Goal: Information Seeking & Learning: Check status

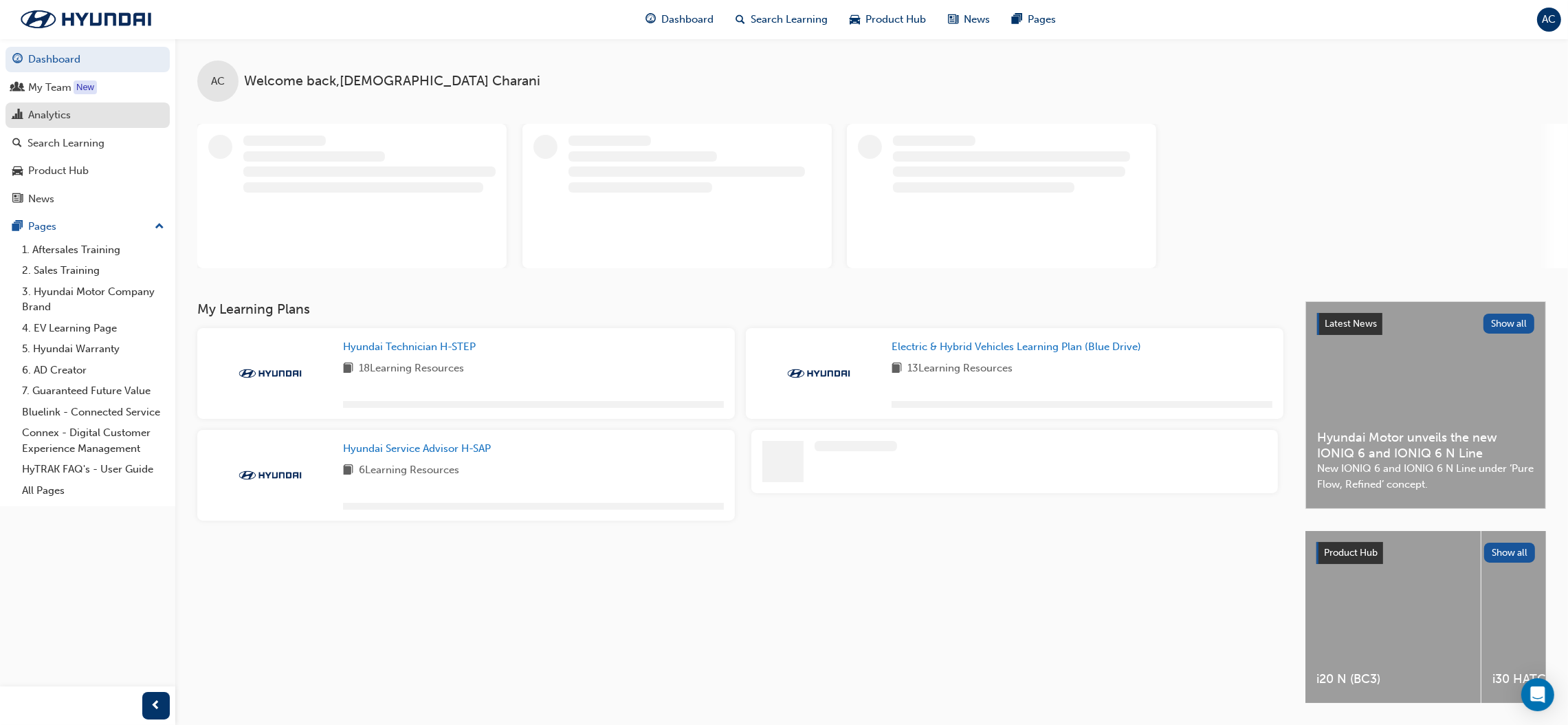
click at [44, 121] on div "Analytics" at bounding box center [50, 115] width 43 height 16
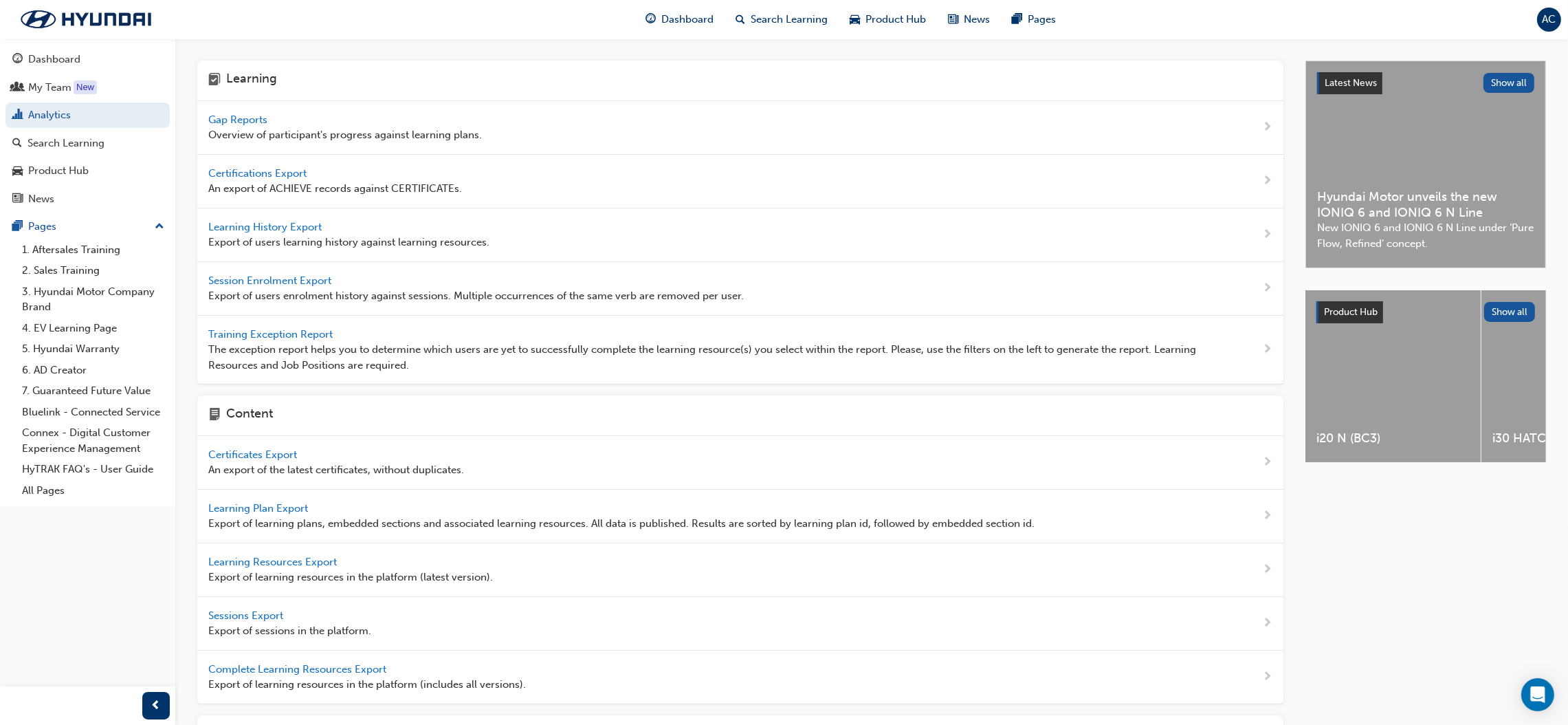
click at [242, 122] on span "Gap Reports" at bounding box center [239, 119] width 62 height 12
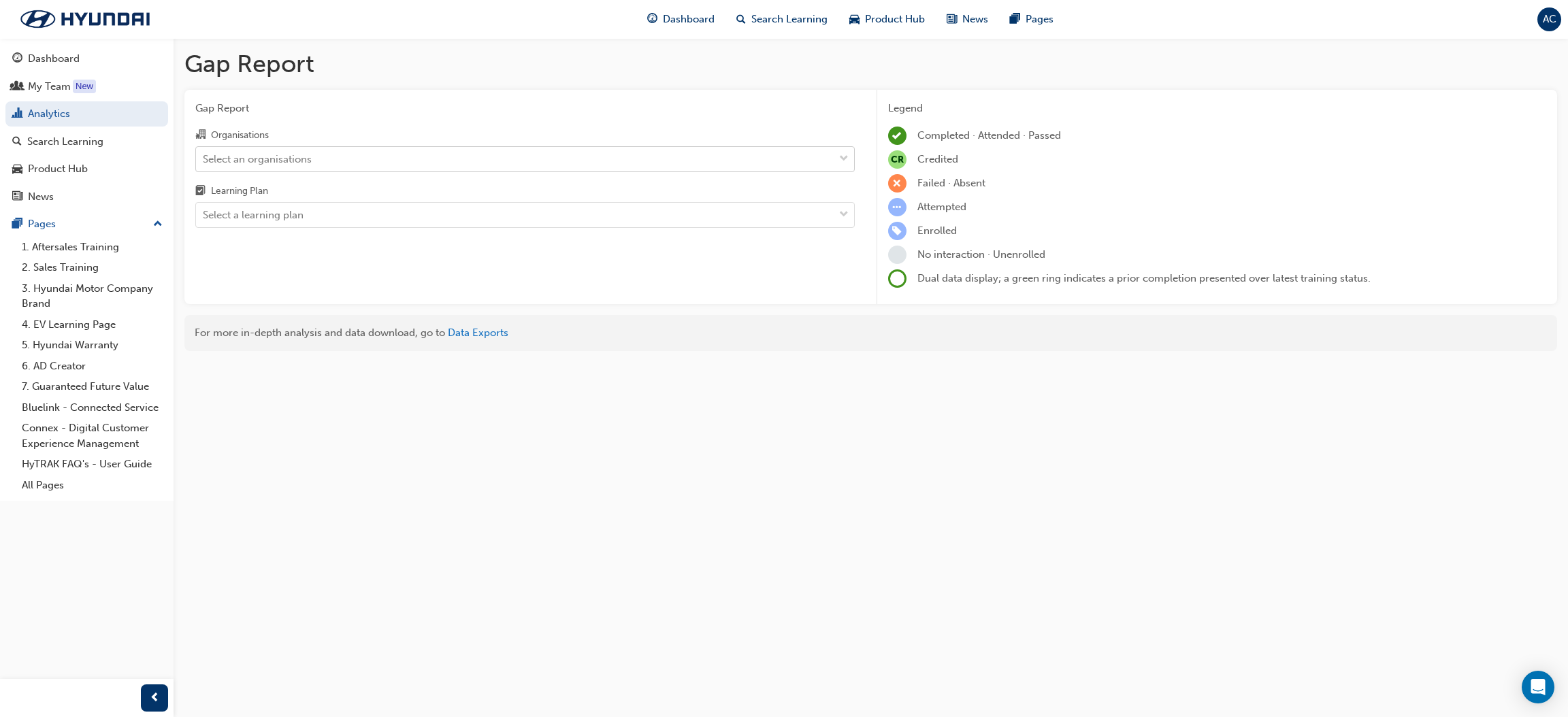
click at [521, 154] on div "Select an organisations" at bounding box center [515, 158] width 638 height 23
click at [204, 154] on input "Organisations Select an organisations" at bounding box center [204, 157] width 2 height 11
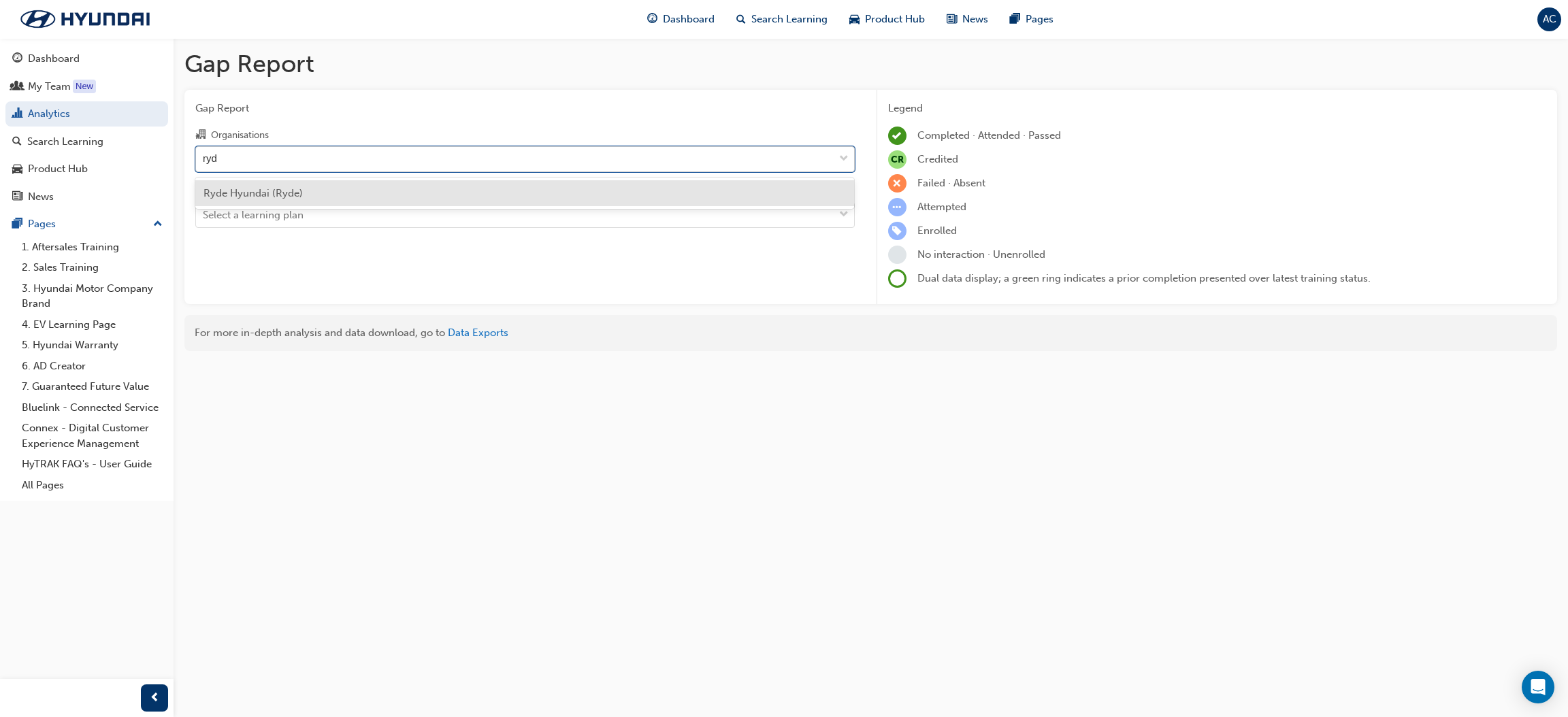
type input "ryde"
click at [497, 182] on div "Ryde Hyundai (Ryde)" at bounding box center [524, 193] width 659 height 26
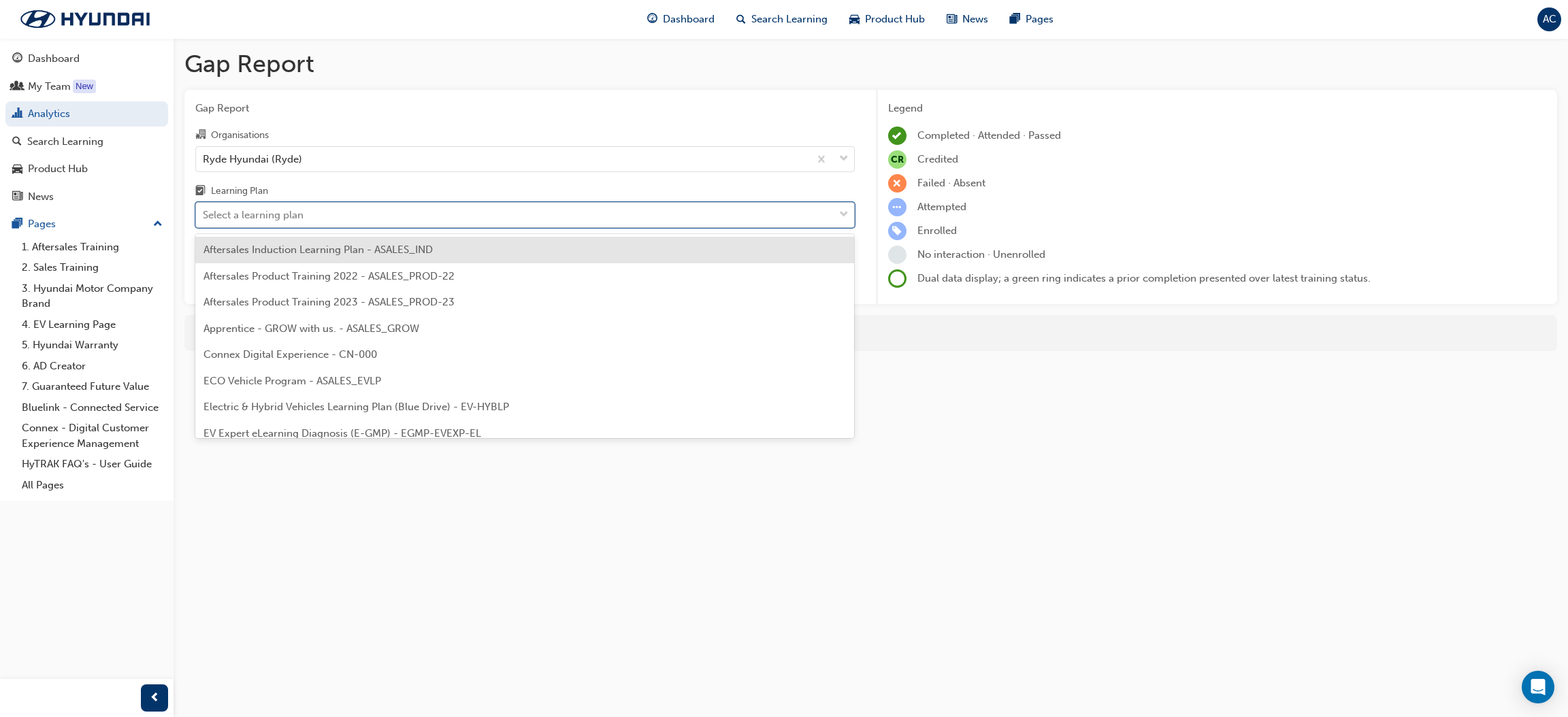
click at [493, 222] on div "Select a learning plan" at bounding box center [515, 215] width 638 height 23
click at [204, 220] on input "Learning Plan option Aftersales Induction Learning Plan - ASALES_IND focused, 1…" at bounding box center [204, 214] width 2 height 11
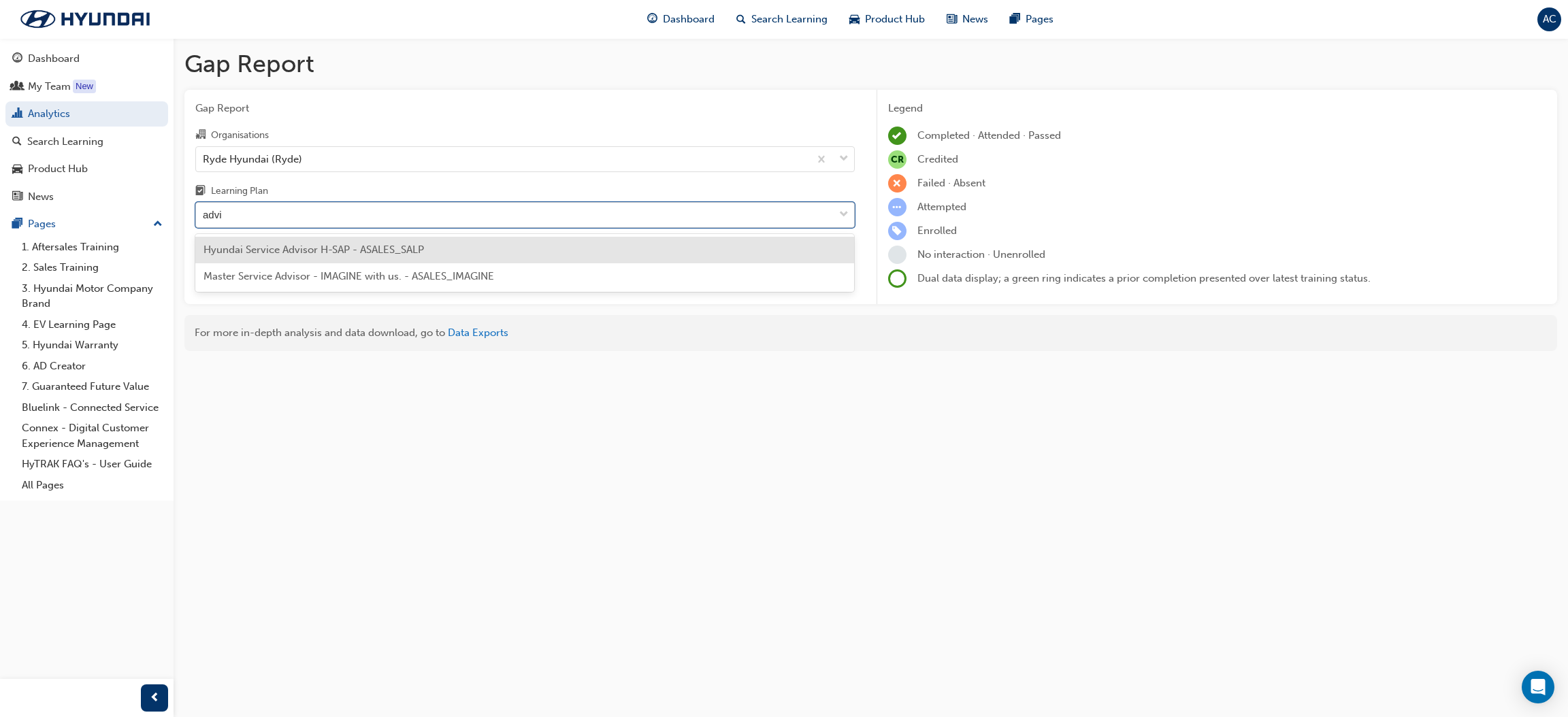
type input "advis"
click at [462, 257] on div "Hyundai Service Advisor H-SAP - ASALES_SALP" at bounding box center [524, 250] width 659 height 26
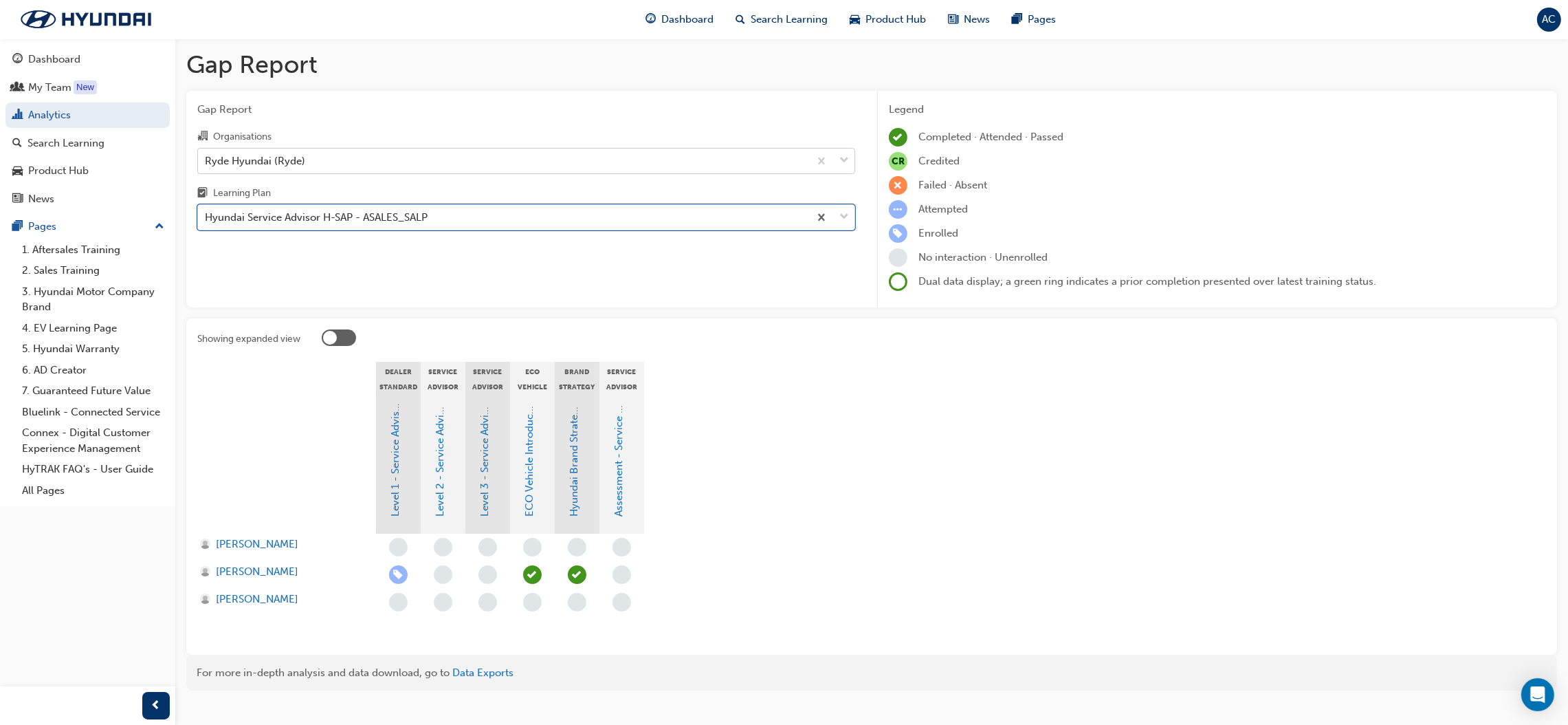
click at [386, 151] on div "Ryde Hyundai (Ryde)" at bounding box center [503, 160] width 611 height 24
click at [206, 154] on input "Organisations Ryde Hyundai (Ryde)" at bounding box center [206, 159] width 2 height 11
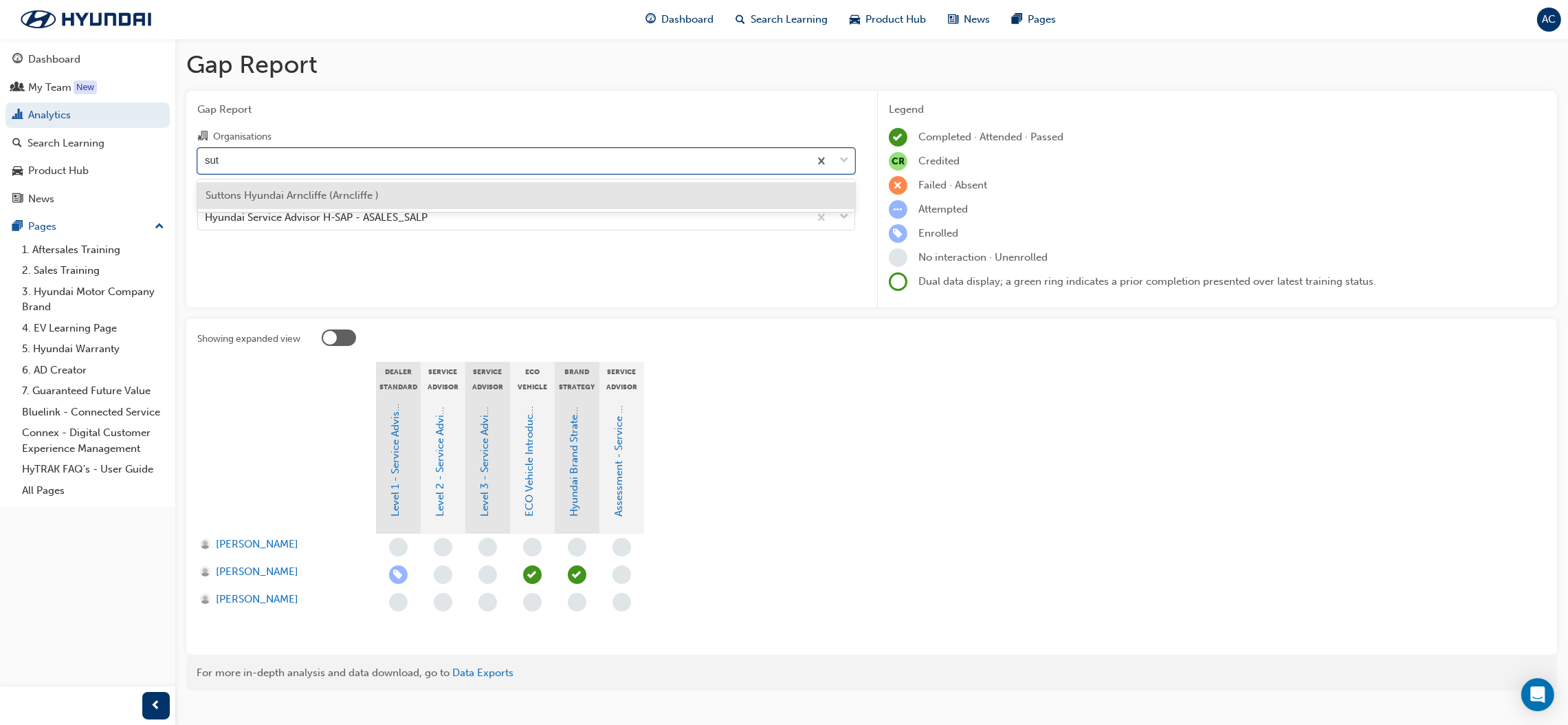
type input "[PERSON_NAME]"
click at [378, 187] on div "Suttons Hyundai Arncliffe (Arncliffe )" at bounding box center [526, 195] width 658 height 27
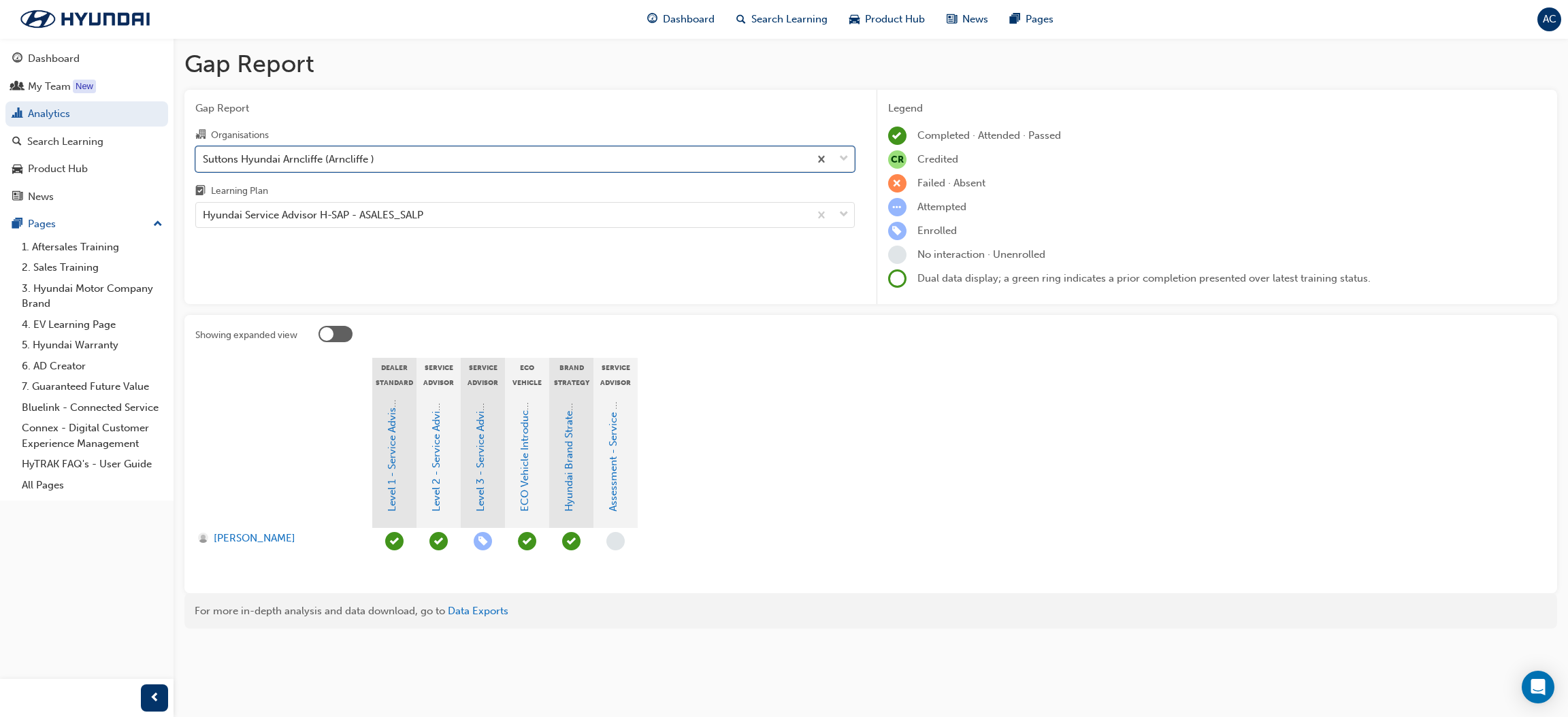
click at [398, 154] on div "Suttons Hyundai Arncliffe (Arncliffe )" at bounding box center [502, 158] width 613 height 23
click at [204, 154] on input "Organisations option Suttons Hyundai Arncliffe (Arncliffe ), selected. 0 result…" at bounding box center [204, 157] width 2 height 11
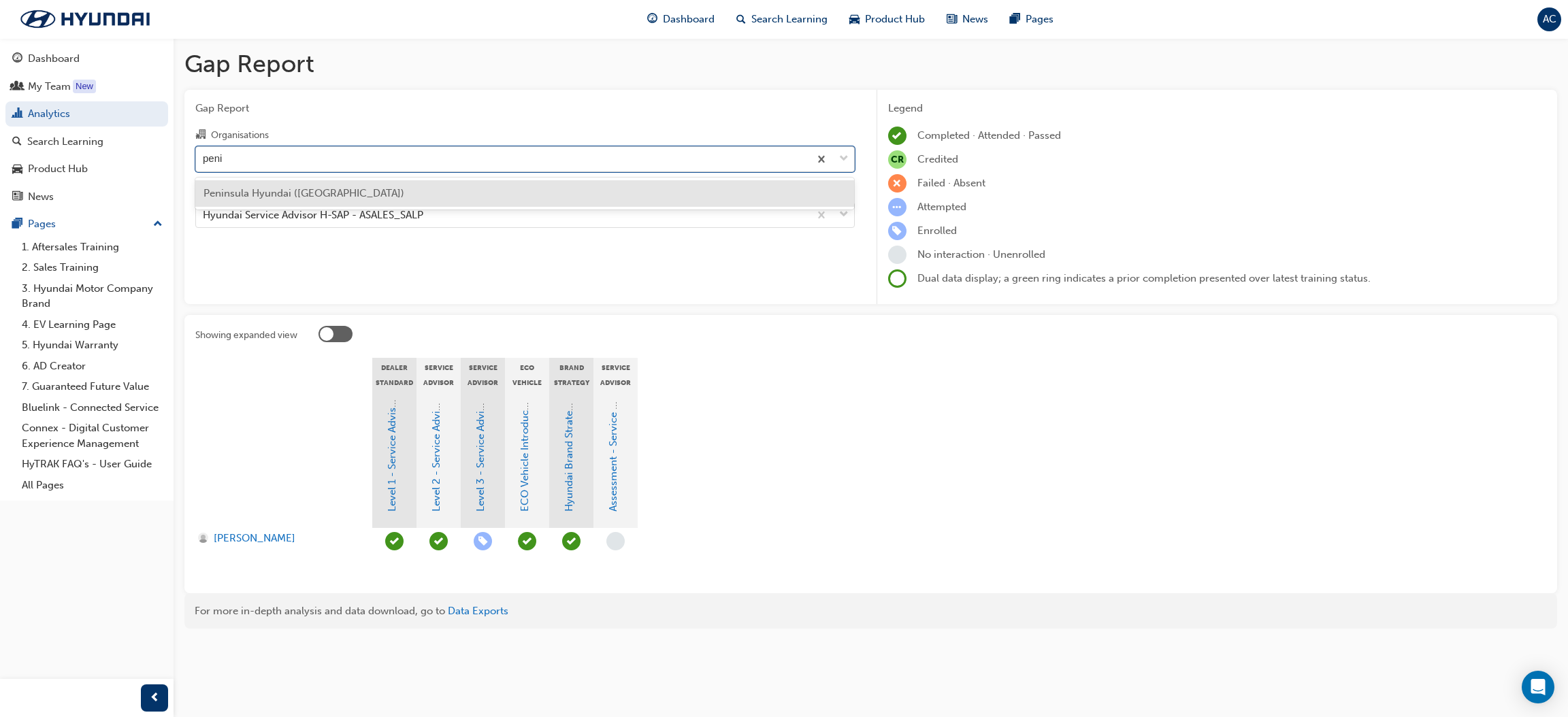
type input "penin"
click at [383, 187] on div "Peninsula Hyundai ([GEOGRAPHIC_DATA])" at bounding box center [524, 193] width 659 height 26
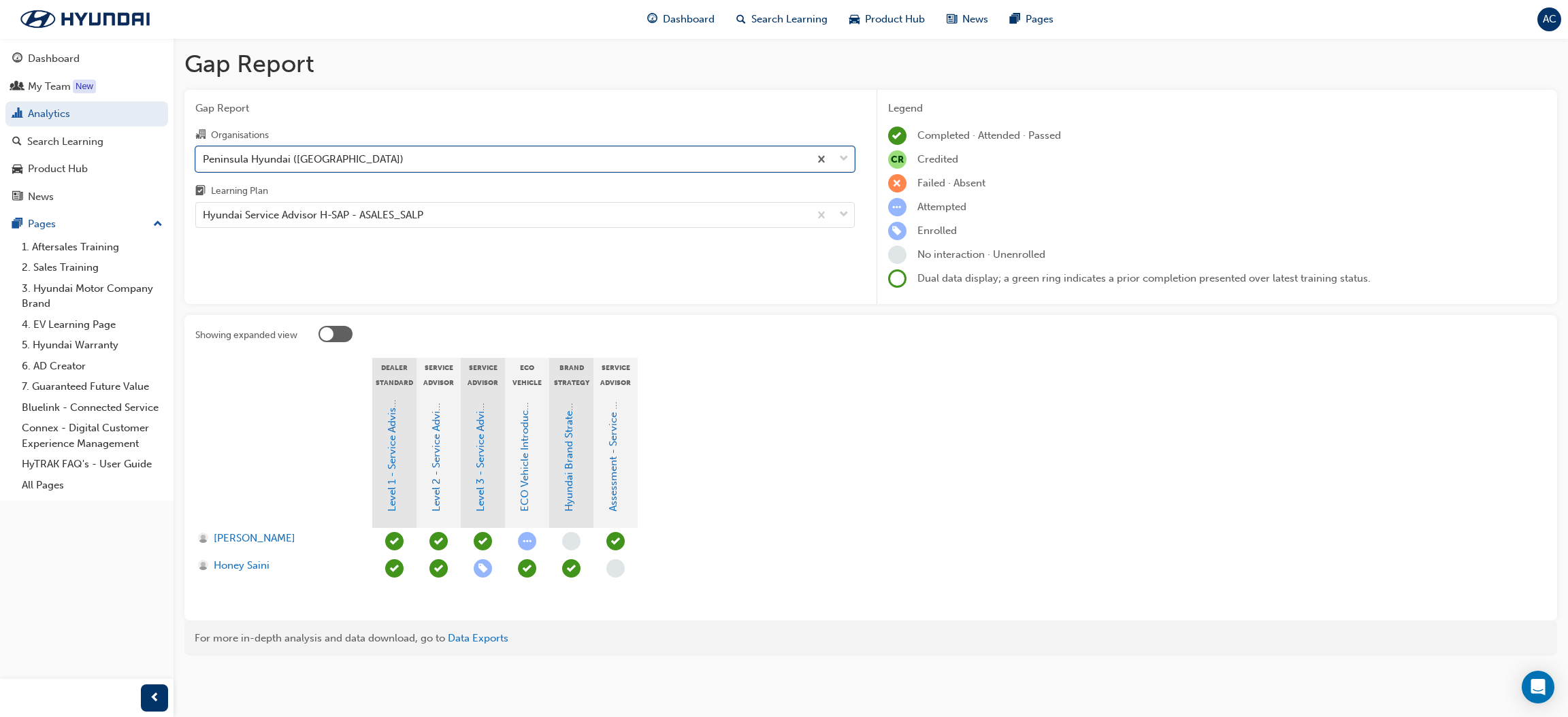
click at [382, 160] on div "Peninsula Hyundai ([GEOGRAPHIC_DATA])" at bounding box center [502, 158] width 613 height 23
click at [204, 160] on input "Organisations option Peninsula Hyundai ([GEOGRAPHIC_DATA]), selected. 0 results…" at bounding box center [204, 157] width 2 height 11
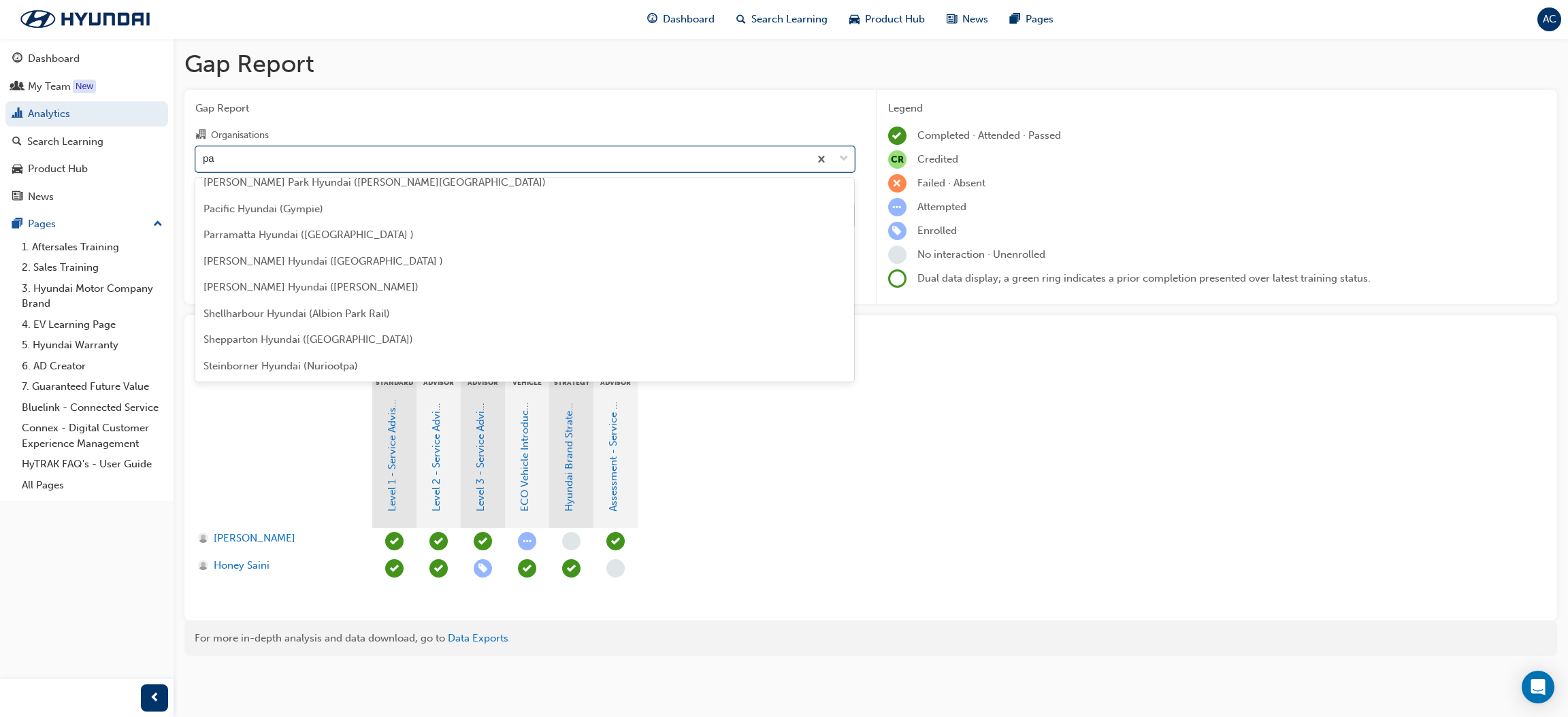
scroll to position [199, 0]
type input "[PERSON_NAME]"
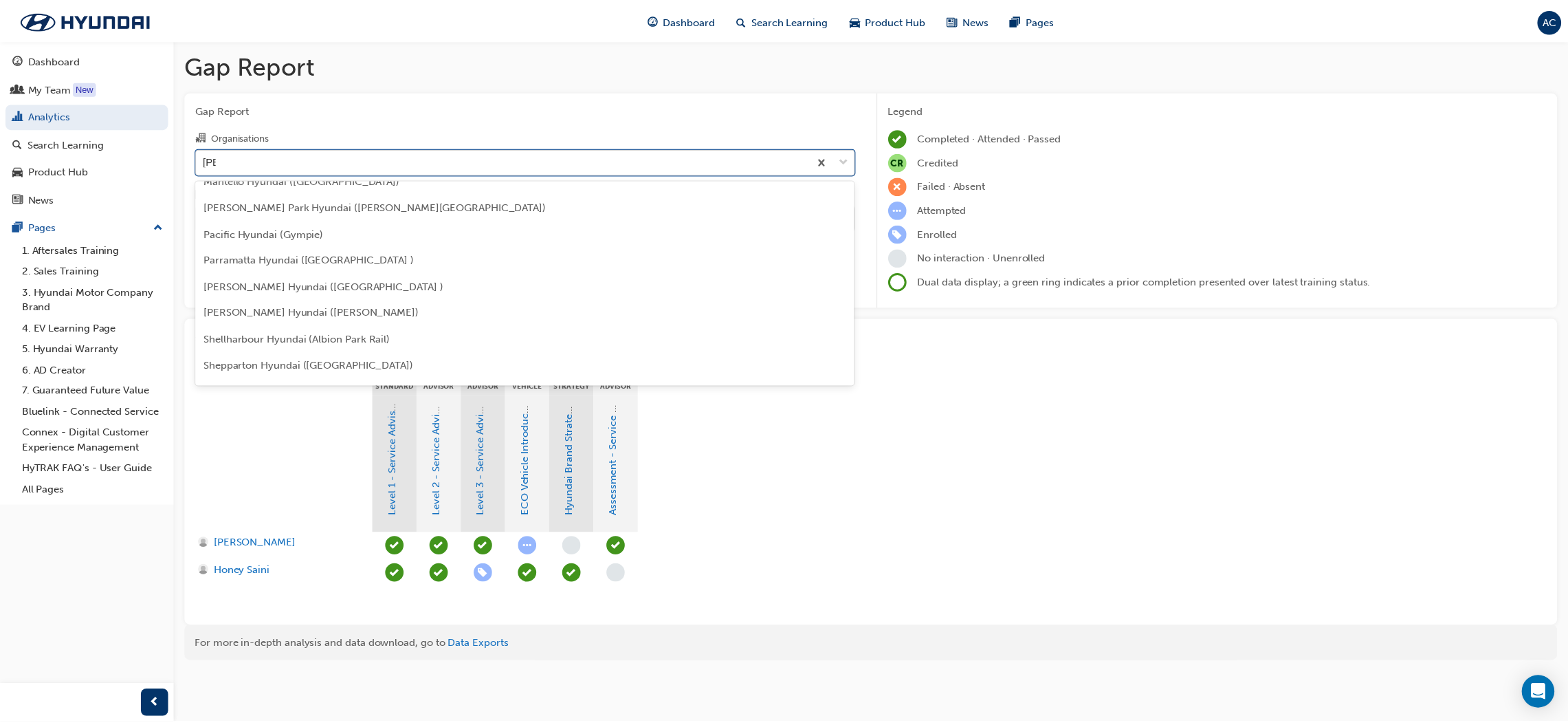
scroll to position [0, 0]
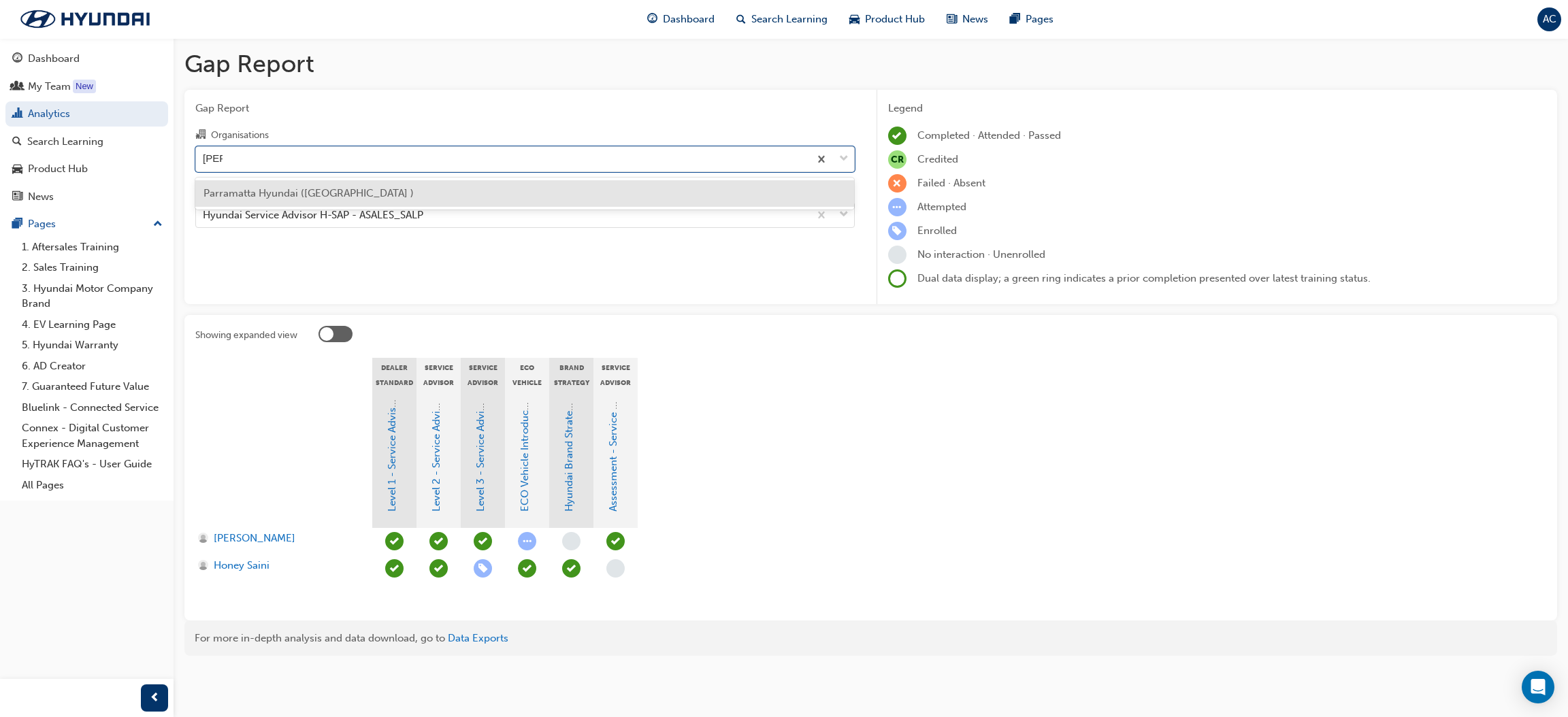
click at [368, 194] on div "Parramatta Hyundai ([GEOGRAPHIC_DATA] )" at bounding box center [524, 193] width 659 height 26
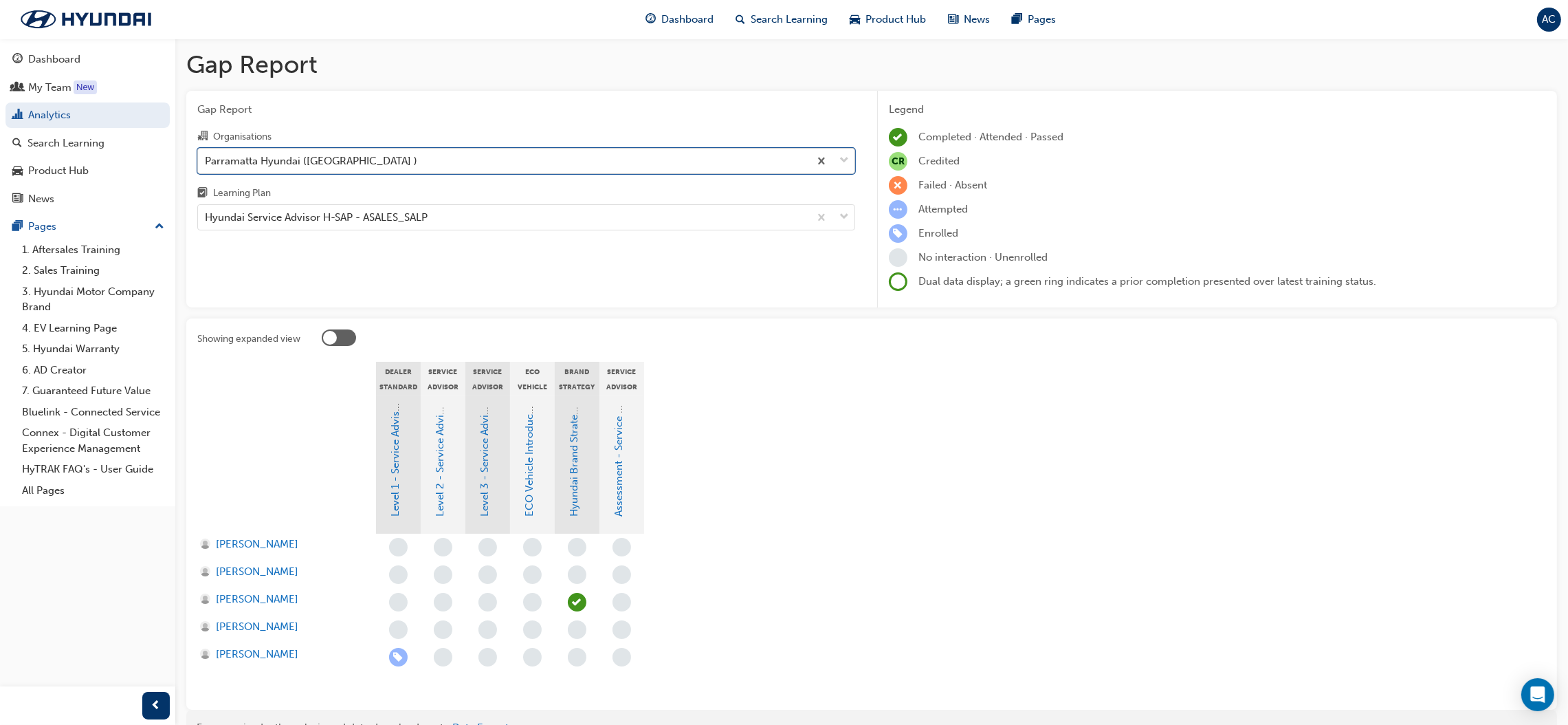
click at [463, 158] on div "Parramatta Hyundai ([GEOGRAPHIC_DATA] )" at bounding box center [503, 160] width 611 height 24
click at [206, 158] on input "Organisations option Parramatta Hyundai ([GEOGRAPHIC_DATA] ), selected. 0 resul…" at bounding box center [206, 159] width 2 height 11
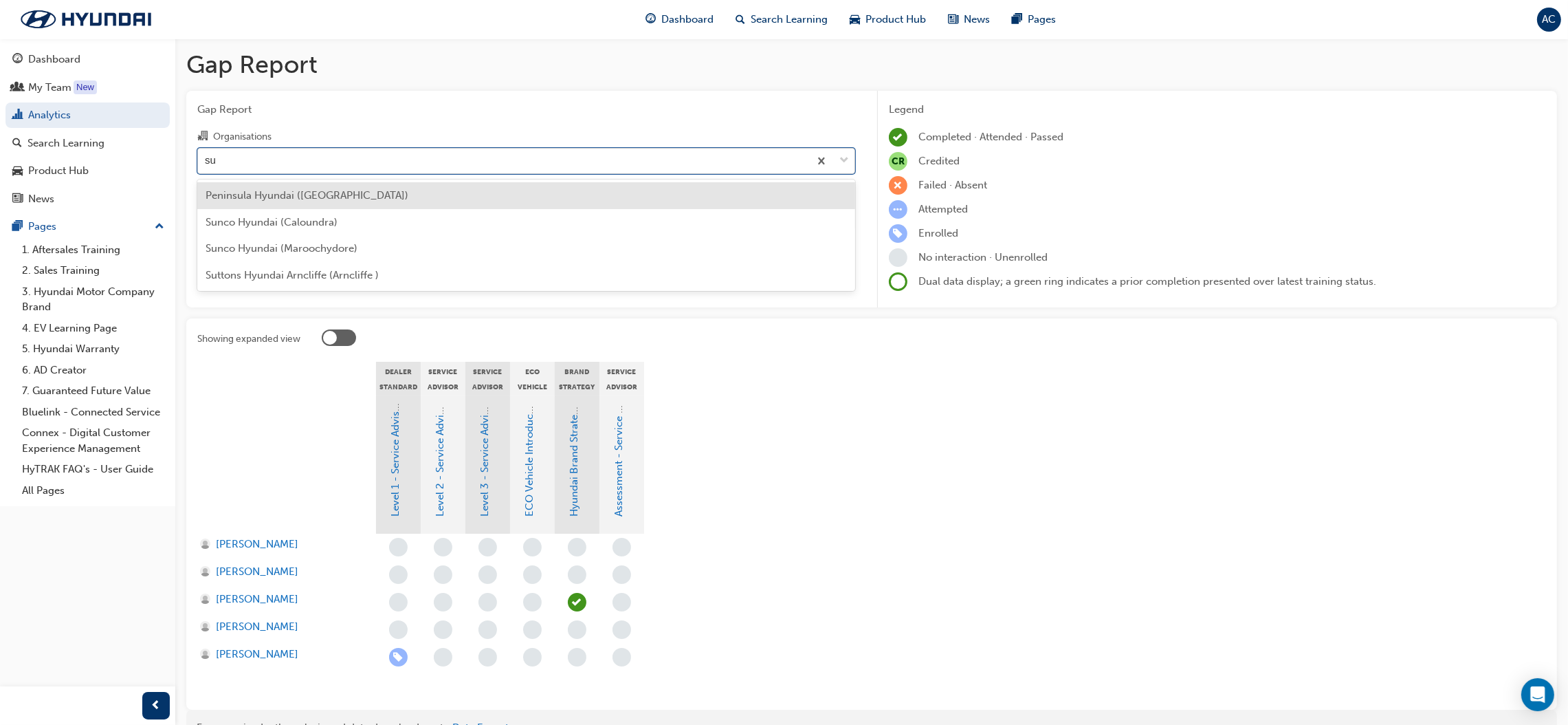
type input "s"
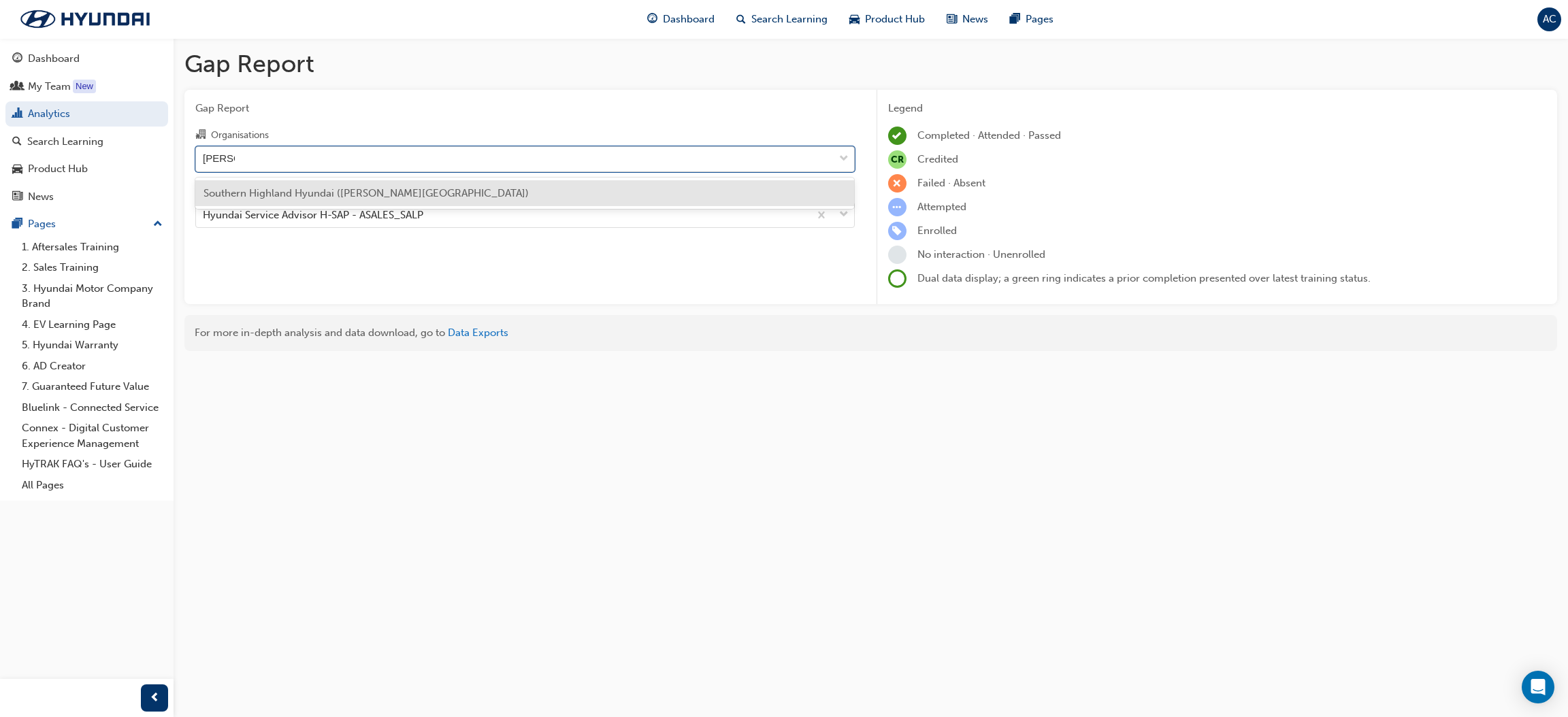
type input "southern"
click at [438, 191] on div "Southern Highland Hyundai ([PERSON_NAME][GEOGRAPHIC_DATA])" at bounding box center [524, 193] width 659 height 26
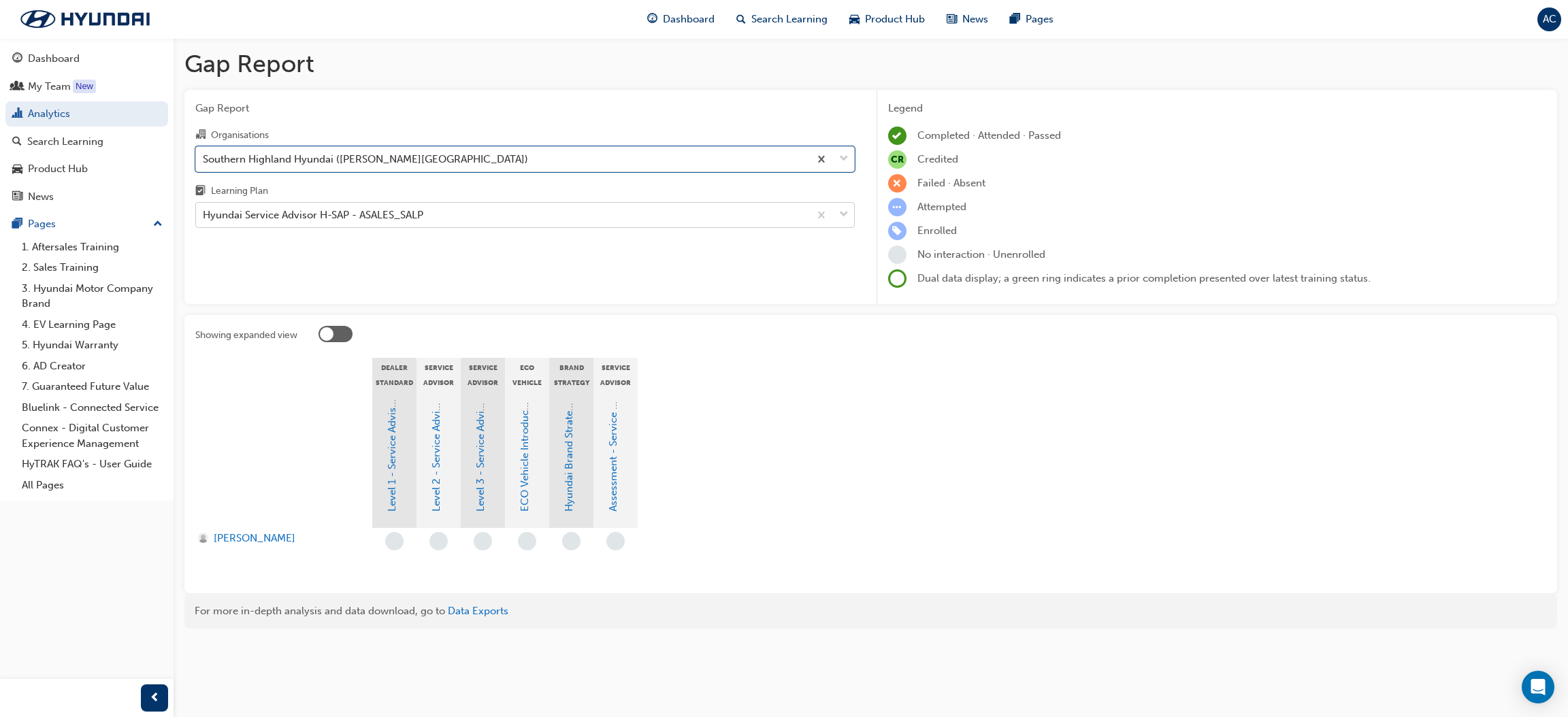
click at [443, 215] on div "Hyundai Service Advisor H-SAP - ASALES_SALP" at bounding box center [502, 215] width 613 height 23
click at [204, 215] on input "Learning Plan Hyundai Service Advisor H-SAP - ASALES_SALP" at bounding box center [204, 214] width 2 height 11
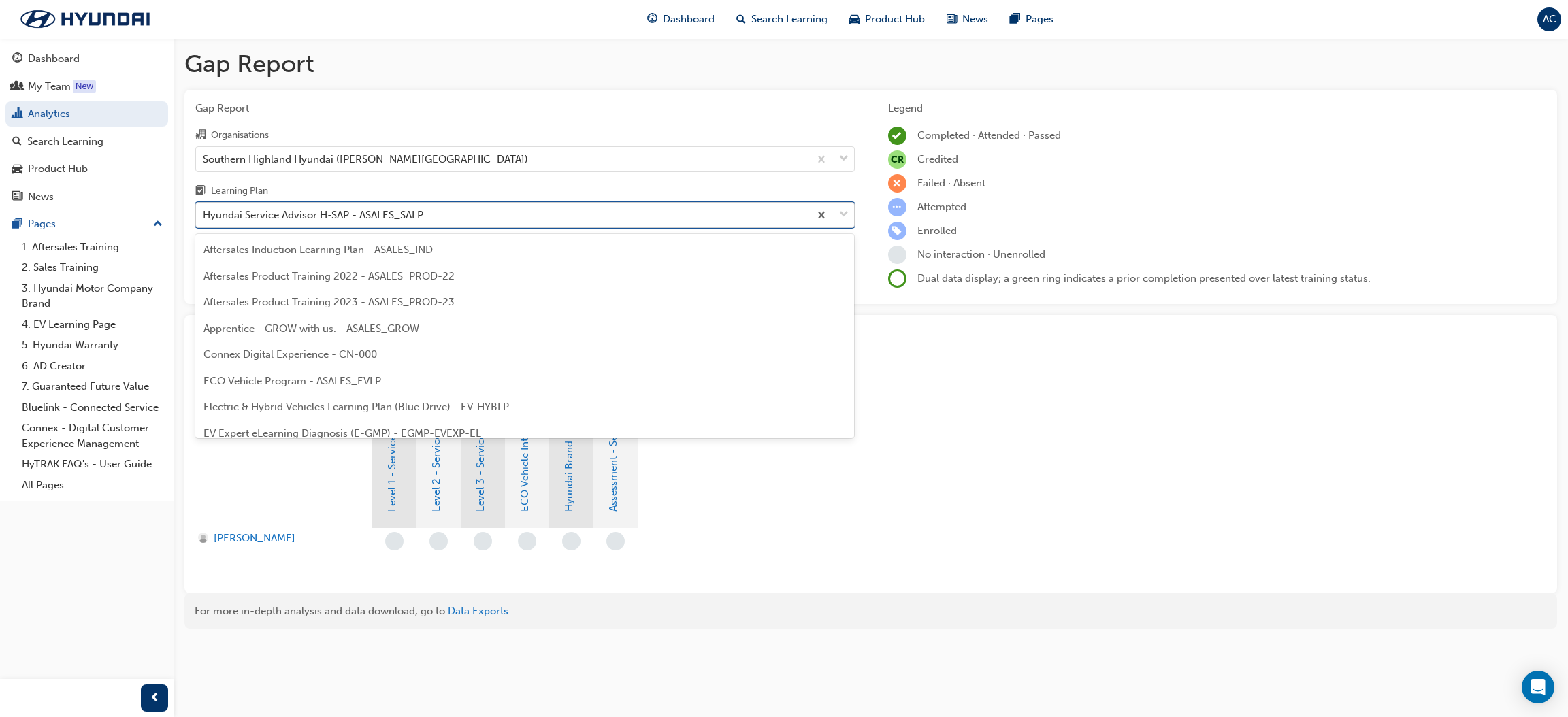
scroll to position [252, 0]
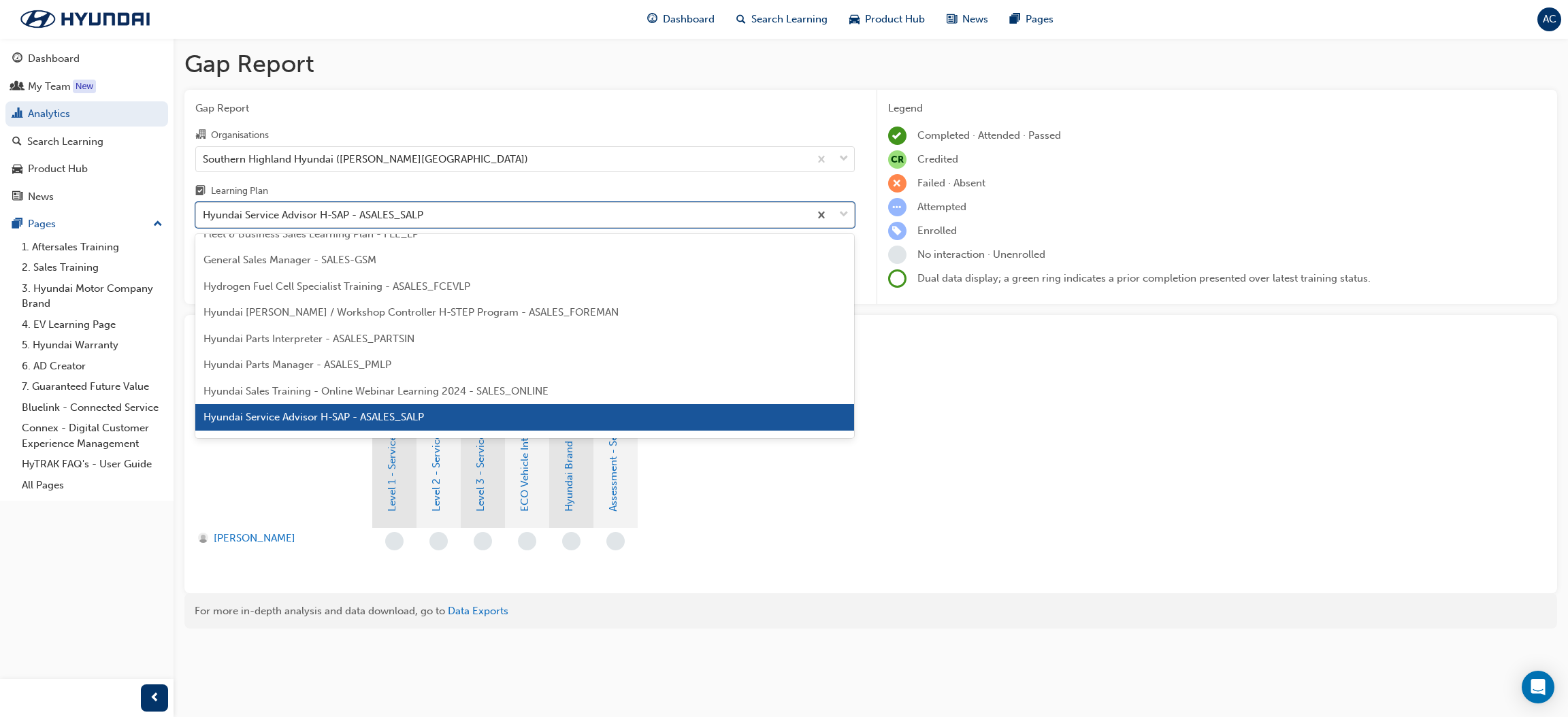
click at [443, 215] on div "Hyundai Service Advisor H-SAP - ASALES_SALP" at bounding box center [502, 215] width 613 height 23
click at [204, 215] on input "Learning Plan option Hyundai Service Advisor H-SAP - ASALES_SALP, selected. opt…" at bounding box center [204, 214] width 2 height 11
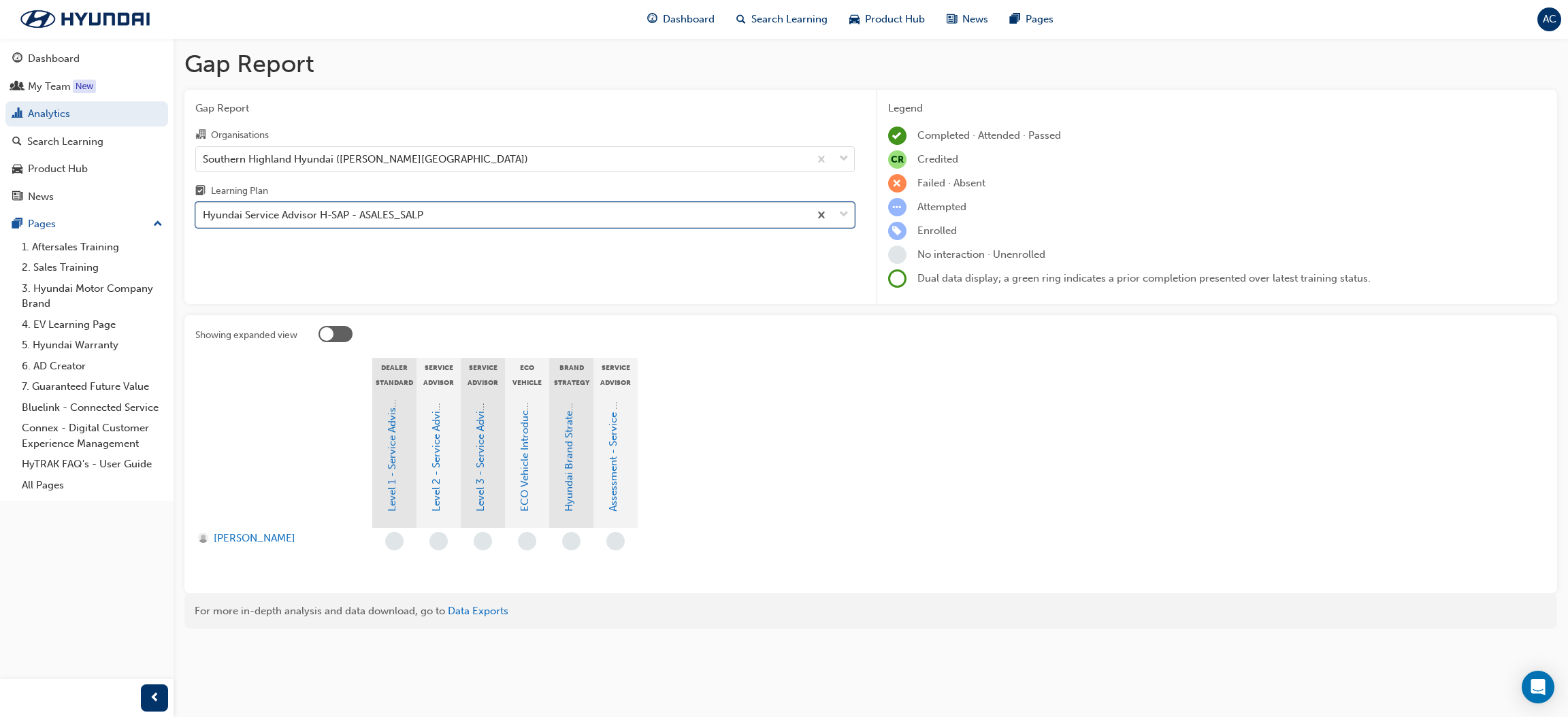
click at [446, 213] on div "Hyundai Service Advisor H-SAP - ASALES_SALP" at bounding box center [502, 215] width 613 height 23
click at [204, 213] on input "Learning Plan option Hyundai Service Advisor H-SAP - ASALES_SALP, selected. 0 r…" at bounding box center [204, 214] width 2 height 11
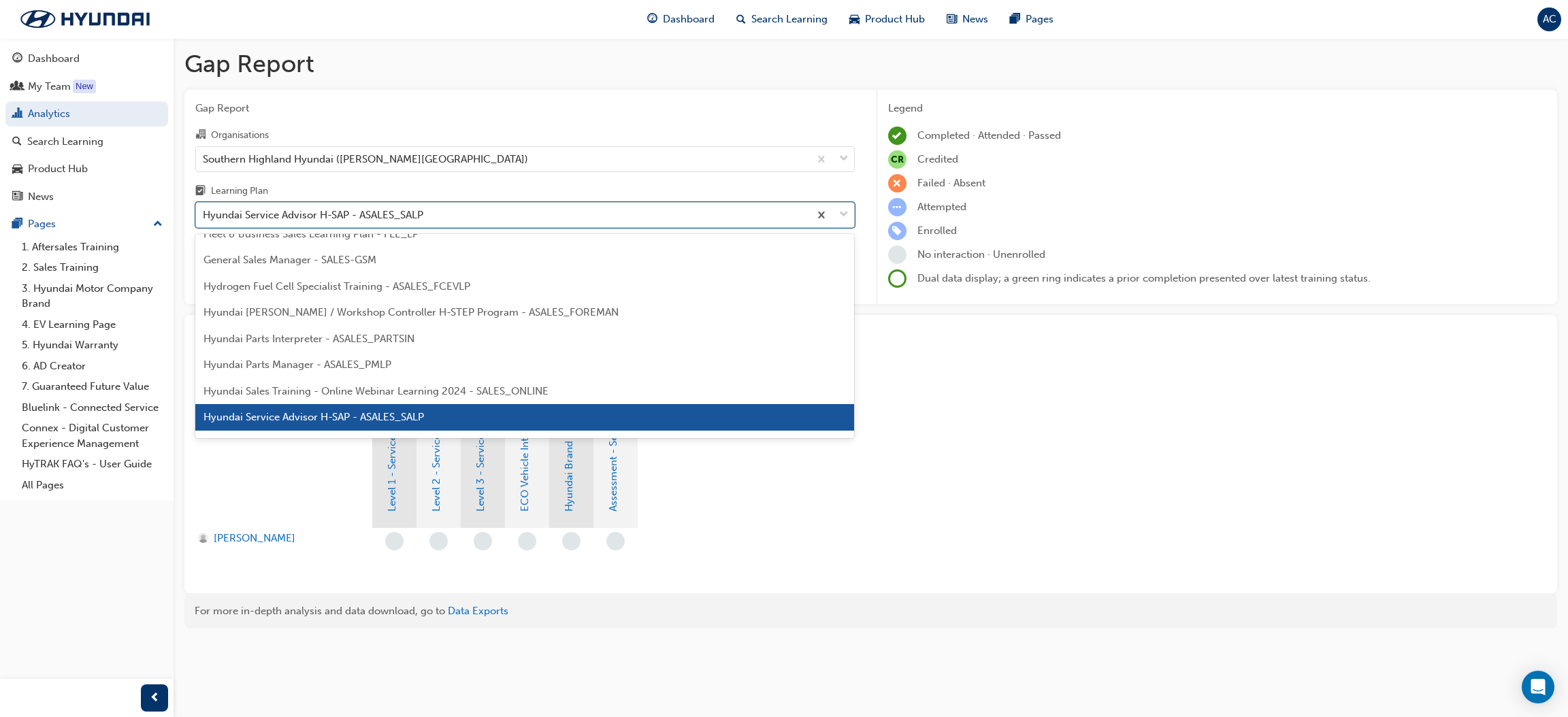
type input "s"
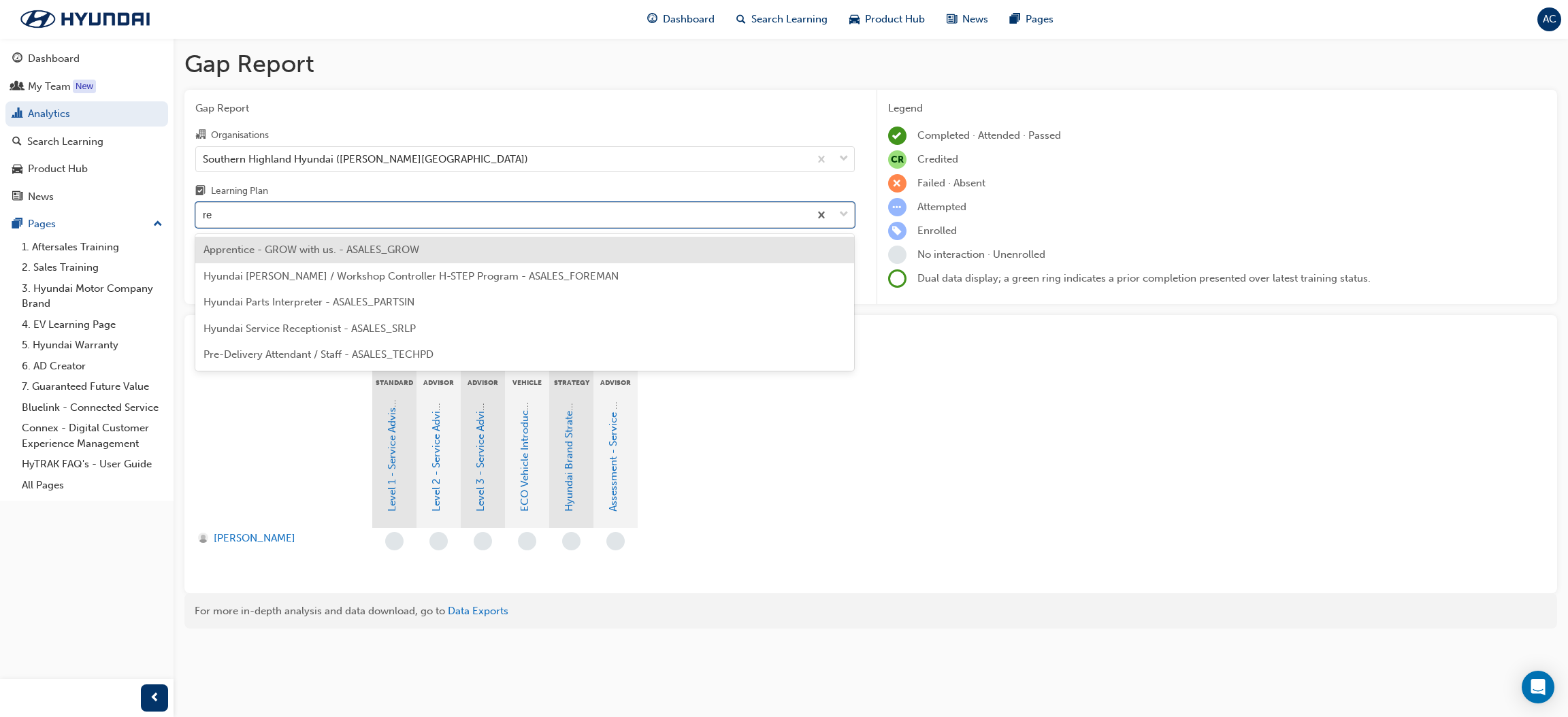
type input "r"
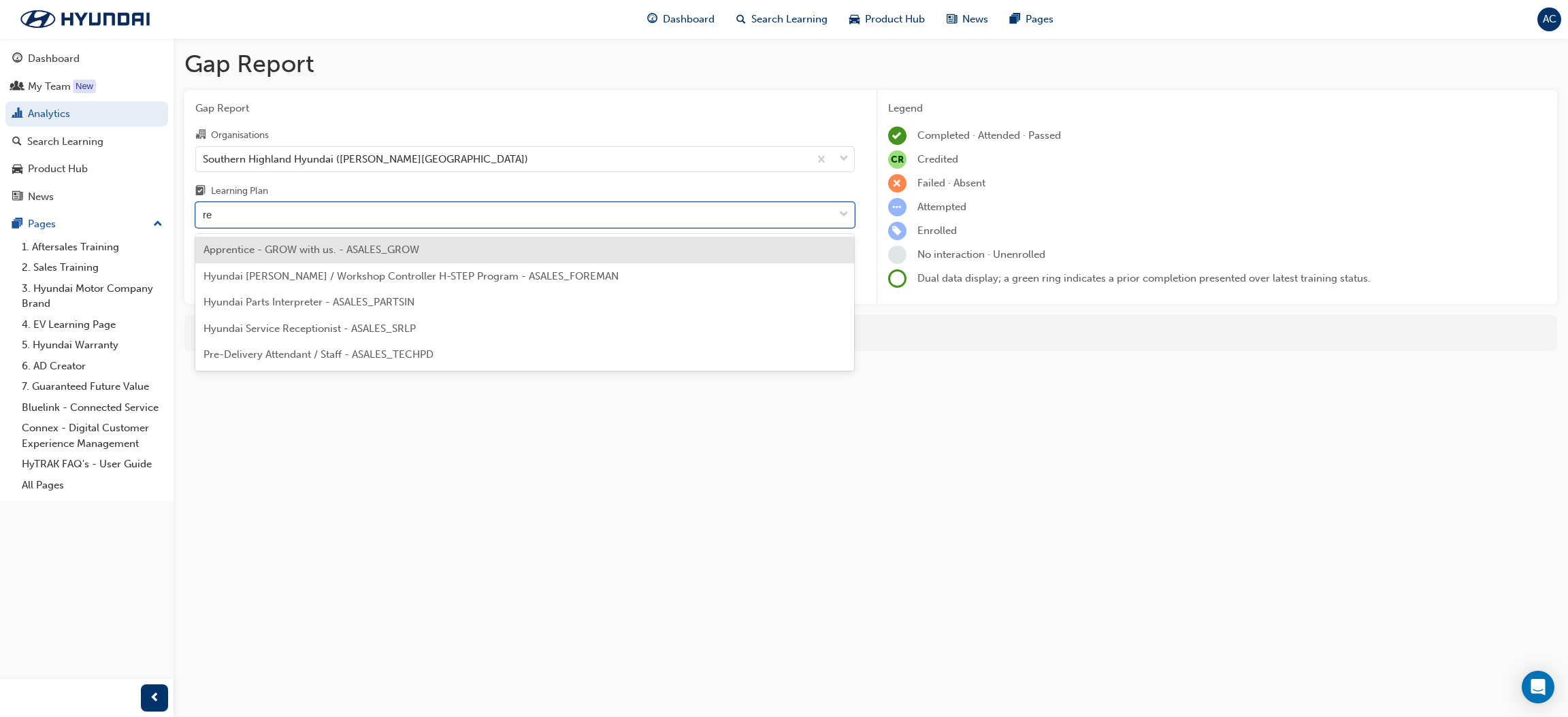
type input "rec"
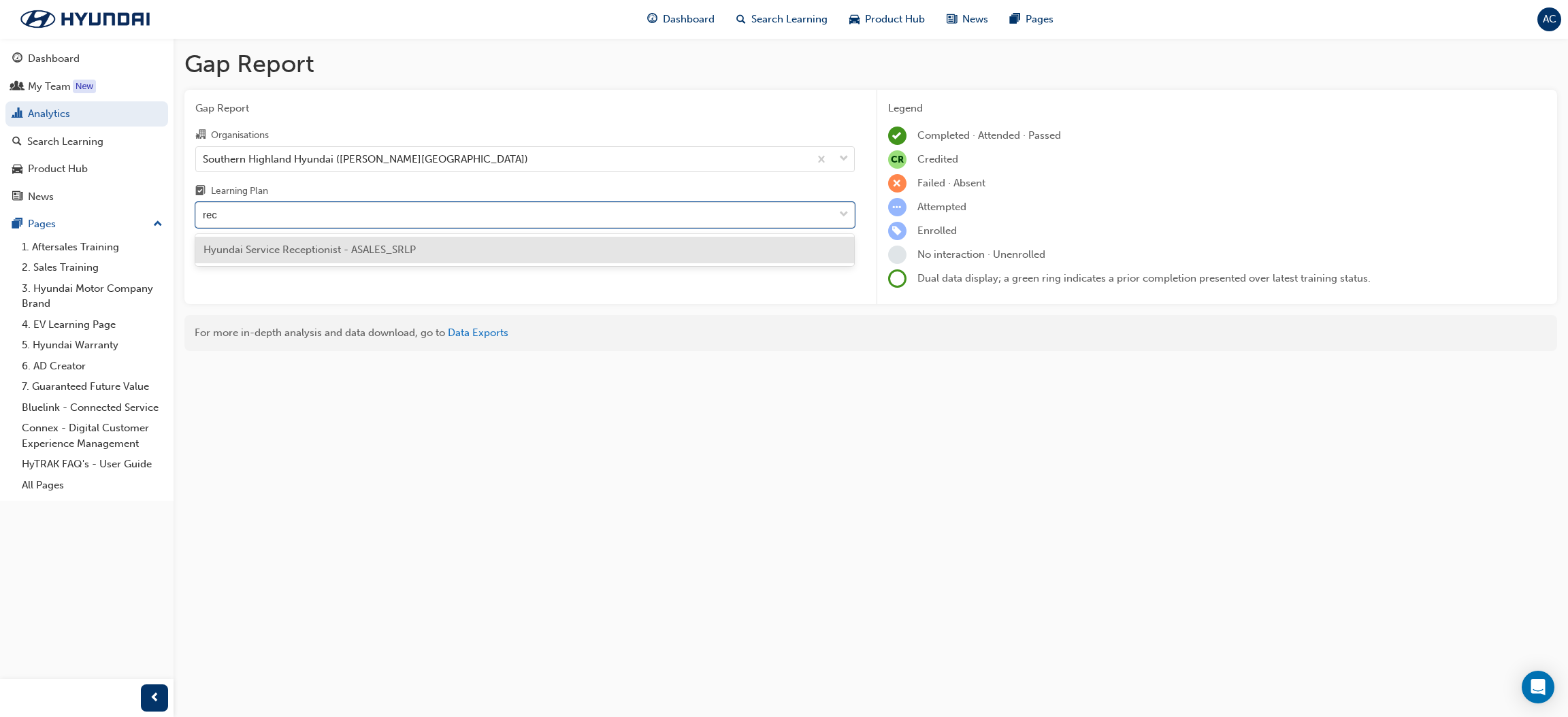
click at [438, 248] on div "Hyundai Service Receptionist - ASALES_SRLP" at bounding box center [524, 250] width 659 height 26
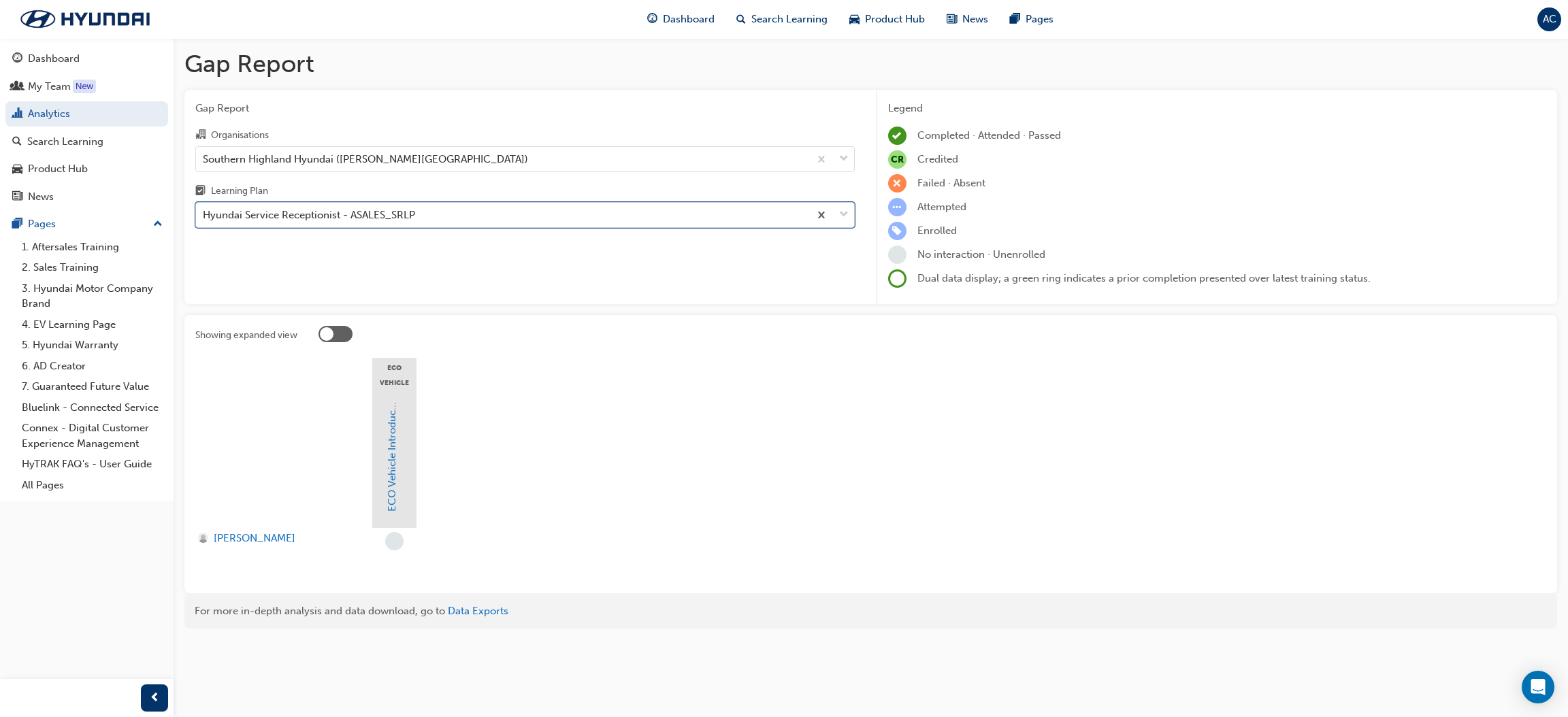
click at [435, 207] on div "Hyundai Service Receptionist - ASALES_SRLP" at bounding box center [502, 215] width 613 height 23
click at [204, 209] on input "Learning Plan option Hyundai Service Receptionist - ASALES_SRLP, selected. 0 re…" at bounding box center [204, 214] width 2 height 11
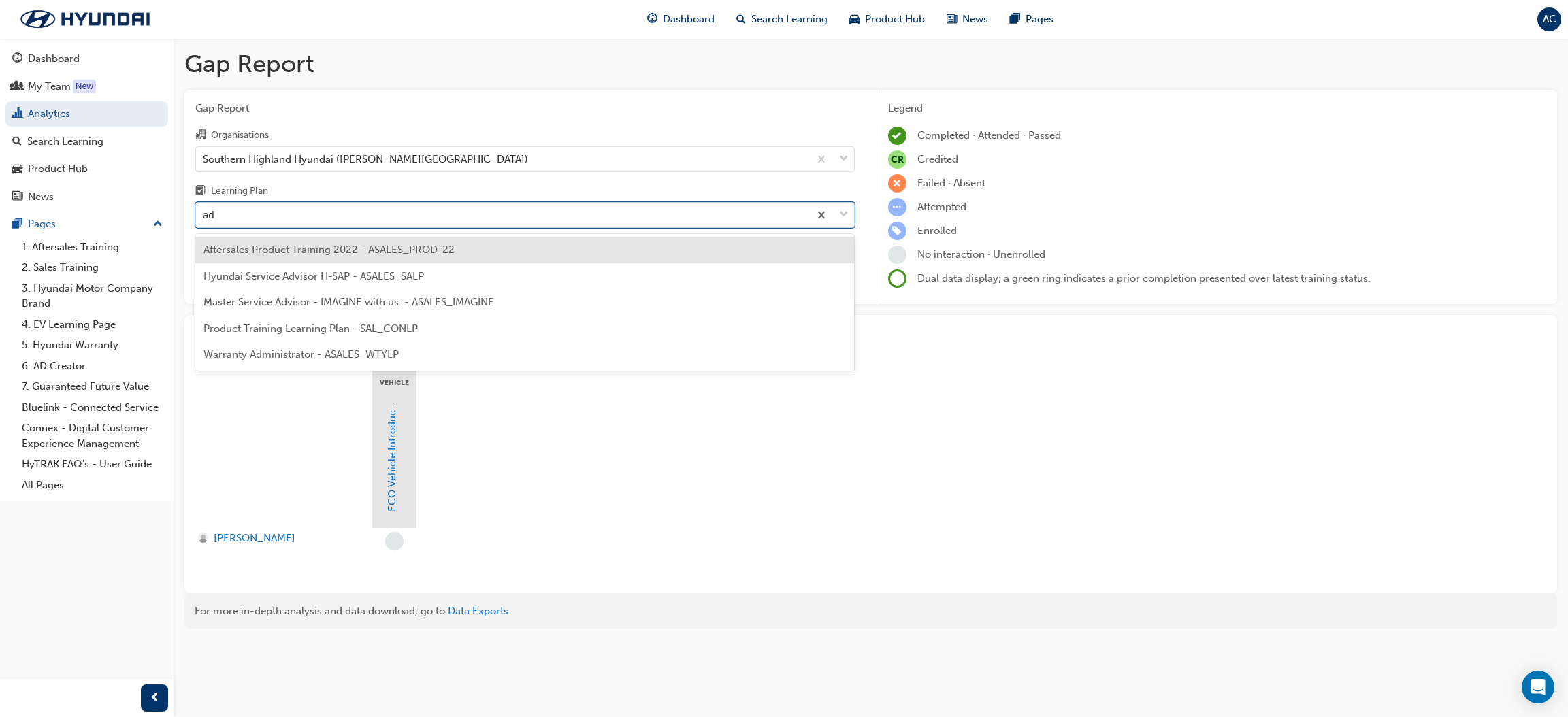
type input "adv"
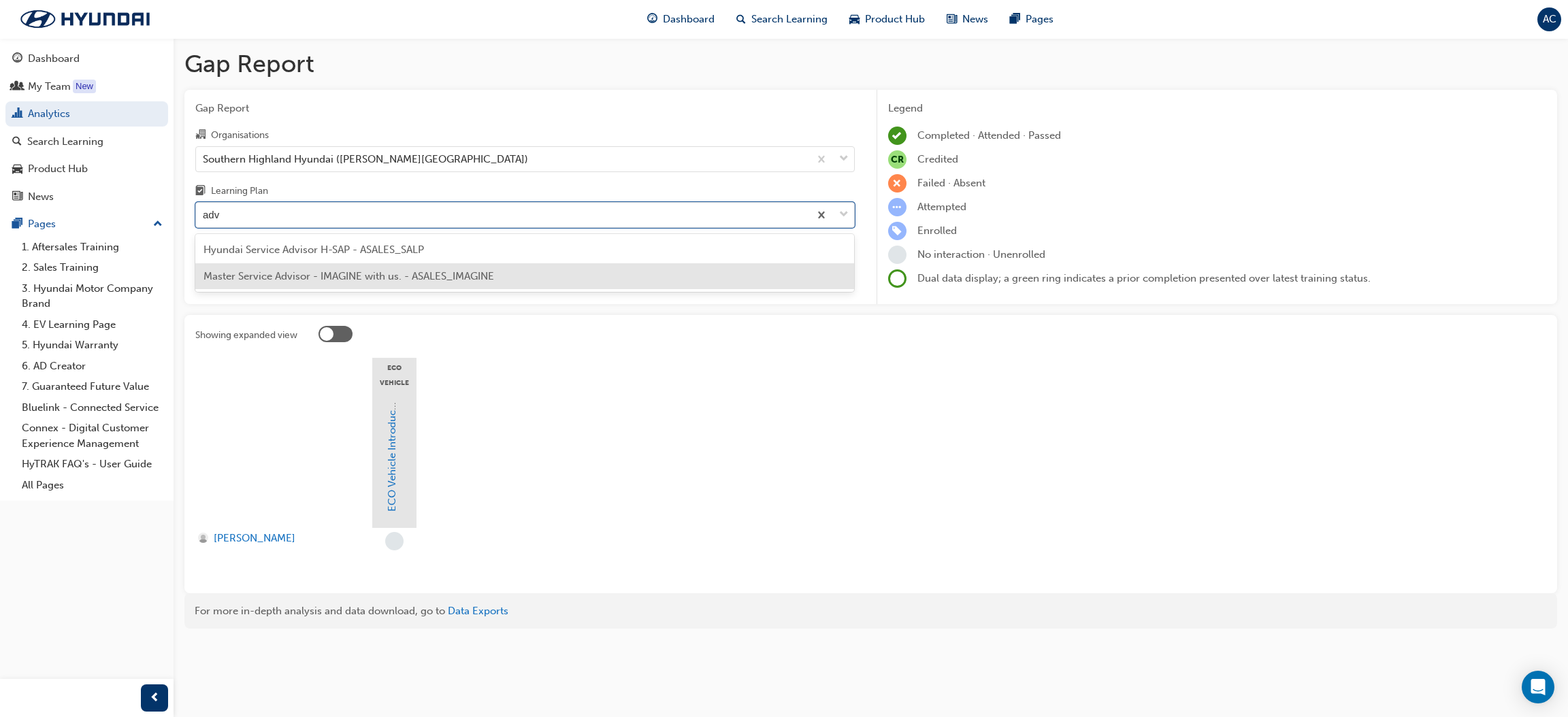
click at [444, 271] on span "Master Service Advisor - IMAGINE with us. - ASALES_IMAGINE" at bounding box center [349, 276] width 291 height 12
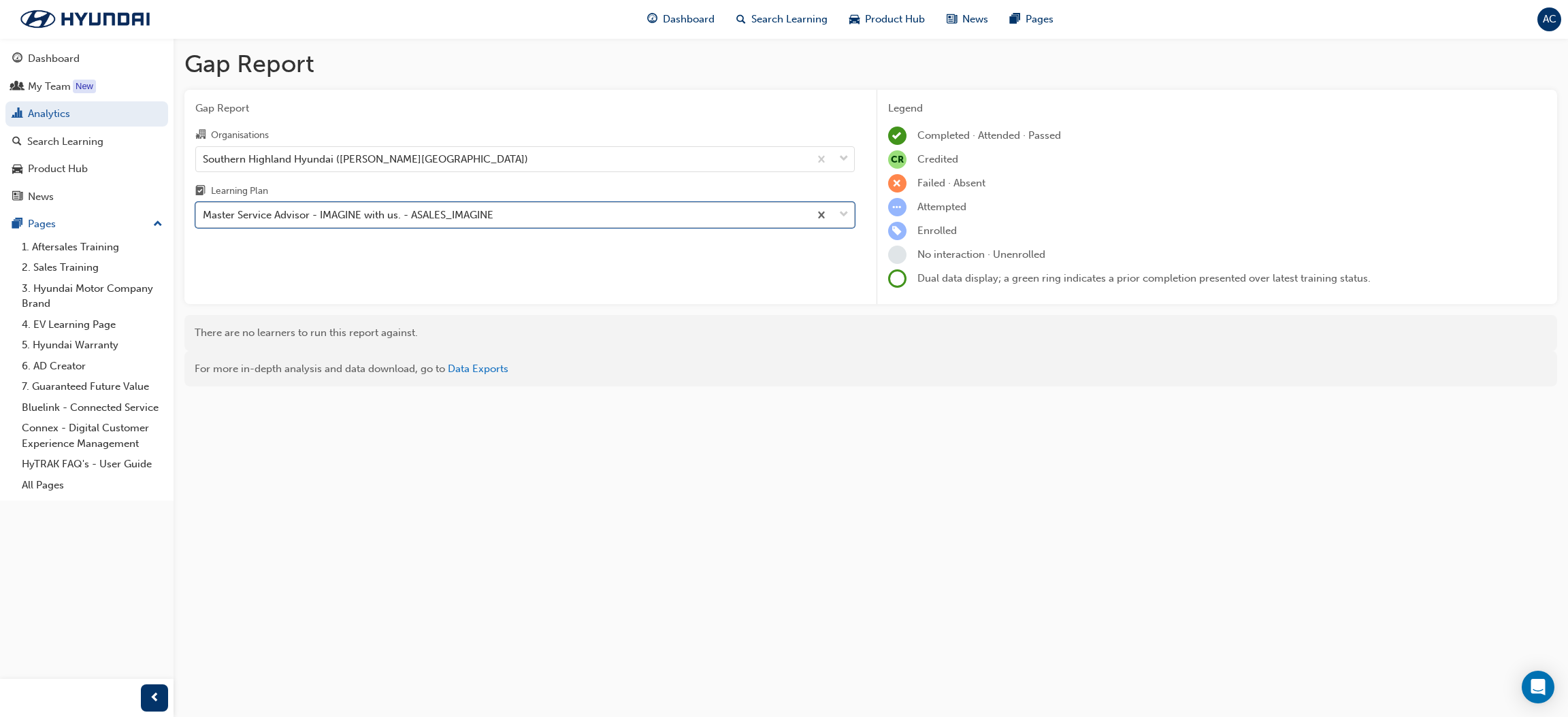
click at [493, 215] on div "Master Service Advisor - IMAGINE with us. - ASALES_IMAGINE" at bounding box center [348, 215] width 291 height 16
click at [204, 215] on input "Learning Plan option Master Service Advisor - IMAGINE with us. - ASALES_IMAGINE…" at bounding box center [204, 214] width 2 height 11
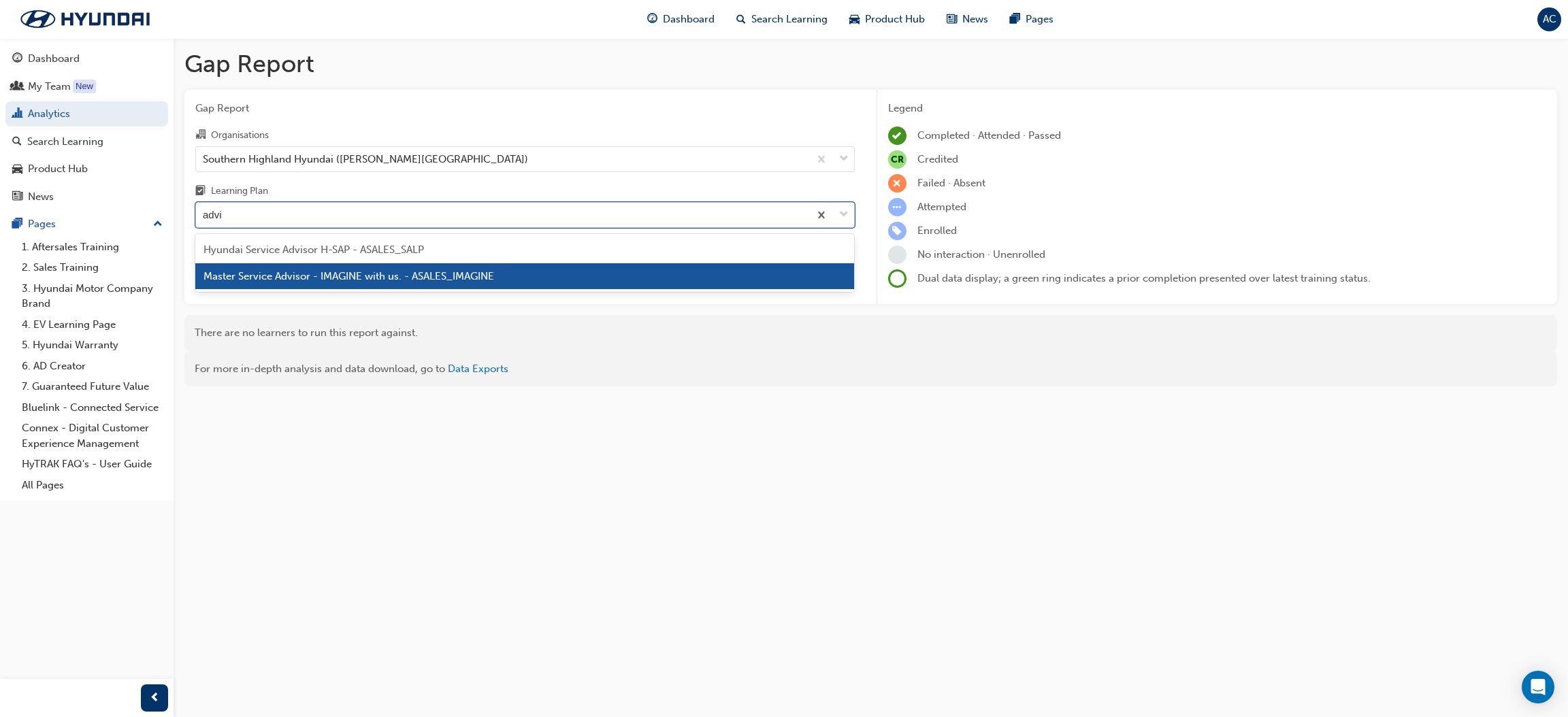
type input "advis"
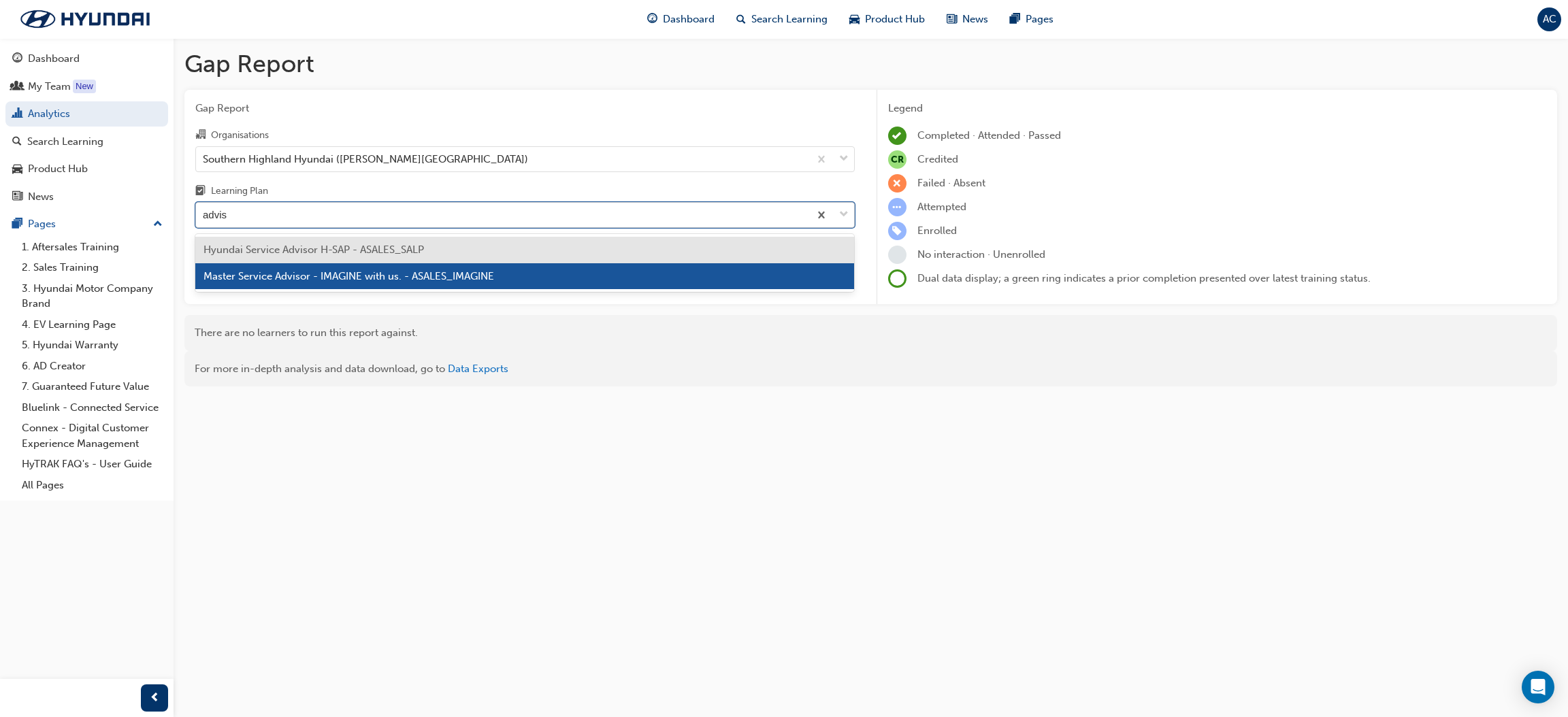
click at [474, 238] on div "Hyundai Service Advisor H-SAP - ASALES_SALP" at bounding box center [524, 250] width 659 height 26
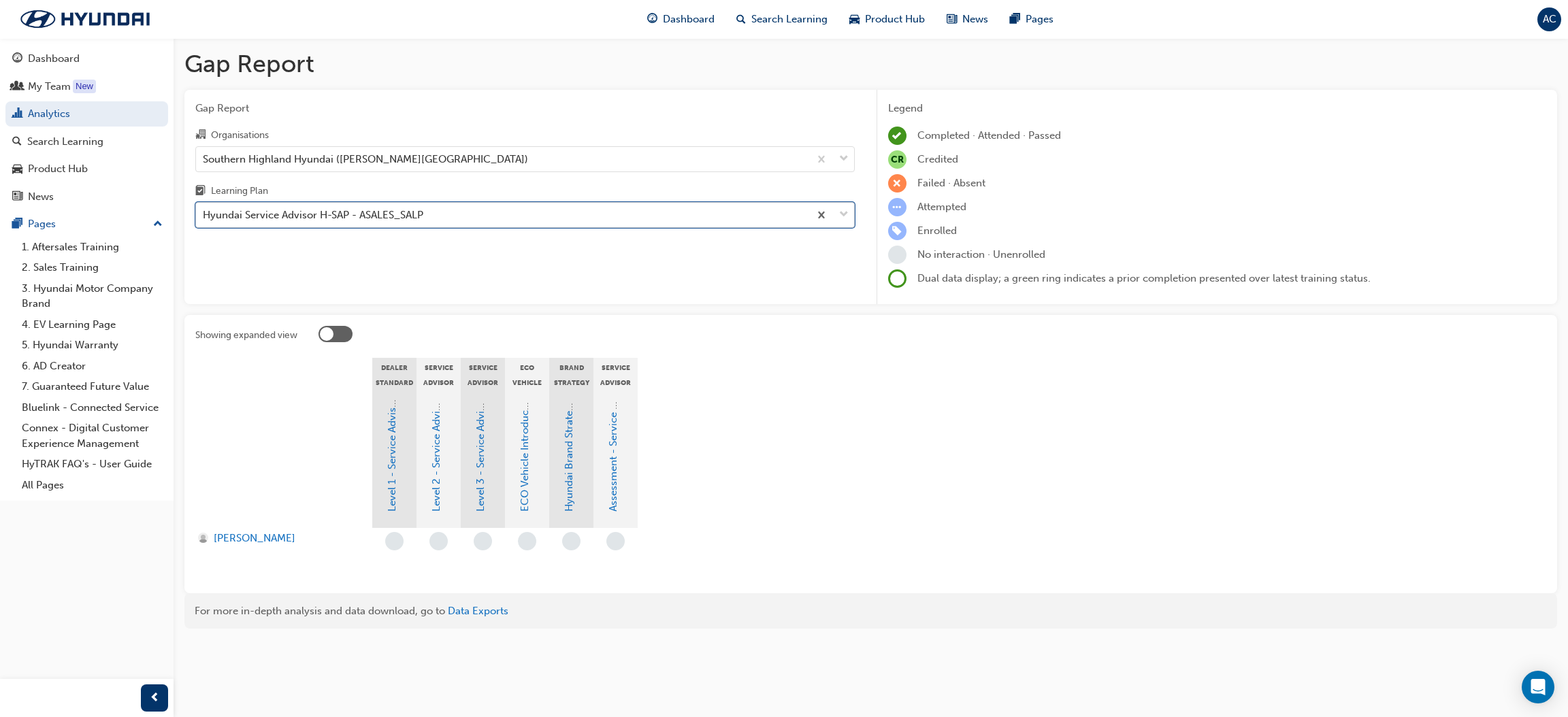
click at [472, 210] on div "Hyundai Service Advisor H-SAP - ASALES_SALP" at bounding box center [502, 215] width 613 height 23
click at [204, 210] on input "Learning Plan option Hyundai Service Advisor H-SAP - ASALES_SALP, selected. 0 r…" at bounding box center [204, 214] width 2 height 11
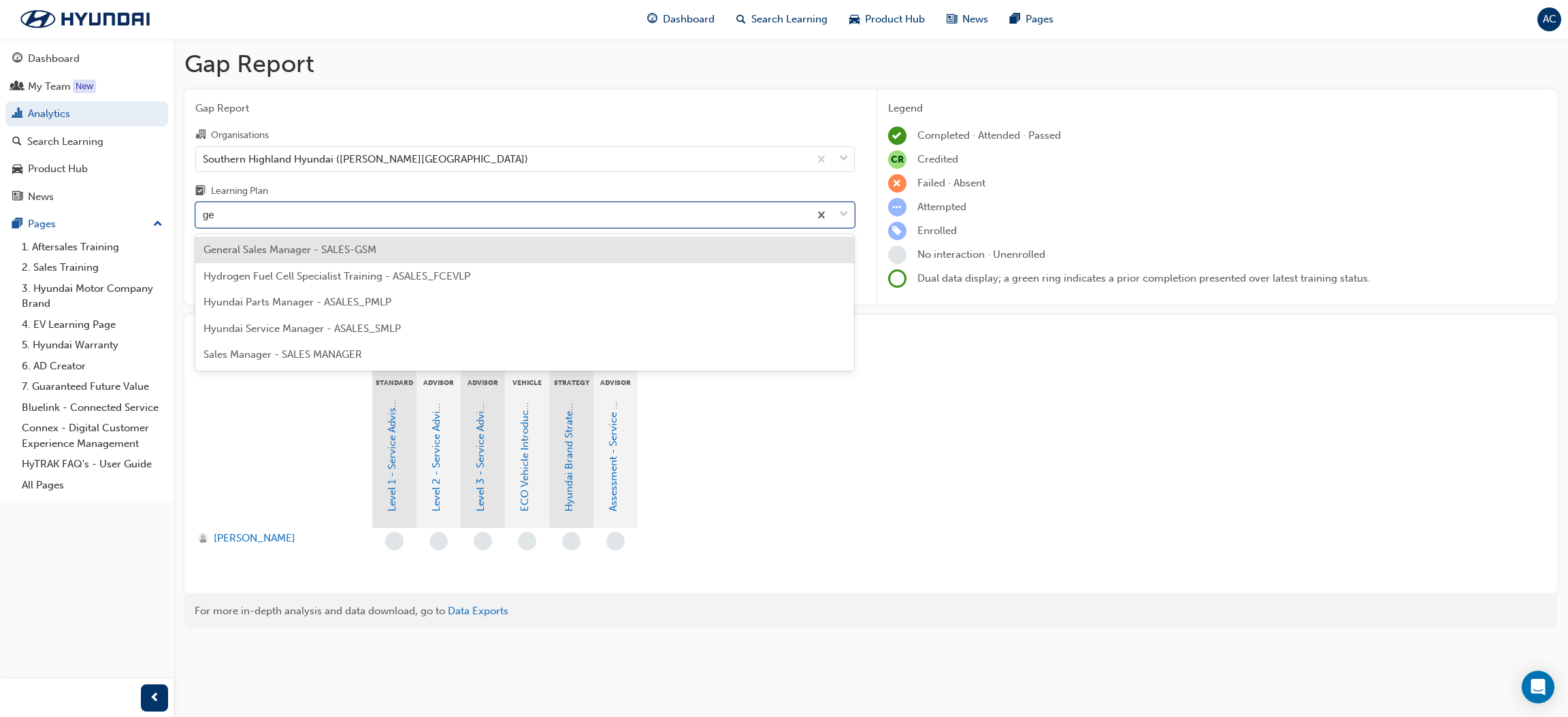
type input "g"
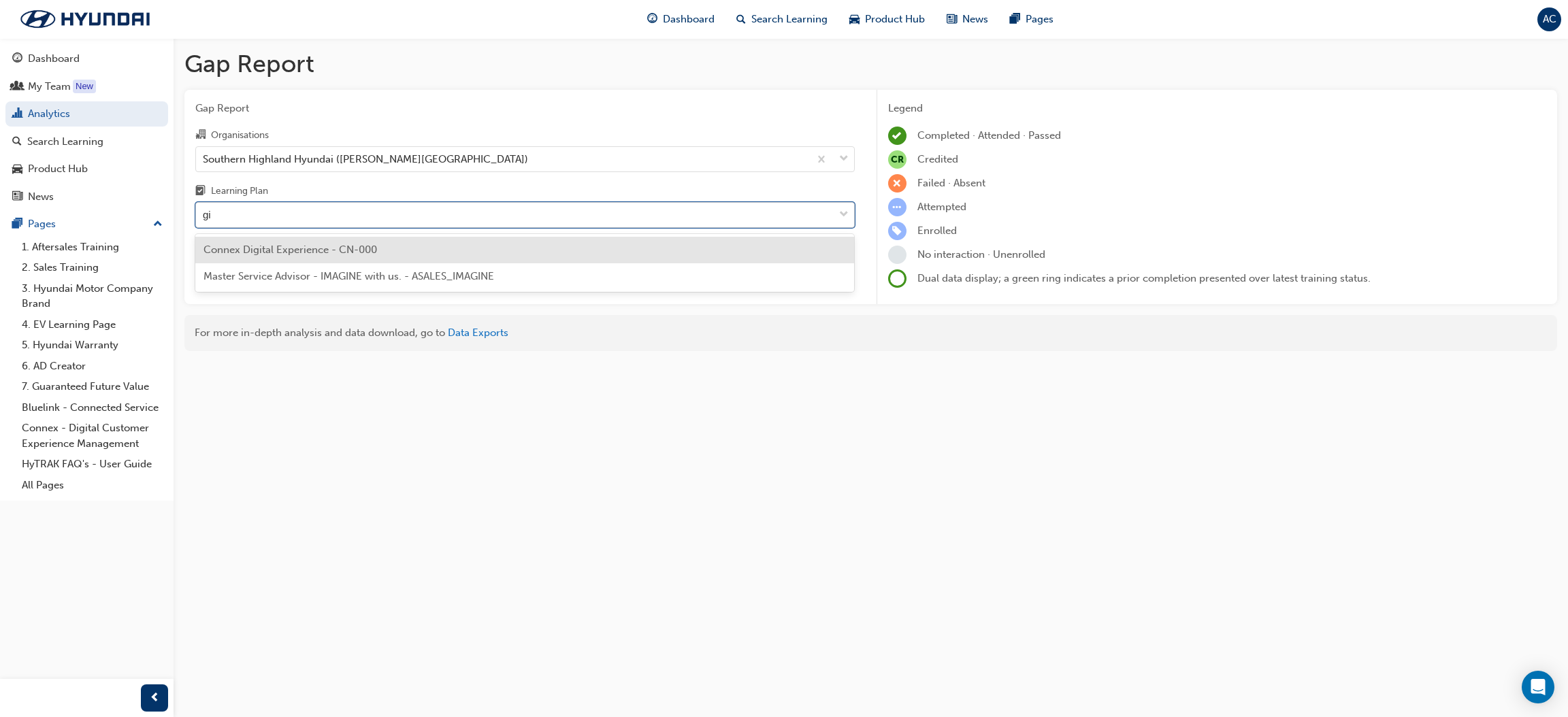
type input "g"
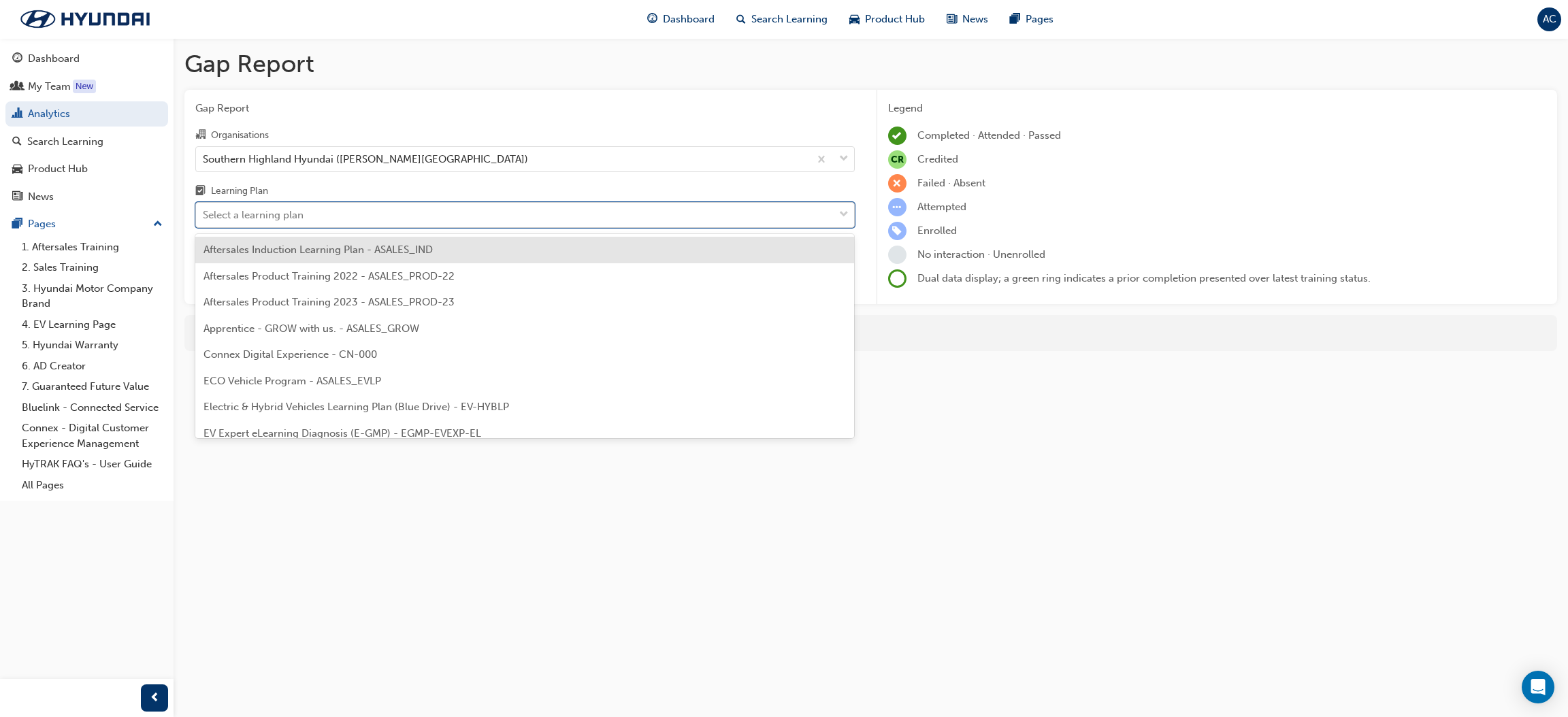
type input "G"
type input "adv"
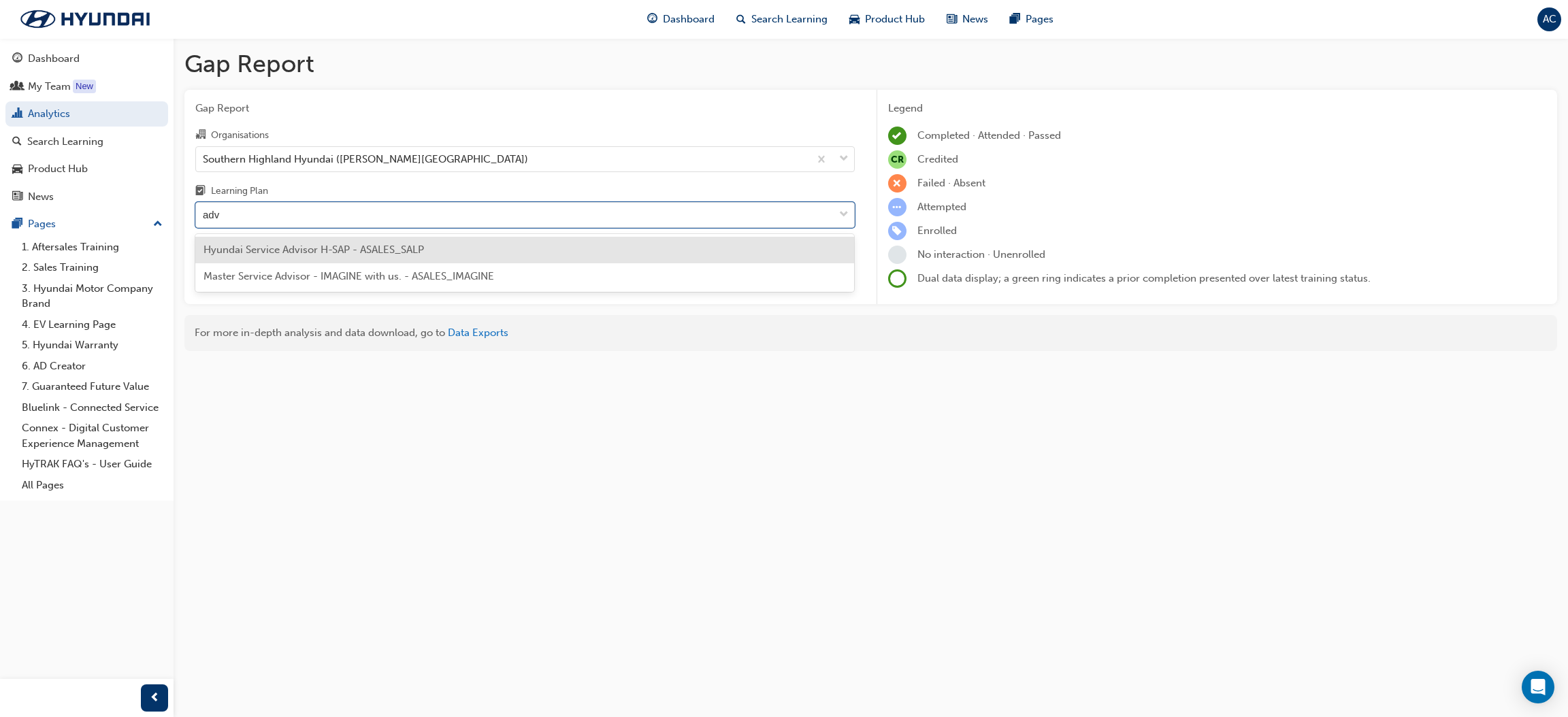
click at [450, 238] on div "Hyundai Service Advisor H-SAP - ASALES_SALP" at bounding box center [524, 250] width 659 height 26
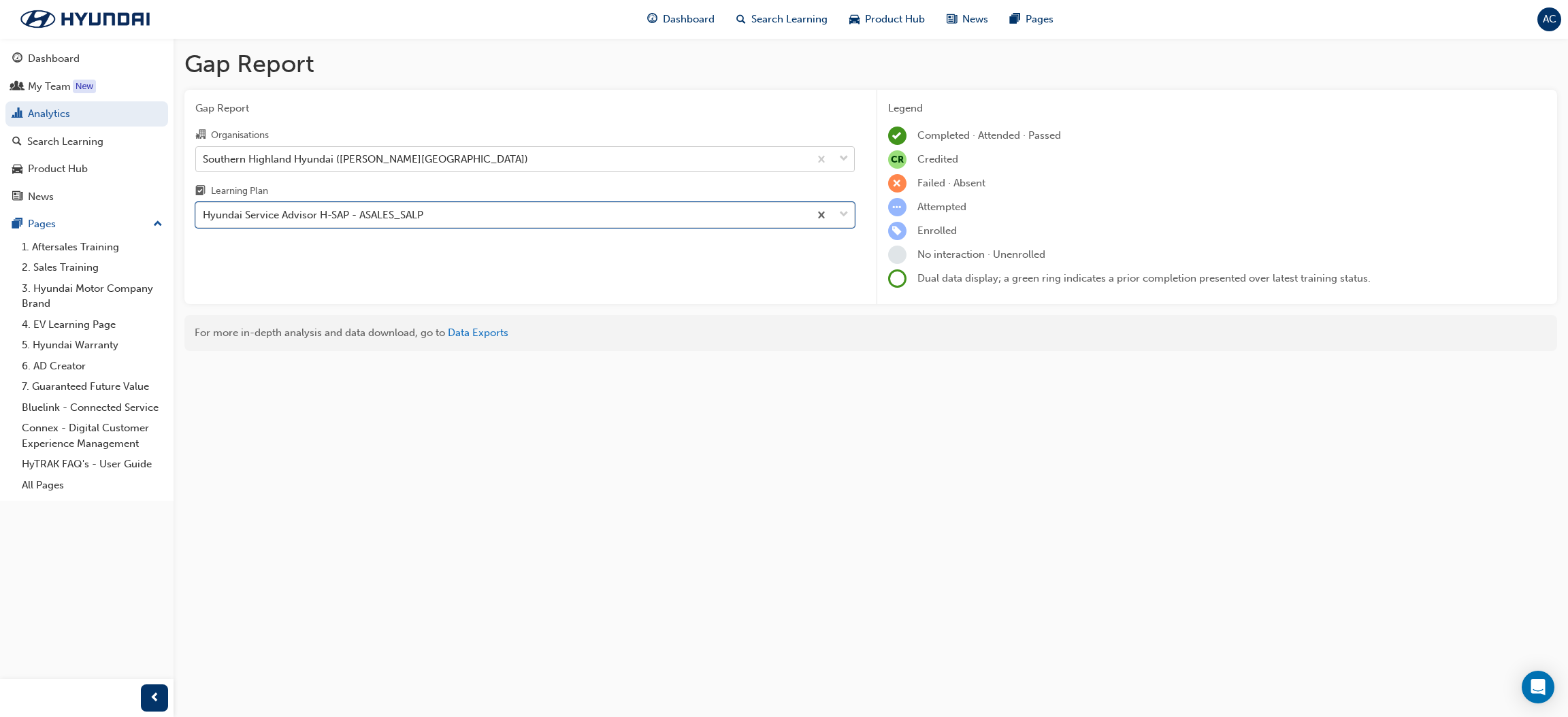
click at [453, 159] on div "Southern Highland Hyundai ([PERSON_NAME][GEOGRAPHIC_DATA])" at bounding box center [502, 158] width 613 height 23
click at [204, 159] on input "Organisations Southern Highland Hyundai ([PERSON_NAME][GEOGRAPHIC_DATA])" at bounding box center [204, 157] width 2 height 11
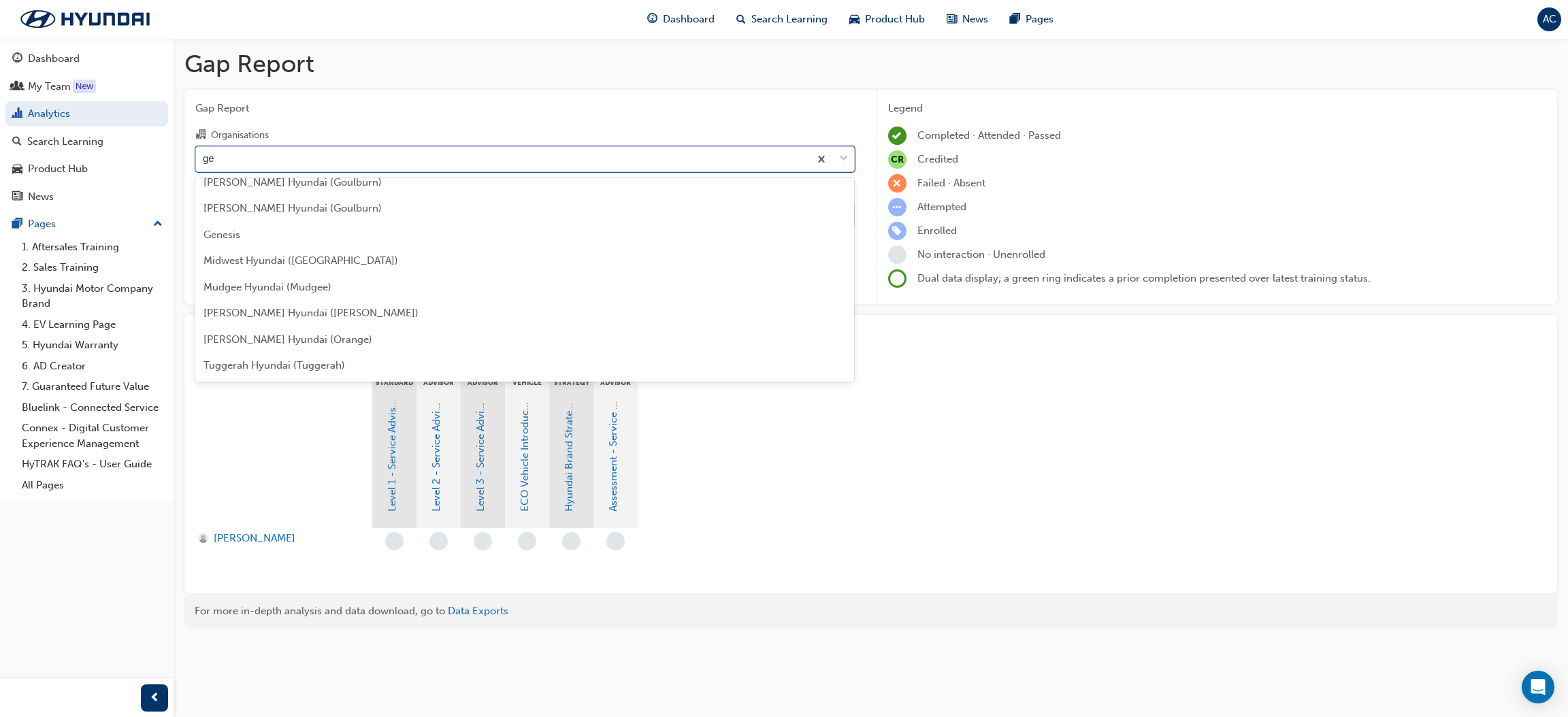
scroll to position [88, 0]
type input "gei"
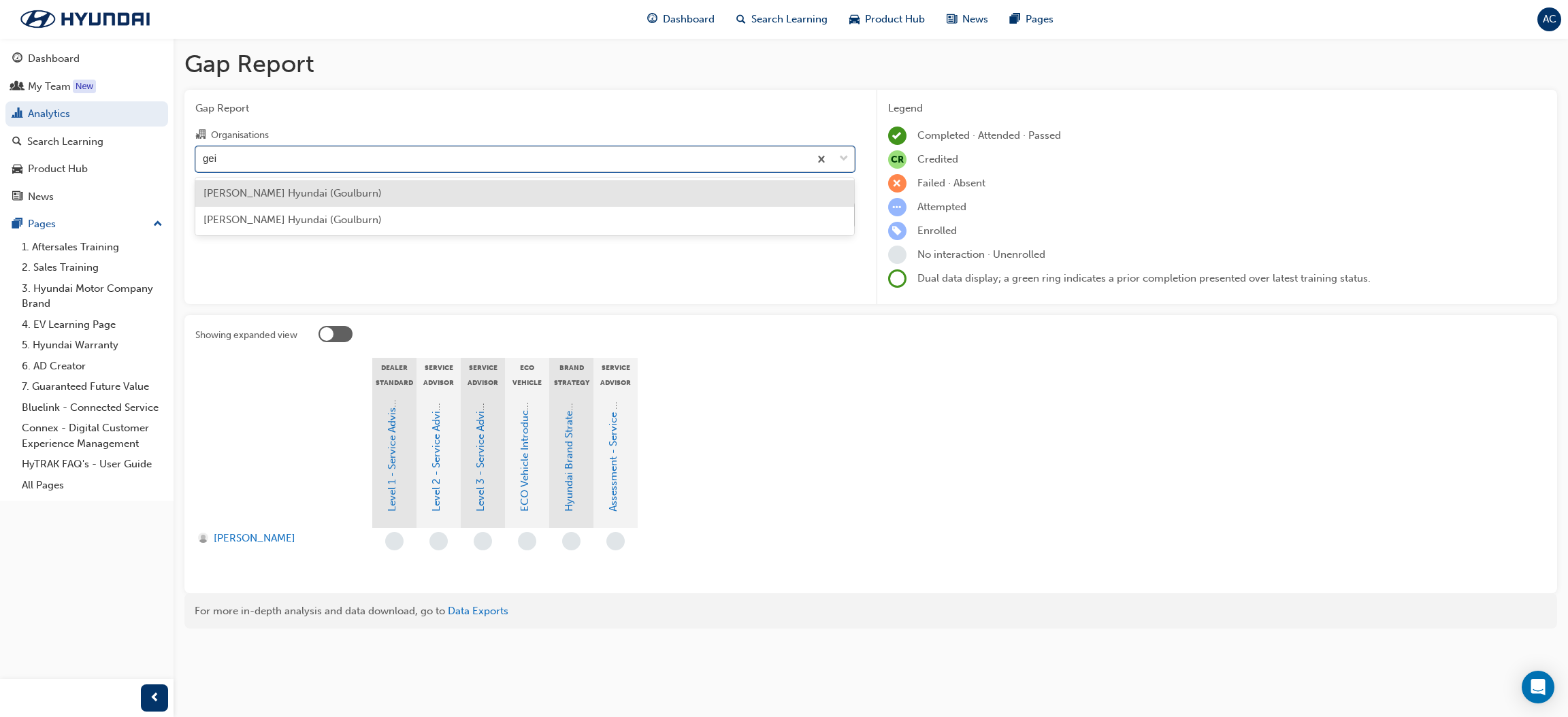
scroll to position [0, 0]
click at [418, 194] on div "[PERSON_NAME] Hyundai (Goulburn)" at bounding box center [524, 193] width 659 height 26
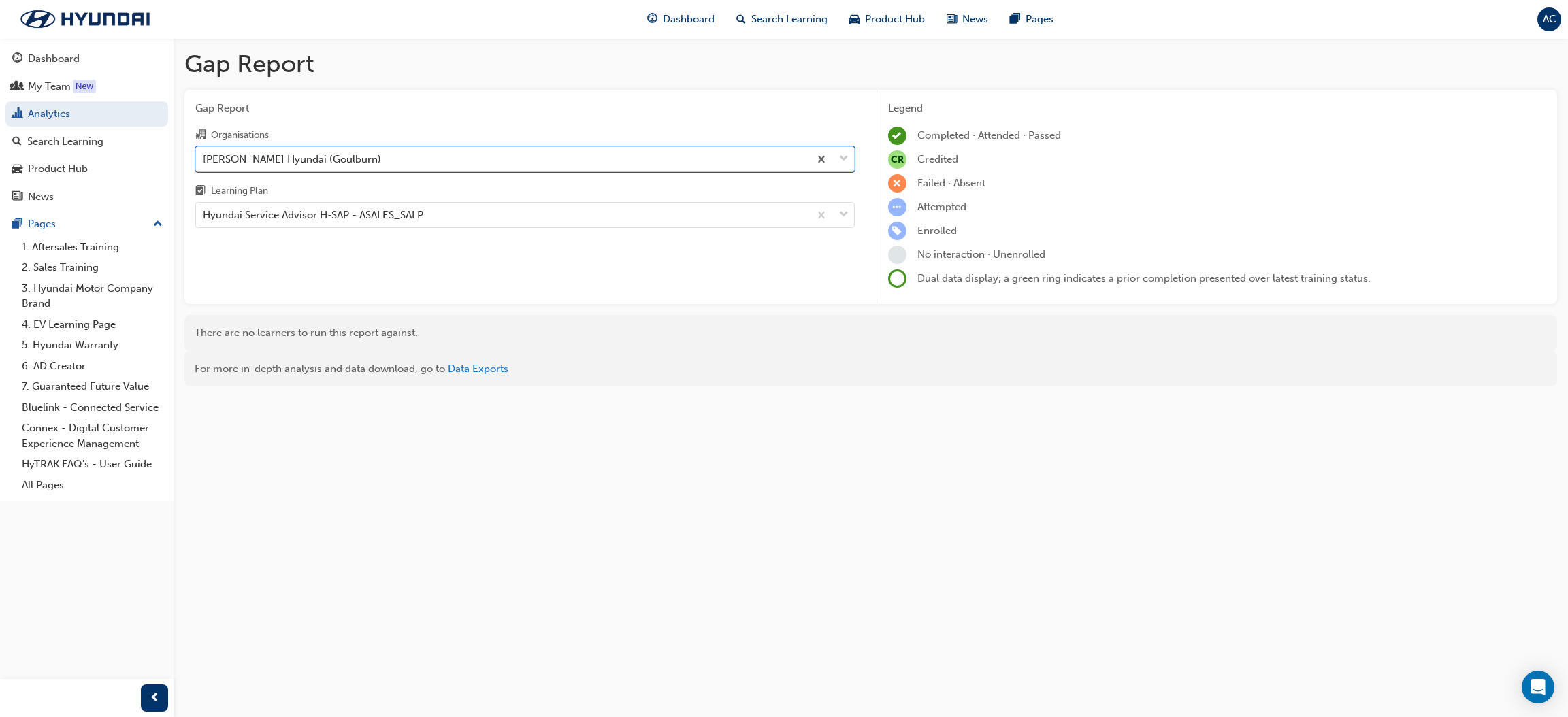
click at [419, 153] on div "[PERSON_NAME] Hyundai (Goulburn)" at bounding box center [502, 158] width 613 height 23
click at [204, 153] on input "Organisations option [PERSON_NAME] Hyundai (Goulburn), selected. 0 results avai…" at bounding box center [204, 157] width 2 height 11
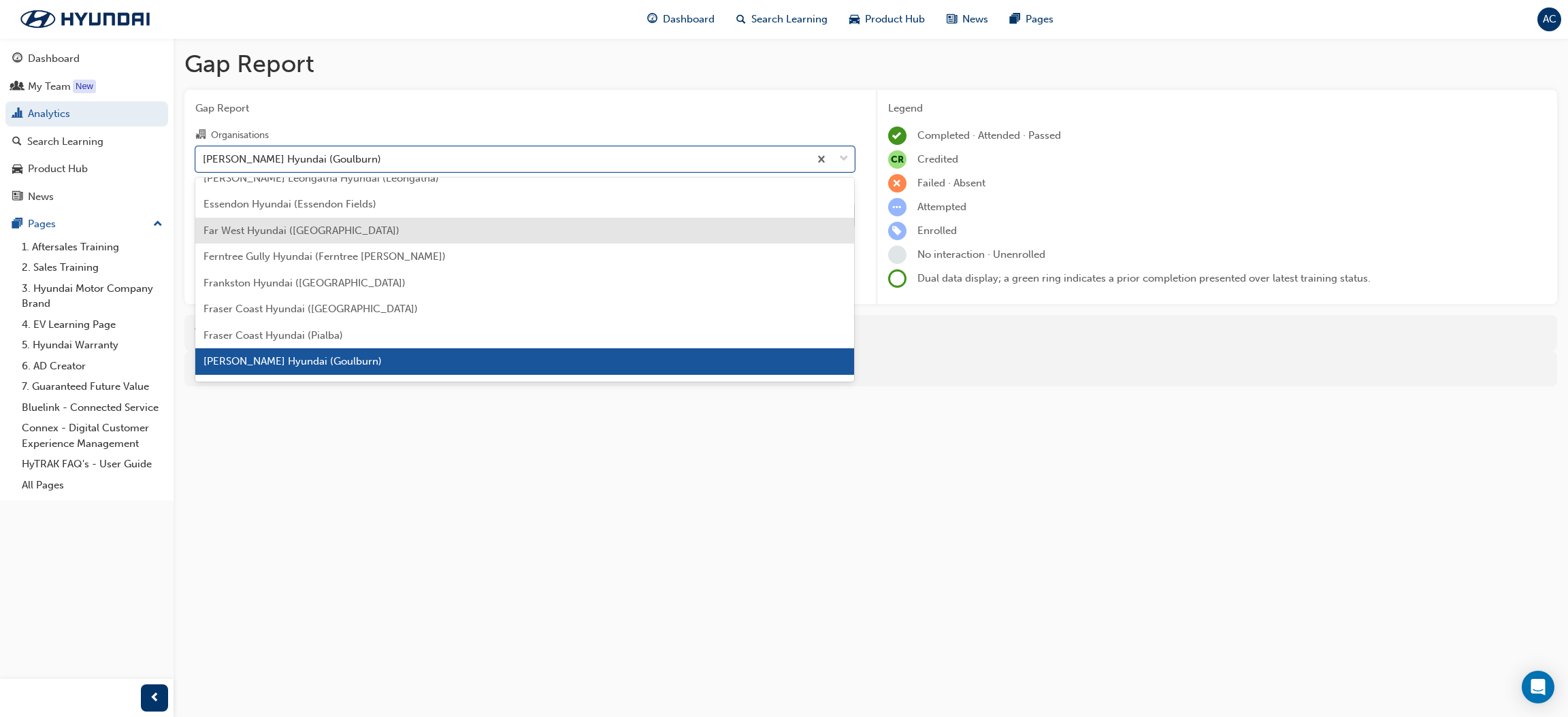
scroll to position [1264, 0]
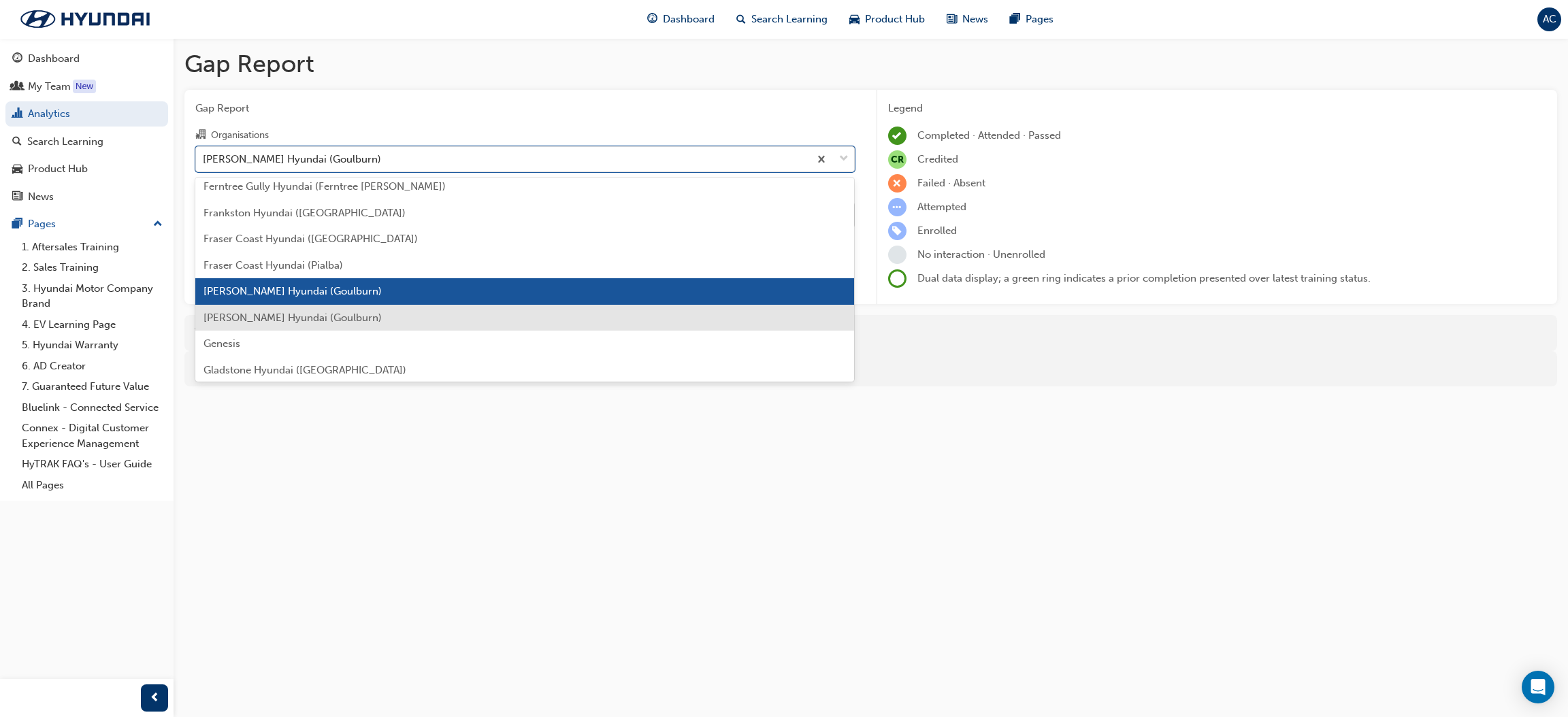
click at [376, 309] on div "[PERSON_NAME] Hyundai (Goulburn)" at bounding box center [524, 318] width 659 height 26
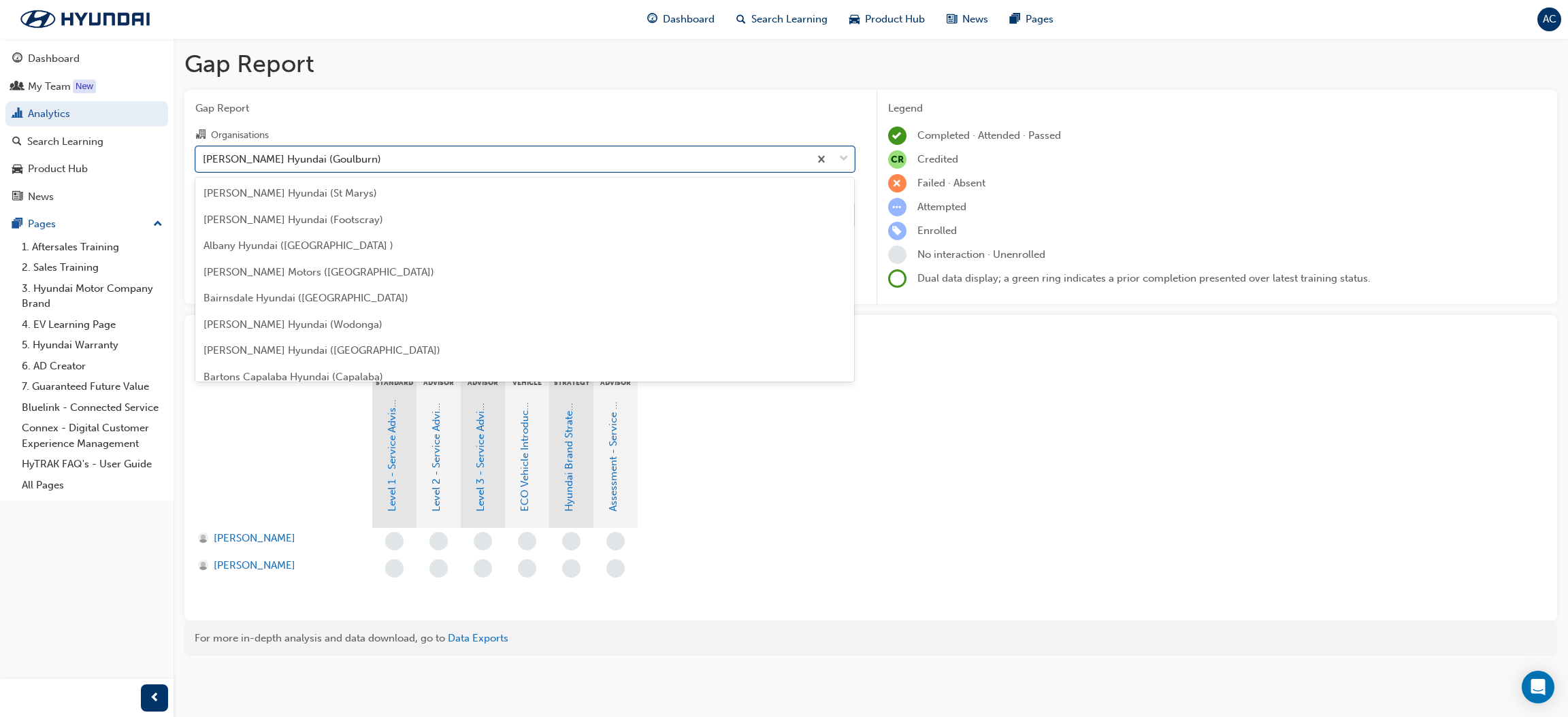
click at [418, 159] on div "[PERSON_NAME] Hyundai (Goulburn)" at bounding box center [502, 158] width 613 height 23
click at [204, 159] on input "Organisations option [PERSON_NAME] Hyundai (Goulburn), selected. option [PERSON…" at bounding box center [204, 157] width 2 height 11
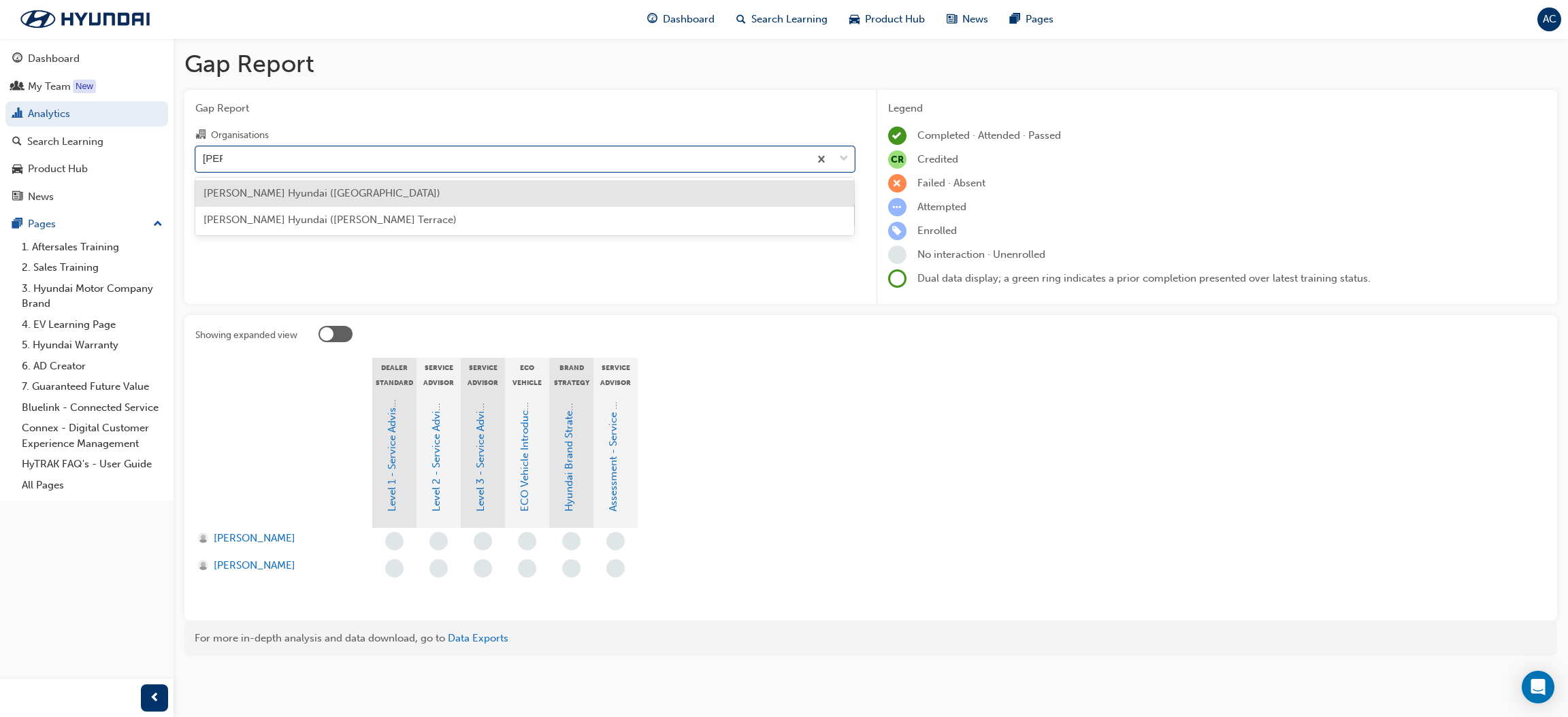
type input "klost"
click at [387, 189] on div "[PERSON_NAME] Hyundai ([GEOGRAPHIC_DATA])" at bounding box center [524, 193] width 659 height 26
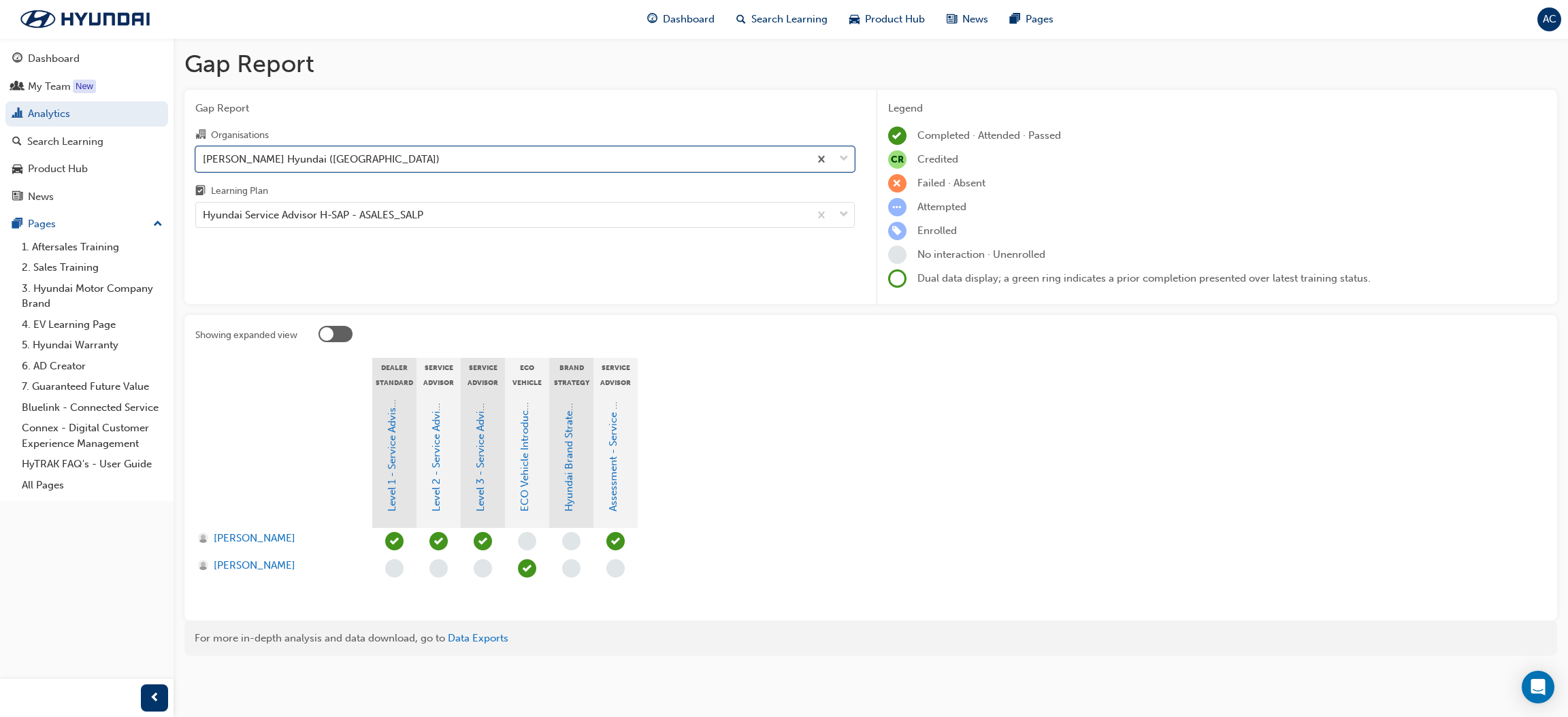
click at [369, 160] on div "[PERSON_NAME] Hyundai ([GEOGRAPHIC_DATA])" at bounding box center [502, 158] width 613 height 23
click at [204, 160] on input "Organisations option [PERSON_NAME] Hyundai ([GEOGRAPHIC_DATA]), selected. 0 res…" at bounding box center [204, 157] width 2 height 11
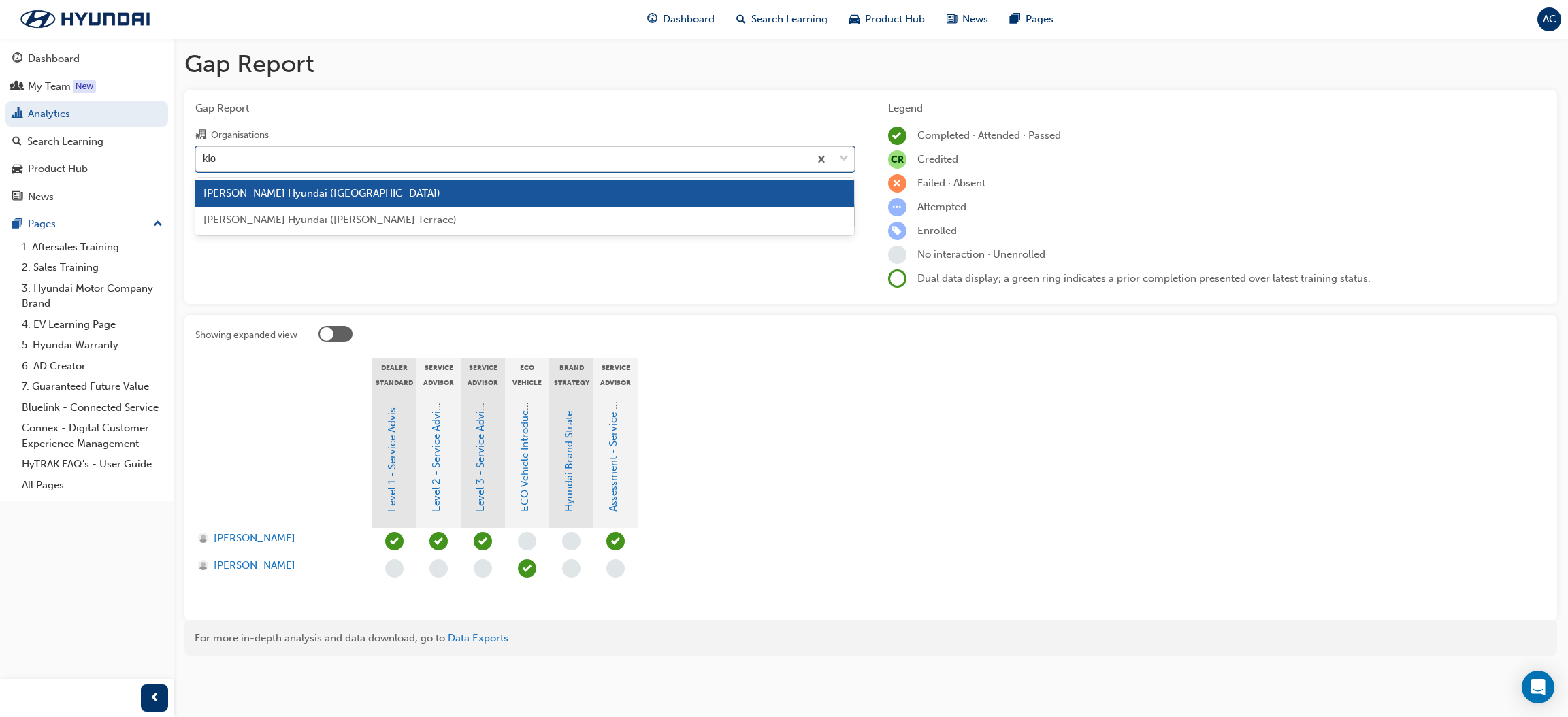
type input "[PERSON_NAME]"
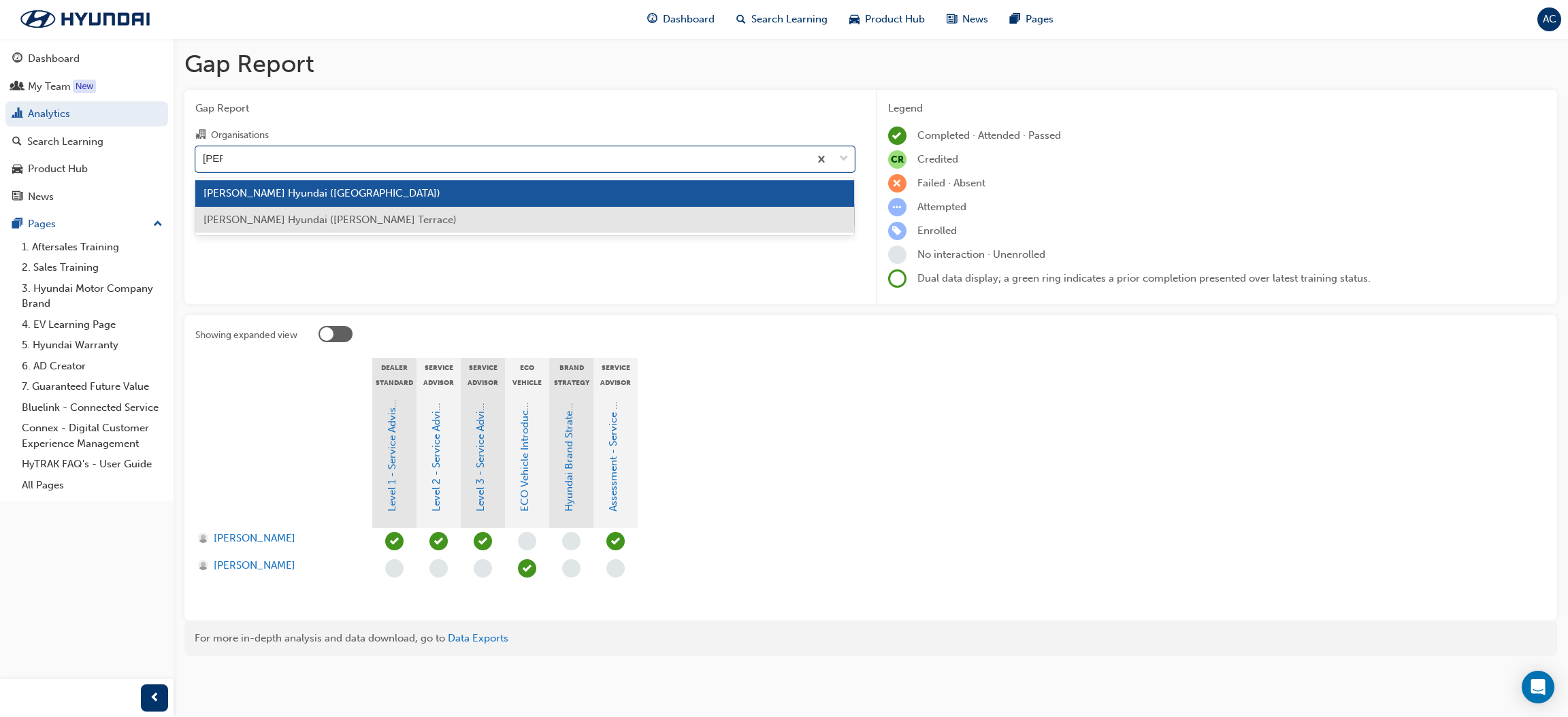
click at [325, 208] on div "[PERSON_NAME] Hyundai ([PERSON_NAME] Terrace)" at bounding box center [524, 219] width 659 height 26
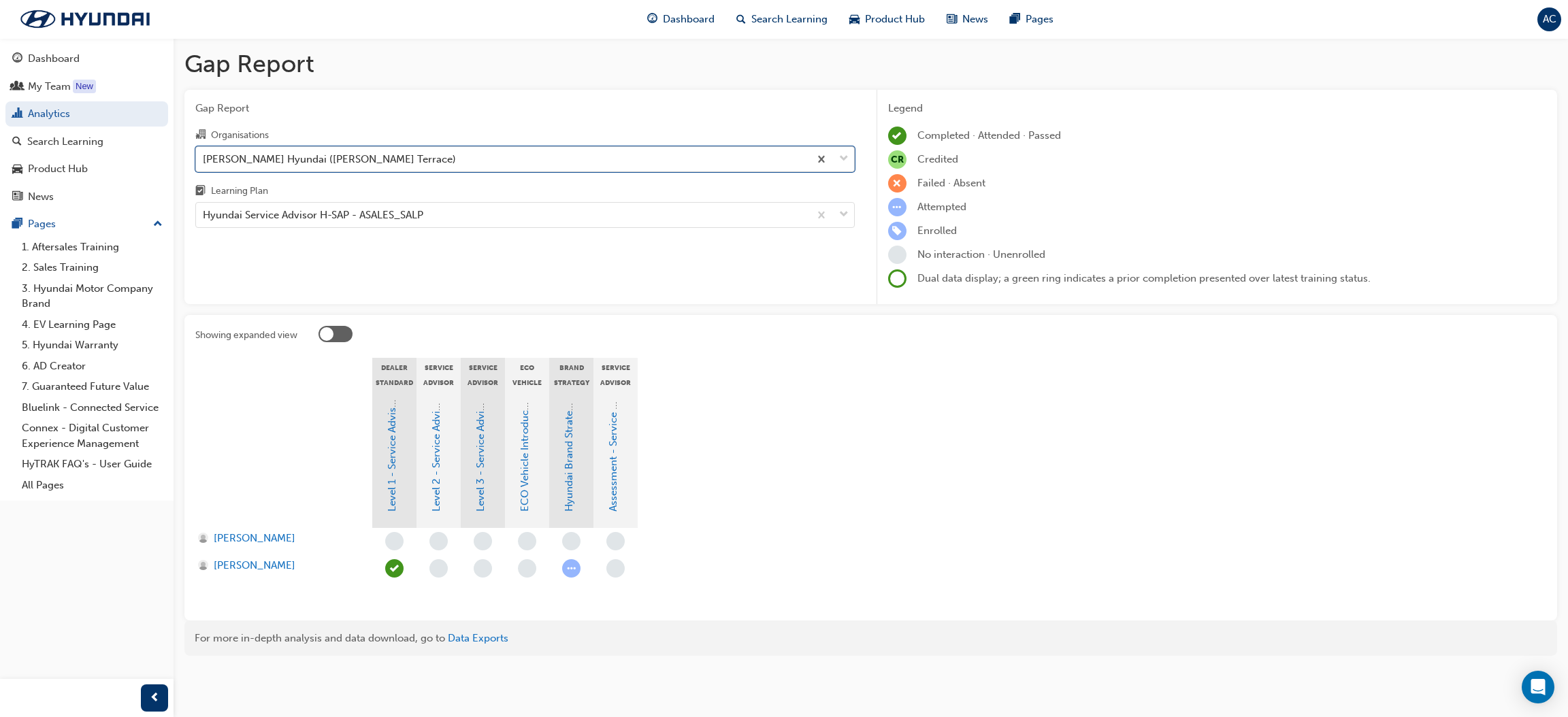
click at [516, 160] on div "[PERSON_NAME] Hyundai ([PERSON_NAME] Terrace)" at bounding box center [502, 158] width 613 height 23
click at [204, 160] on input "Organisations option [PERSON_NAME] Hyundai ([PERSON_NAME] Terrace), selected. 0…" at bounding box center [204, 157] width 2 height 11
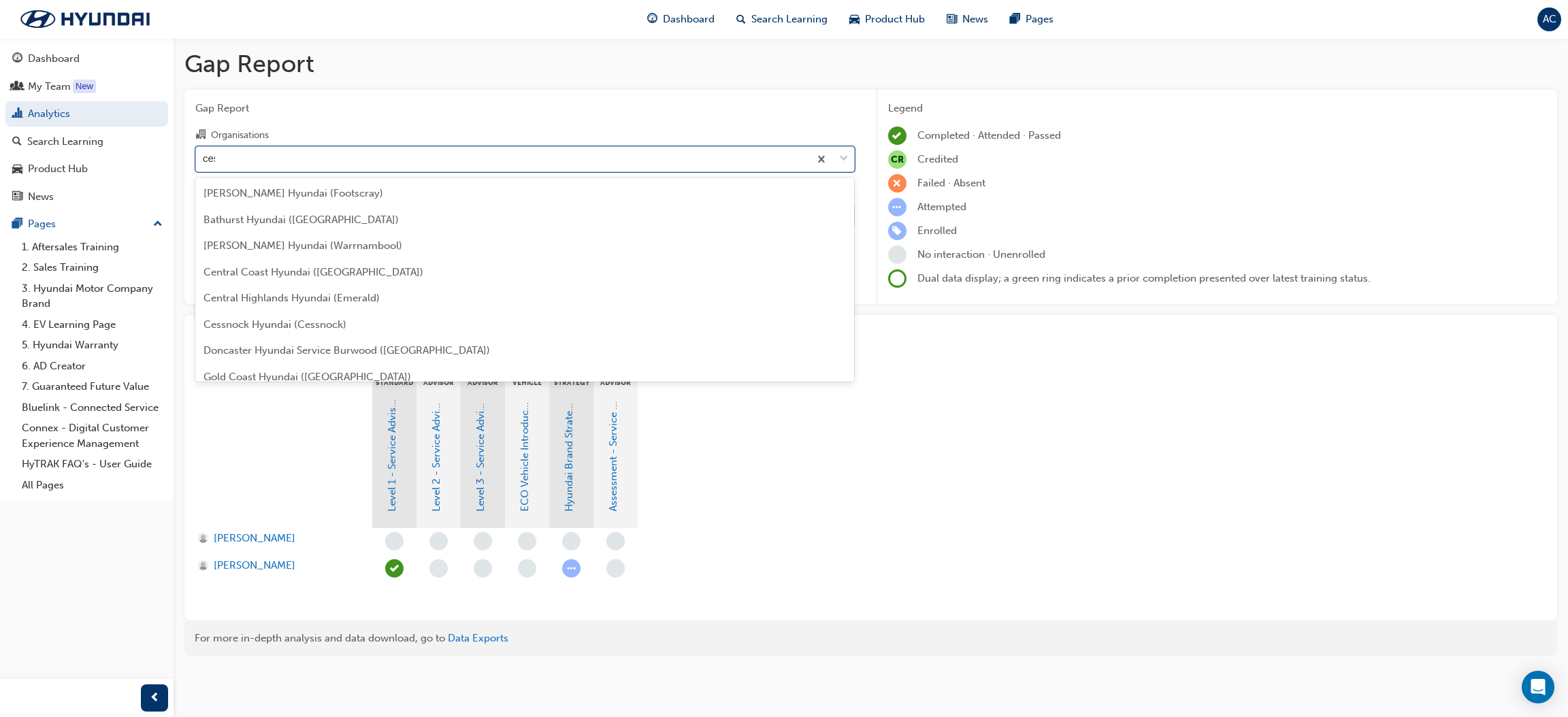
type input "cess"
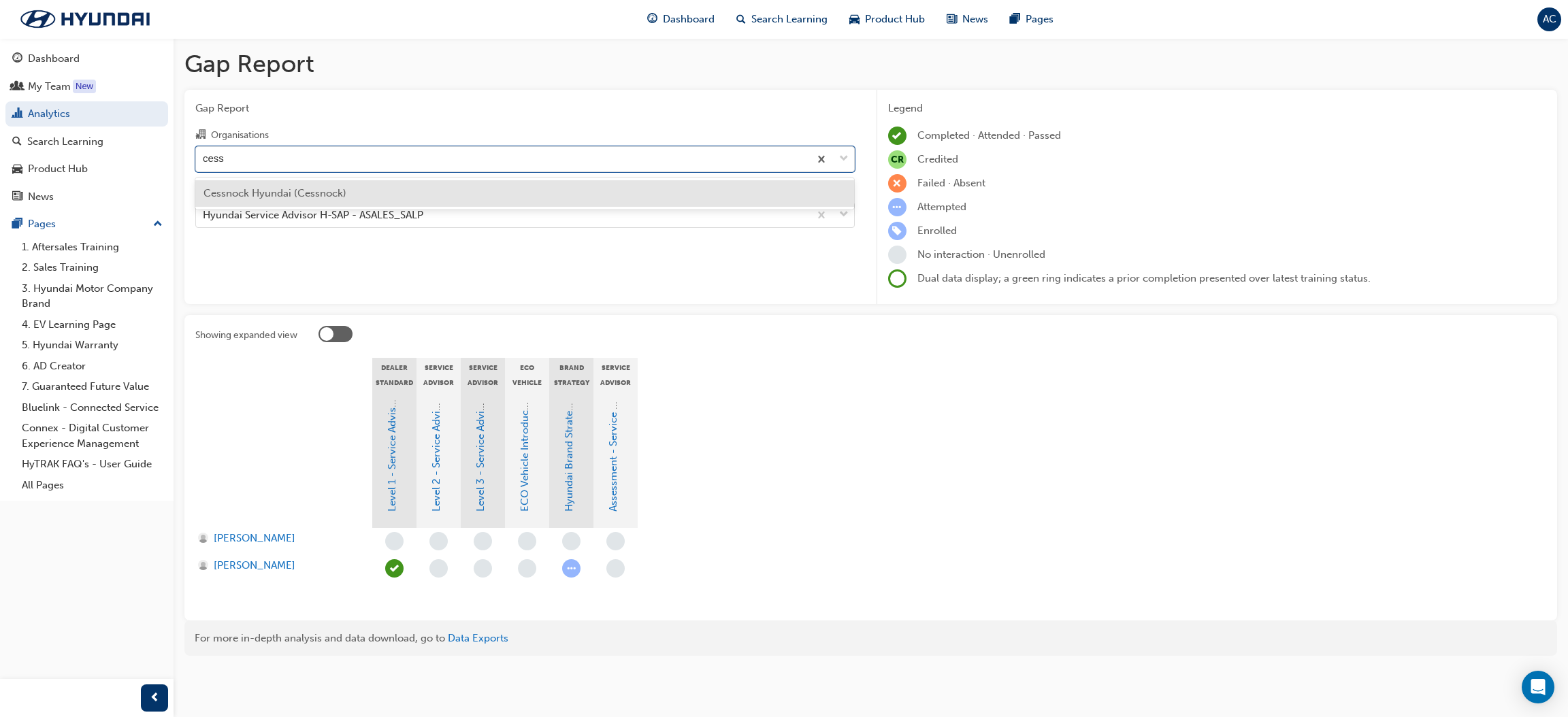
click at [484, 193] on div "Cessnock Hyundai (Cessnock)" at bounding box center [524, 193] width 659 height 26
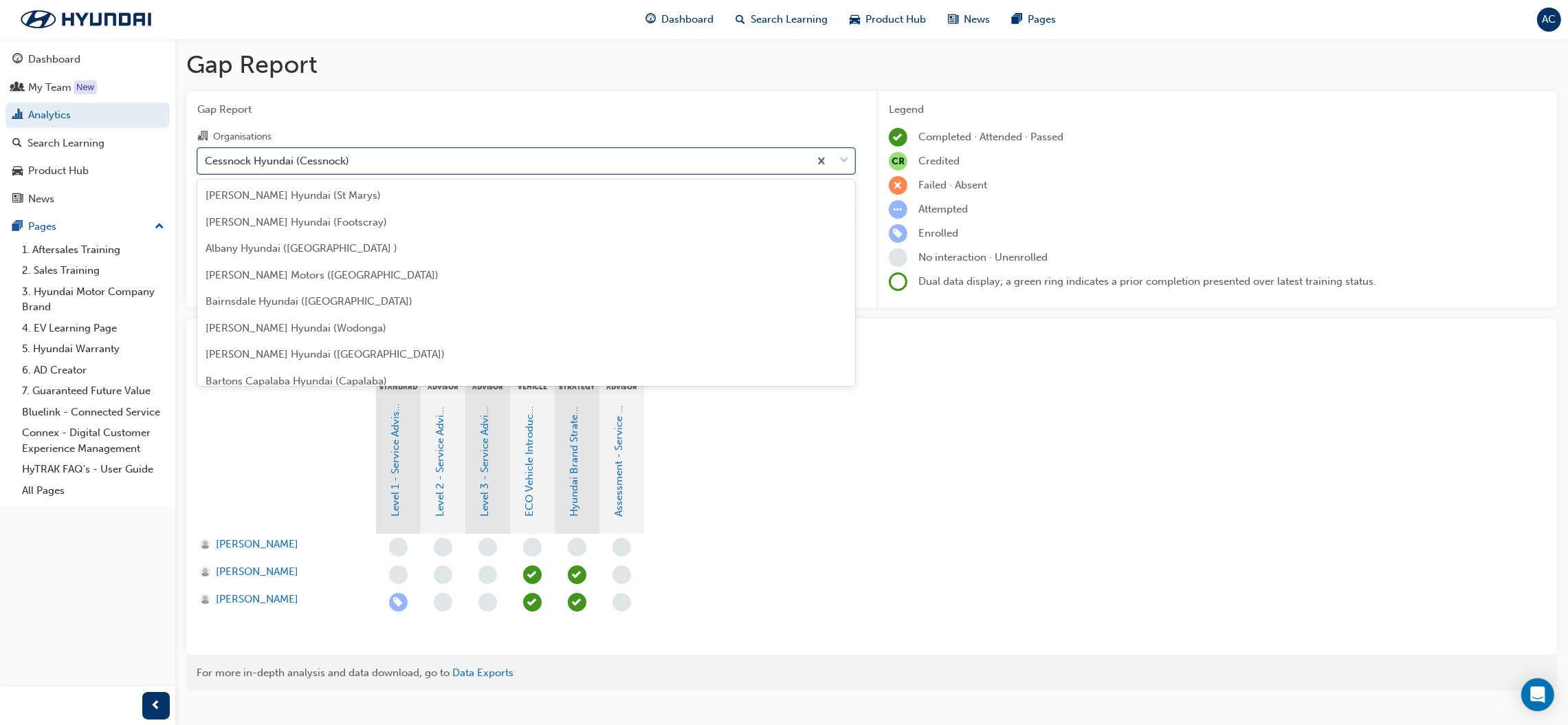
click at [370, 169] on div "Cessnock Hyundai (Cessnock)" at bounding box center [503, 160] width 611 height 24
click at [206, 166] on input "Organisations option Cessnock Hyundai (Cessnock), selected. option Cessnock Hyu…" at bounding box center [206, 159] width 2 height 11
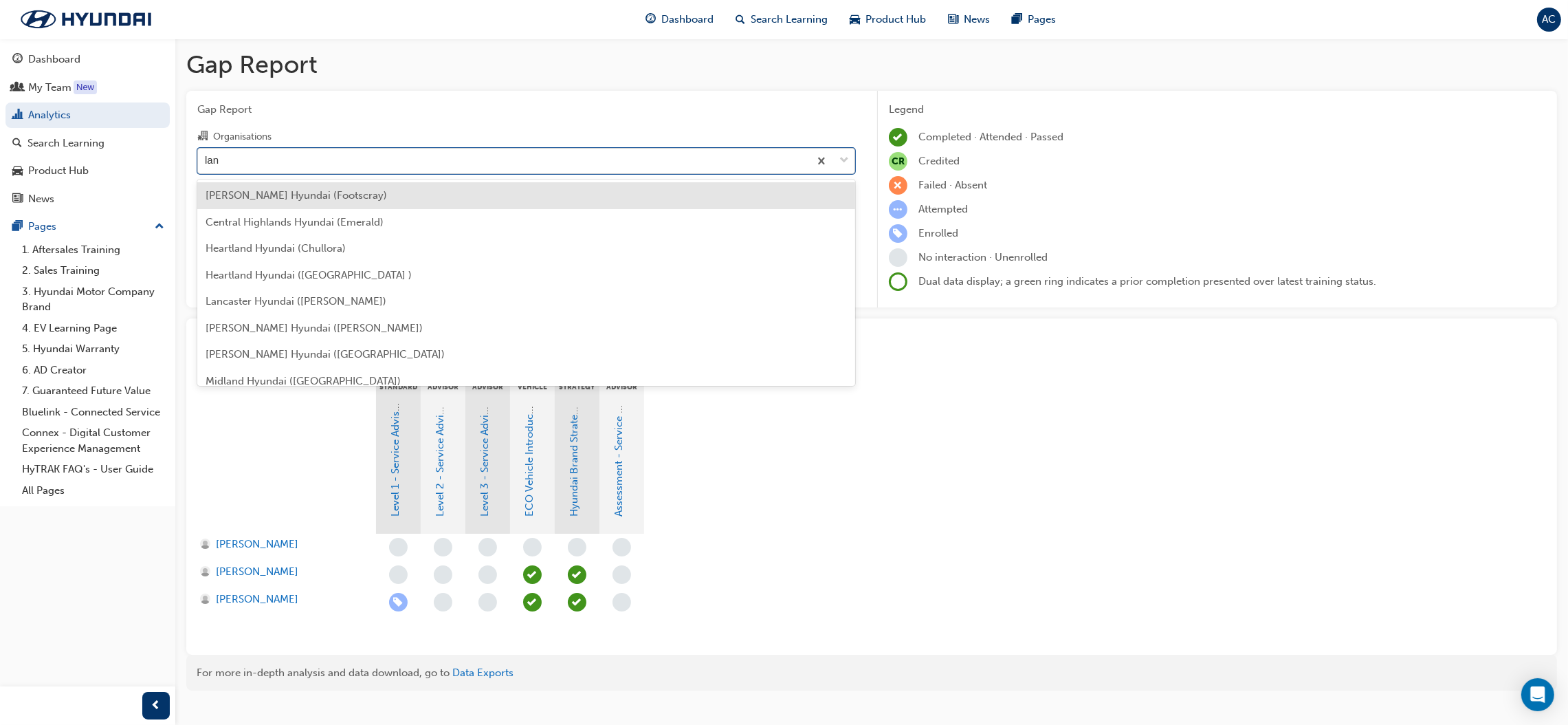
type input "lanc"
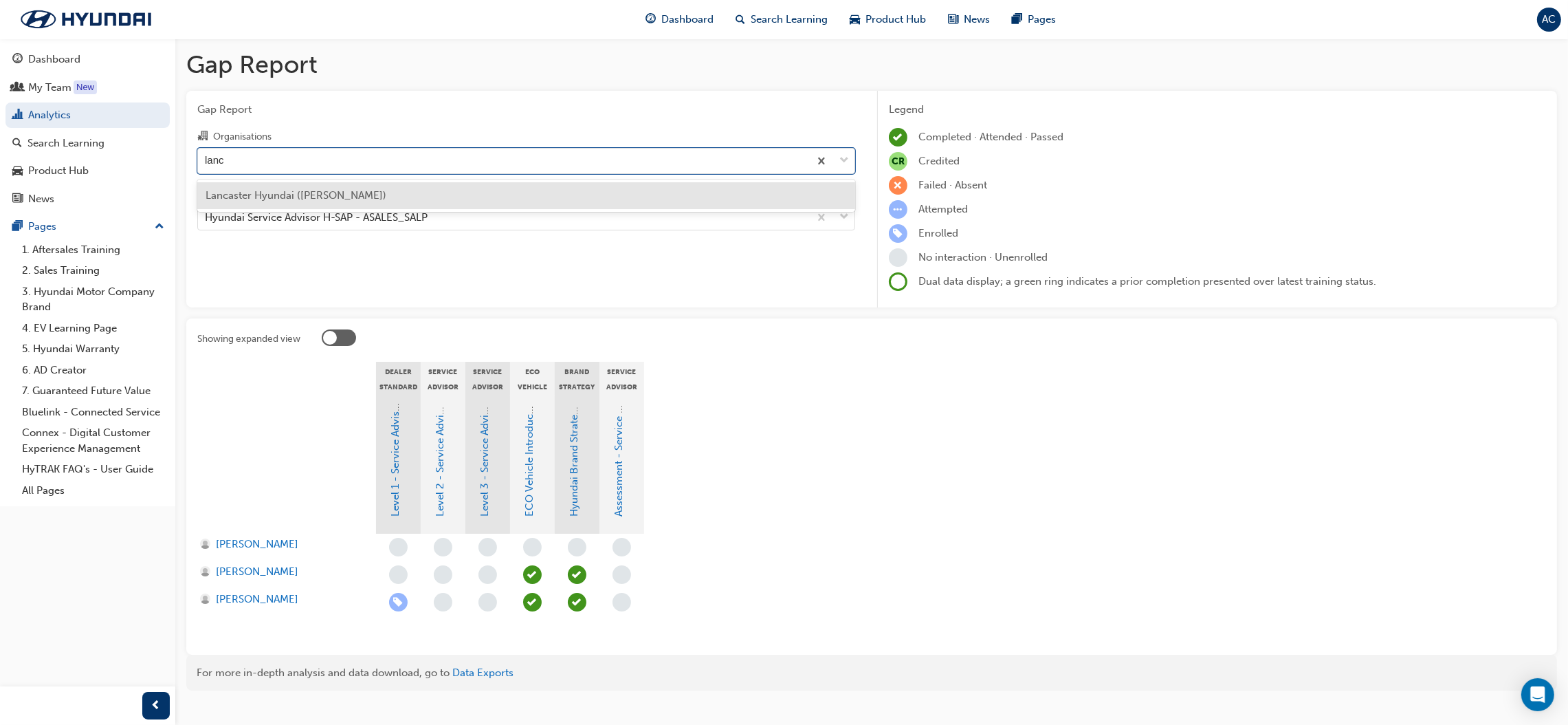
click at [352, 188] on div "Lancaster Hyundai ([PERSON_NAME])" at bounding box center [526, 195] width 658 height 27
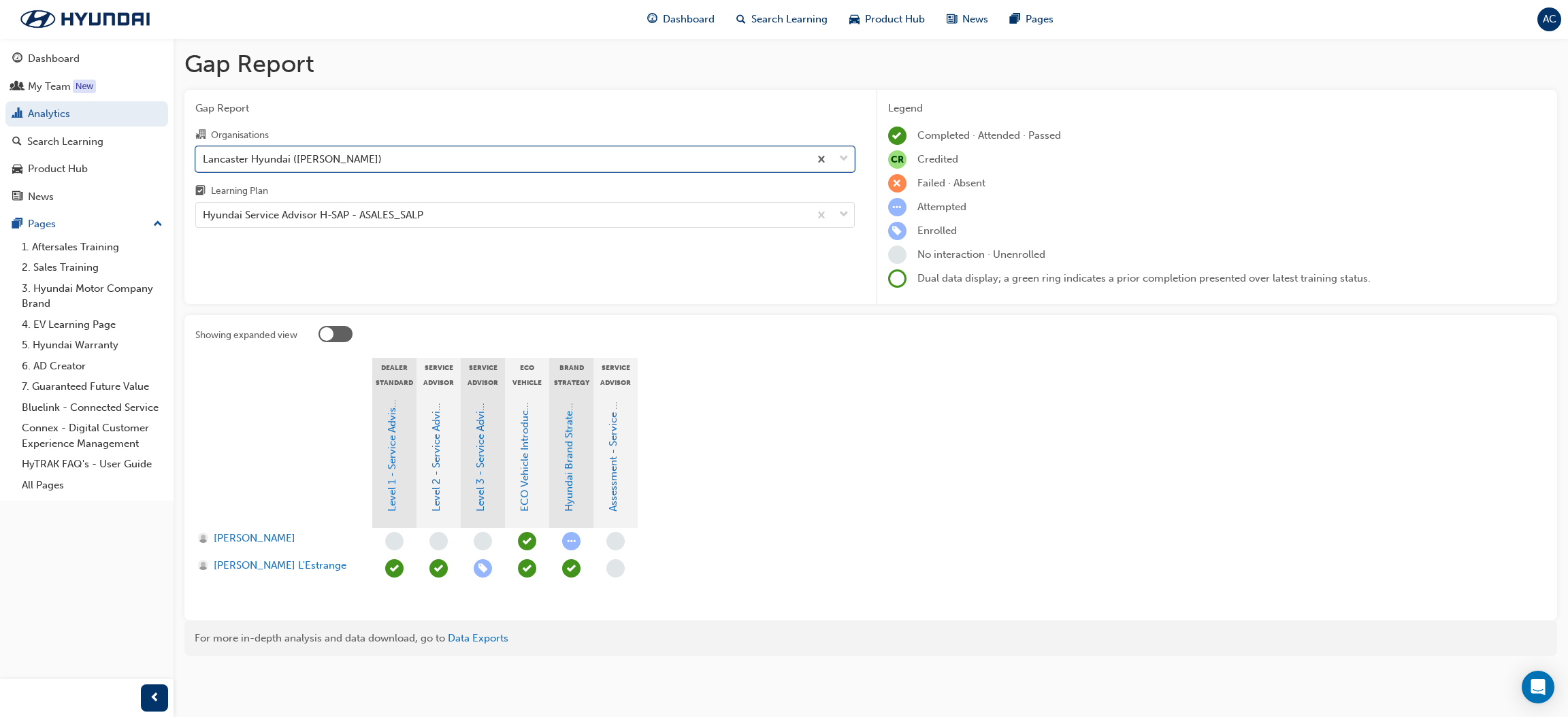
click at [365, 163] on div "Lancaster Hyundai ([PERSON_NAME])" at bounding box center [502, 158] width 613 height 23
click at [204, 163] on input "Organisations option Lancaster Hyundai ([PERSON_NAME]), selected. 0 results ava…" at bounding box center [204, 157] width 2 height 11
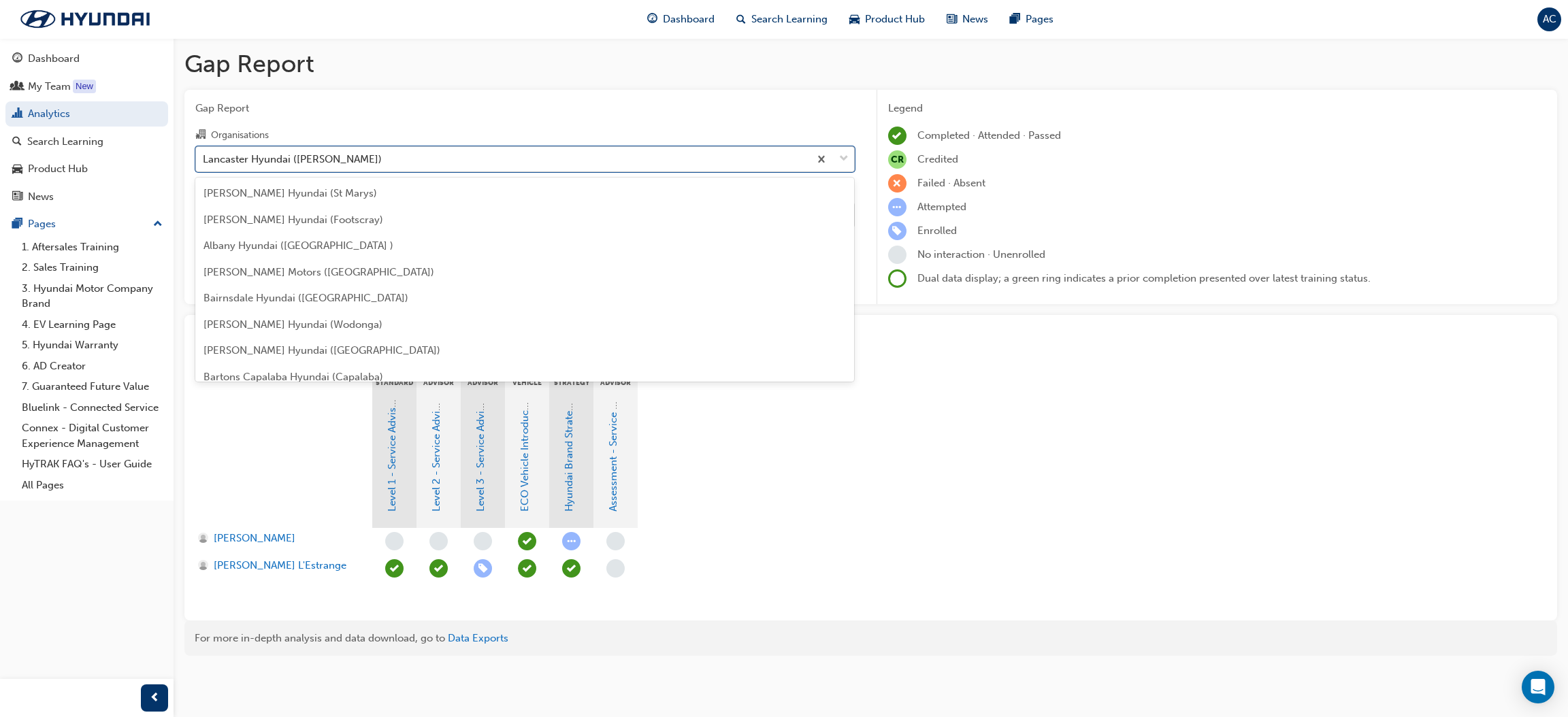
scroll to position [2057, 0]
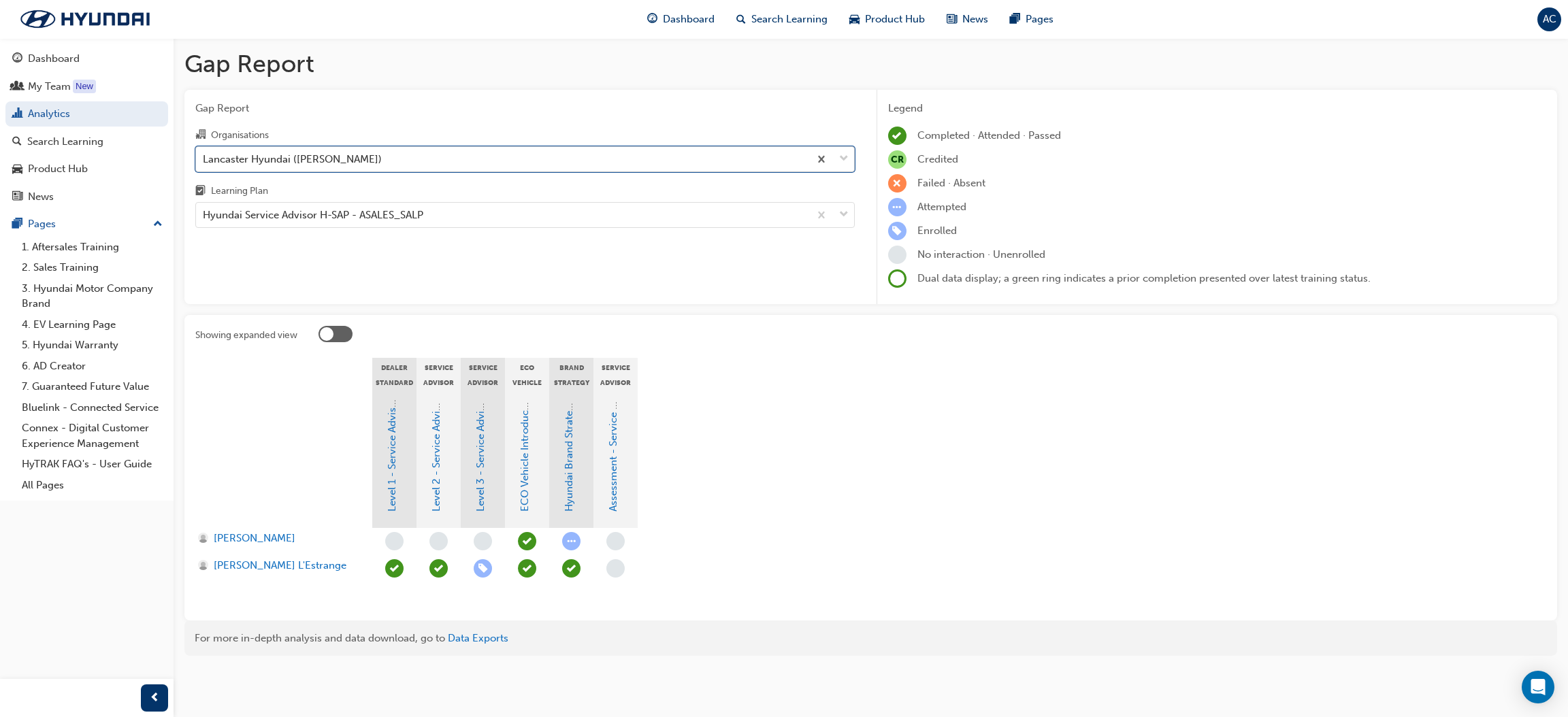
click at [365, 163] on div "Lancaster Hyundai ([PERSON_NAME])" at bounding box center [502, 158] width 613 height 23
click at [204, 163] on input "Organisations option Lancaster Hyundai ([PERSON_NAME]), selected. 0 results ava…" at bounding box center [204, 157] width 2 height 11
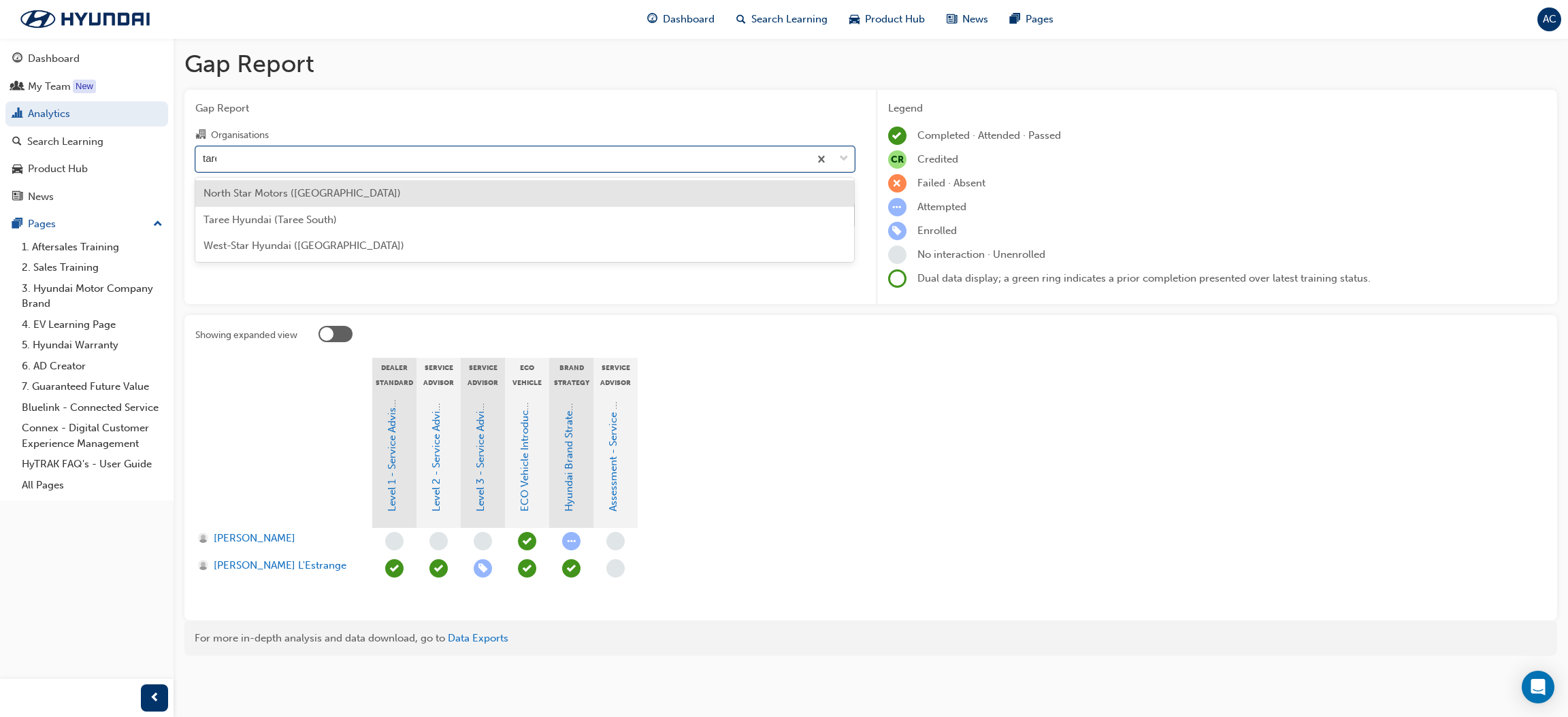
type input "taree"
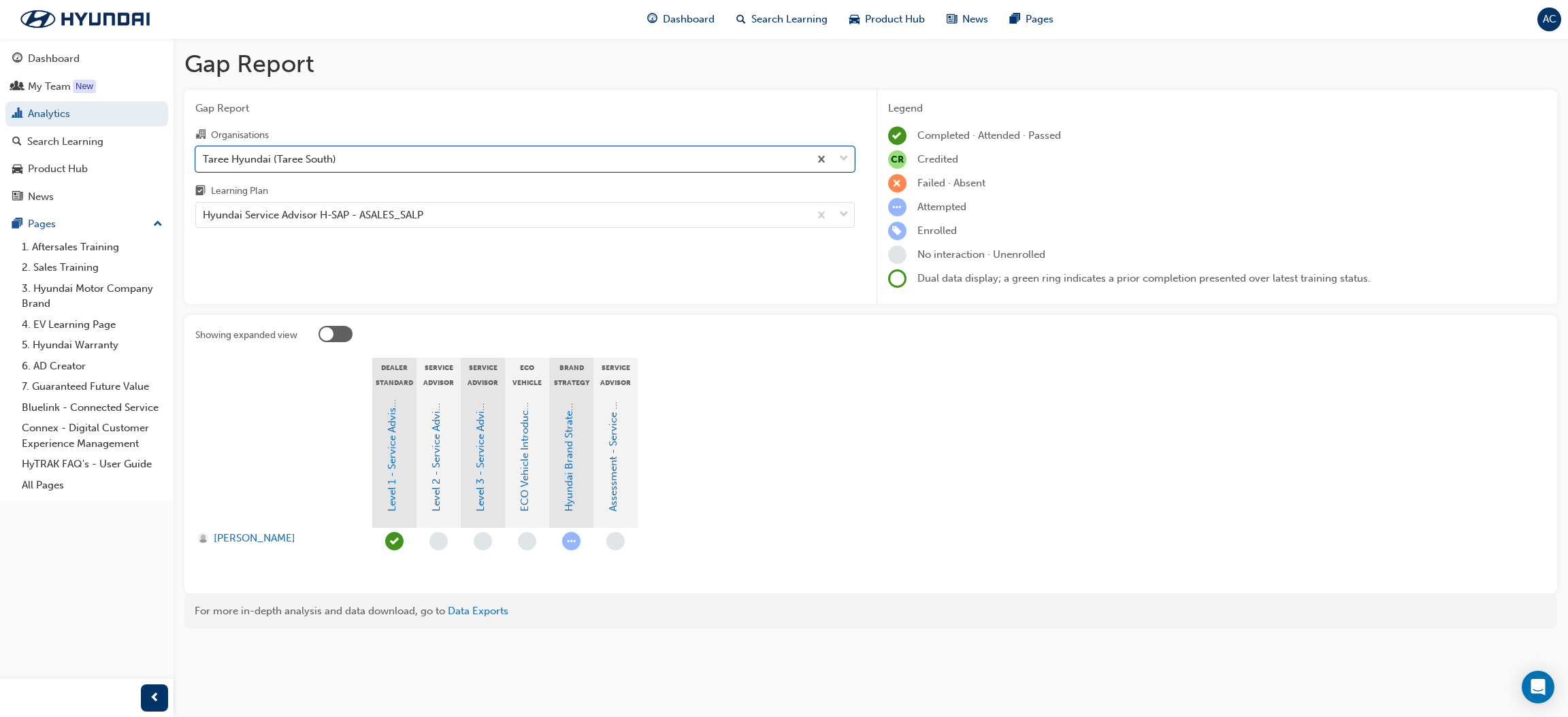
click at [365, 163] on div "Taree Hyundai (Taree South)" at bounding box center [502, 158] width 613 height 23
click at [204, 163] on input "Organisations option Taree Hyundai (Taree South), selected. 0 results available…" at bounding box center [204, 157] width 2 height 11
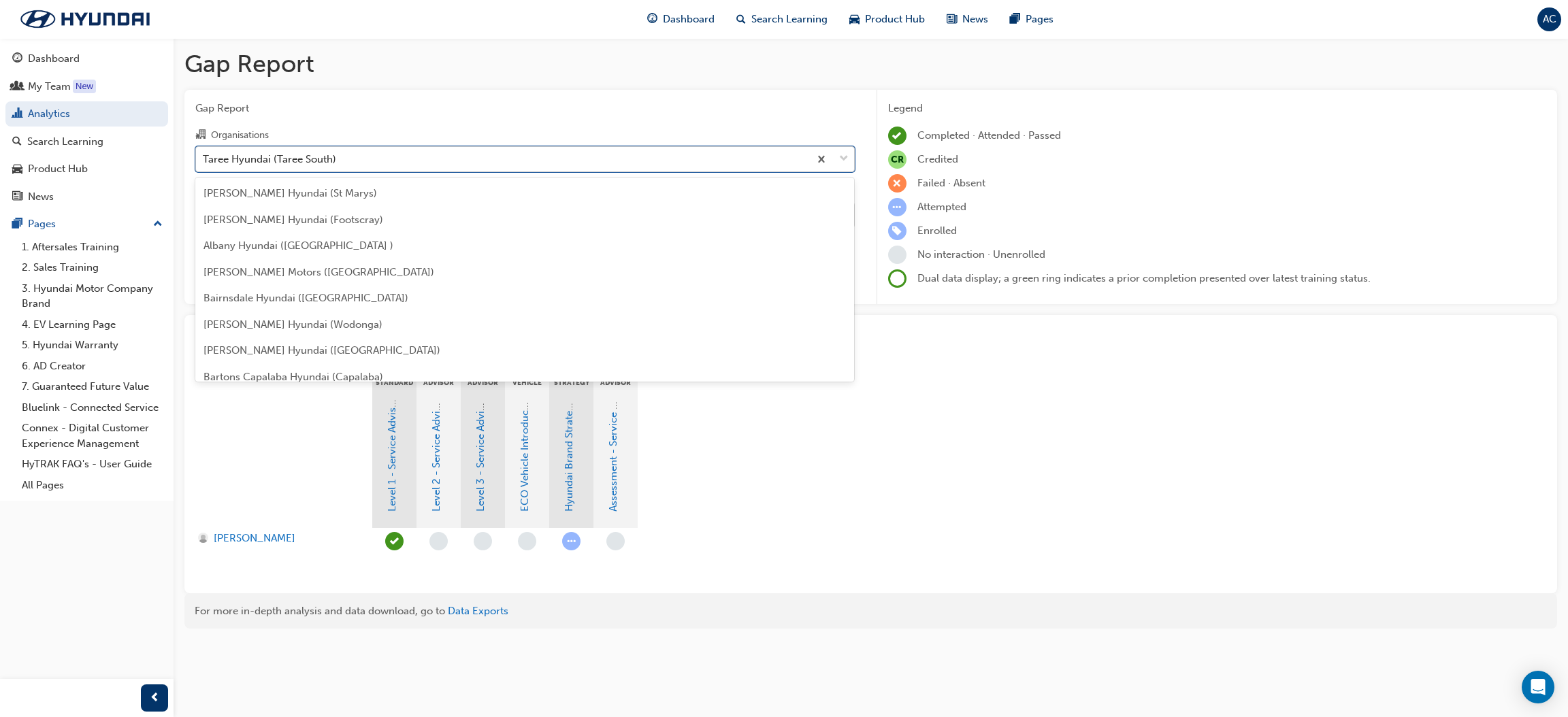
scroll to position [3993, 0]
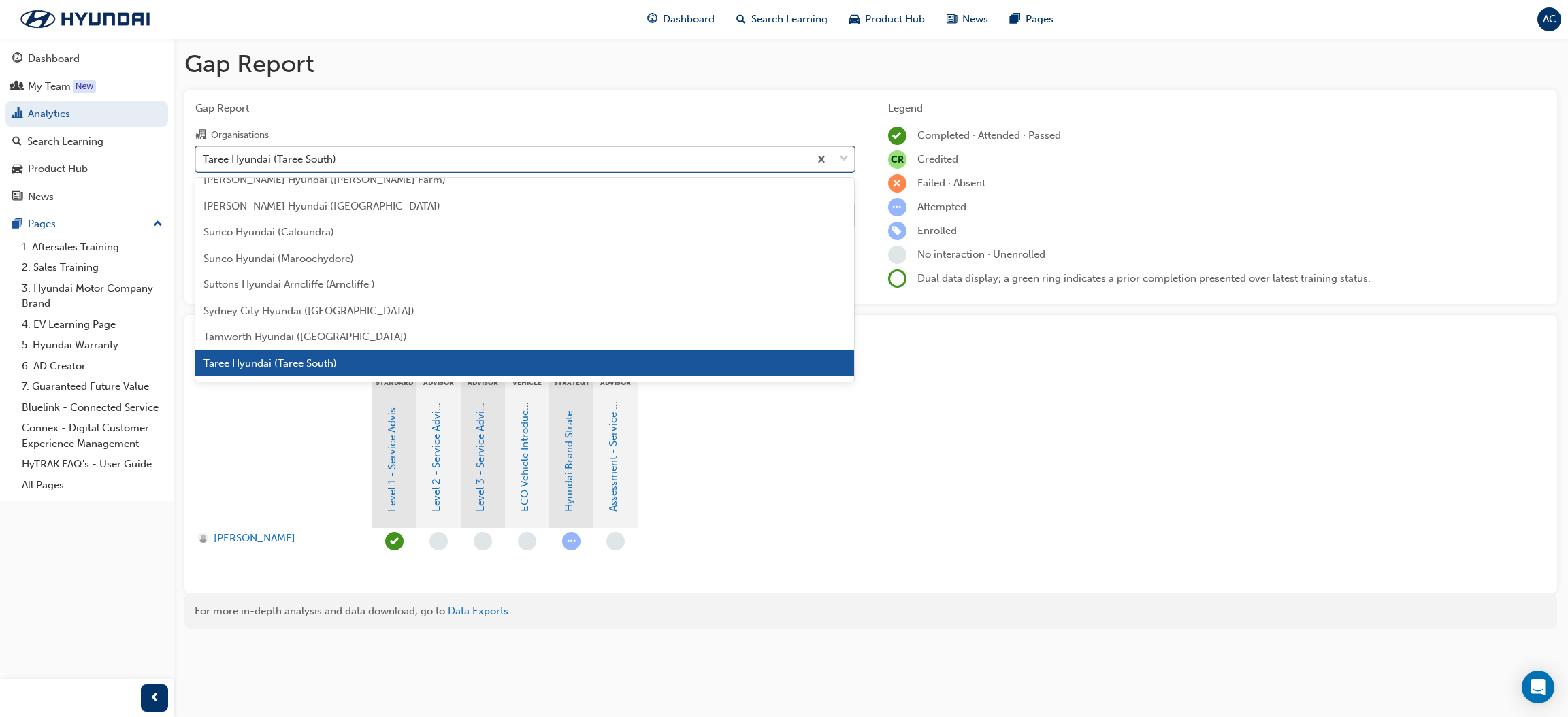
click at [365, 163] on div "Taree Hyundai (Taree South)" at bounding box center [502, 158] width 613 height 23
click at [204, 163] on input "Organisations option Taree Hyundai (Taree South), selected. option Taree Hyunda…" at bounding box center [204, 157] width 2 height 11
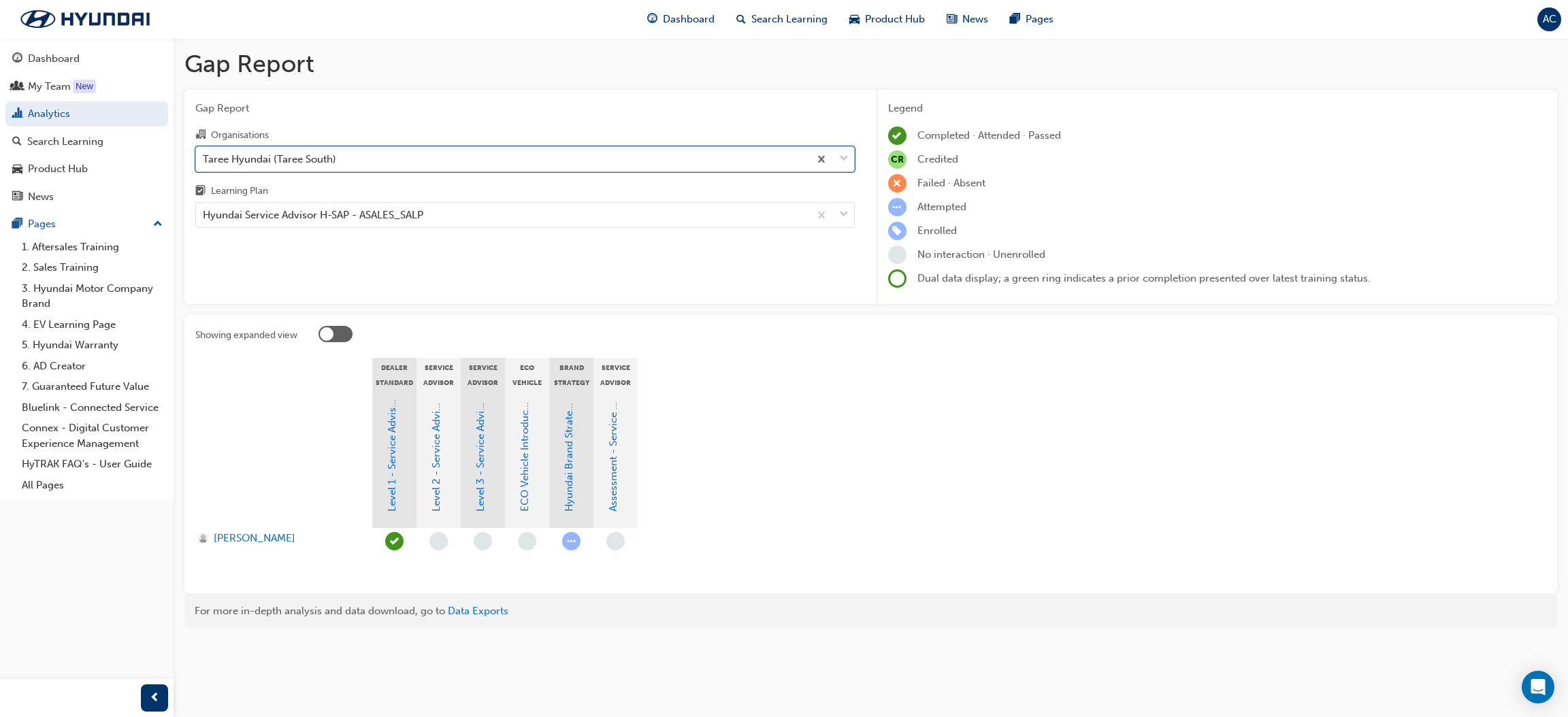
click at [405, 157] on div "Taree Hyundai (Taree South)" at bounding box center [502, 158] width 613 height 23
click at [204, 157] on input "Organisations option Taree Hyundai (Taree South), selected. 0 results available…" at bounding box center [204, 157] width 2 height 11
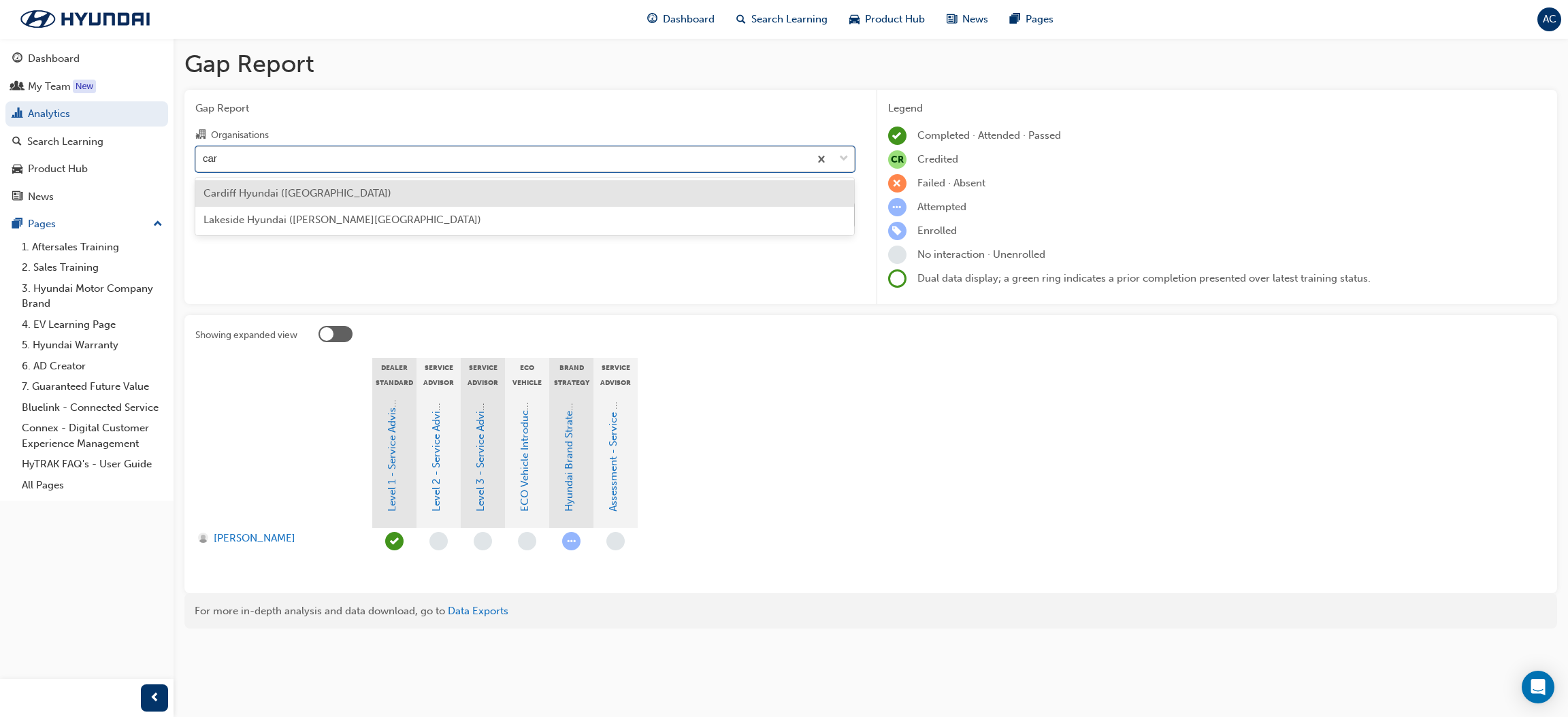
scroll to position [0, 0]
type input "cardi"
click at [385, 190] on div "Cardiff Hyundai ([GEOGRAPHIC_DATA])" at bounding box center [524, 193] width 659 height 26
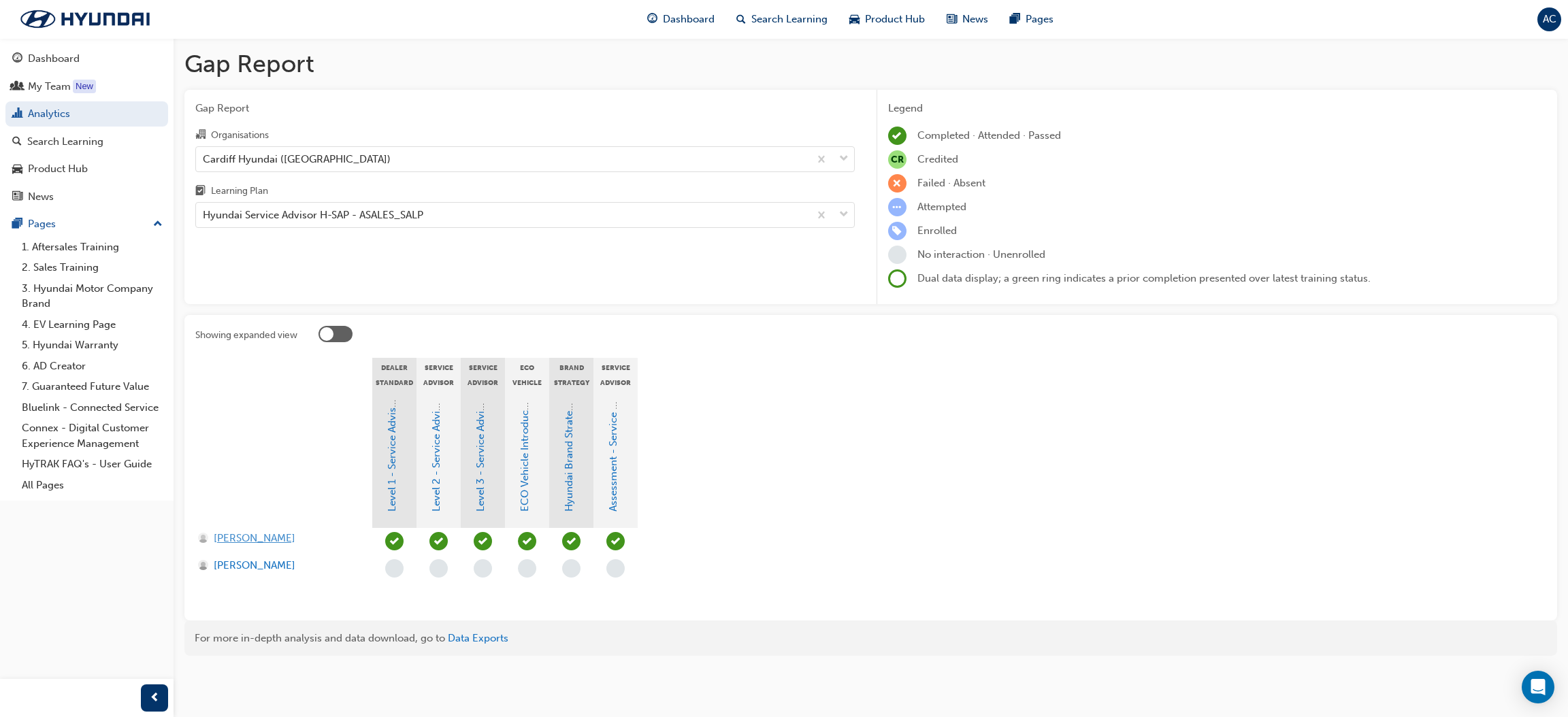
drag, startPoint x: 287, startPoint y: 537, endPoint x: 281, endPoint y: 545, distance: 10.0
click at [285, 537] on div "[PERSON_NAME]" at bounding box center [278, 538] width 161 height 16
drag, startPoint x: 267, startPoint y: 551, endPoint x: 210, endPoint y: 538, distance: 58.5
click at [210, 538] on div "[PERSON_NAME]" at bounding box center [284, 542] width 177 height 27
